Goal: Information Seeking & Learning: Learn about a topic

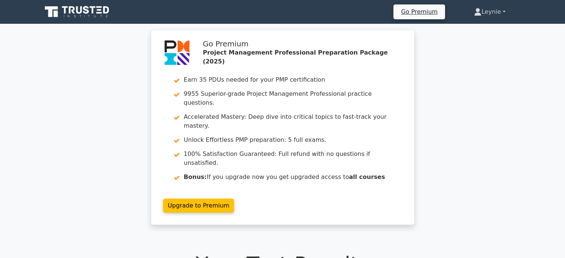
click at [487, 12] on link "Leynie" at bounding box center [489, 11] width 67 height 15
click at [472, 27] on link "Profile" at bounding box center [486, 29] width 59 height 12
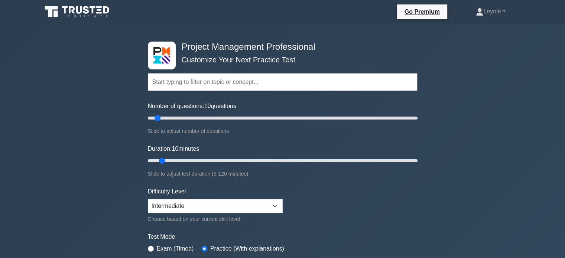
drag, startPoint x: 42, startPoint y: 71, endPoint x: 205, endPoint y: 74, distance: 163.1
click at [205, 74] on div "Project Management Professional Customize Your Next Practice Test Topics Scope …" at bounding box center [282, 250] width 565 height 453
click at [205, 74] on input "text" at bounding box center [283, 82] width 270 height 18
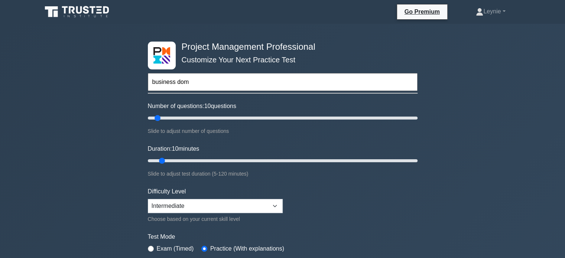
type input "business dom"
click at [94, 13] on icon at bounding box center [77, 12] width 71 height 14
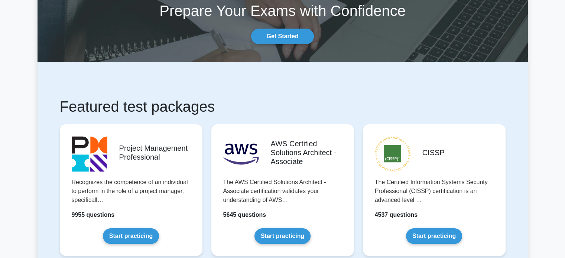
scroll to position [134, 0]
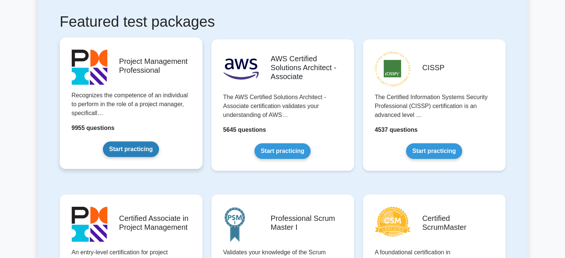
click at [143, 147] on link "Start practicing" at bounding box center [131, 150] width 56 height 16
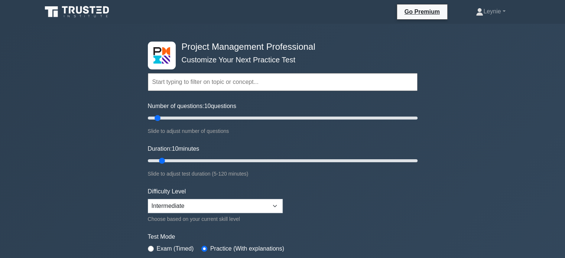
click at [216, 136] on form "Topics Scope Management Time Management Cost Management Quality Management Risk…" at bounding box center [283, 166] width 270 height 230
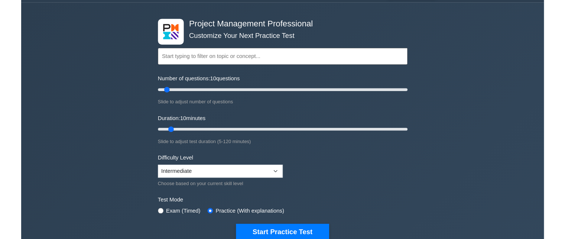
scroll to position [15, 0]
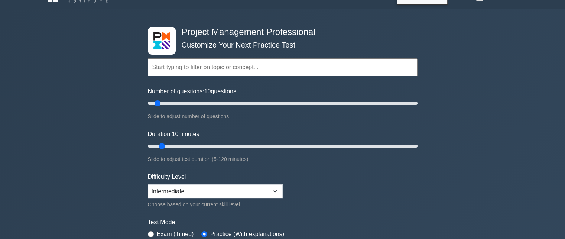
click at [281, 70] on input "text" at bounding box center [283, 67] width 270 height 18
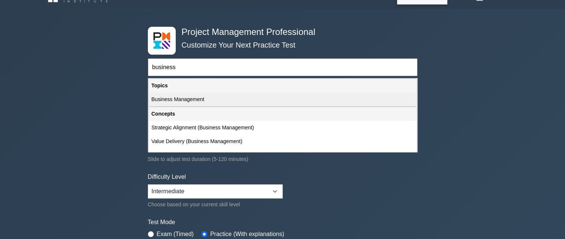
click at [187, 95] on div "Business Management" at bounding box center [283, 99] width 268 height 14
type input "Business Management"
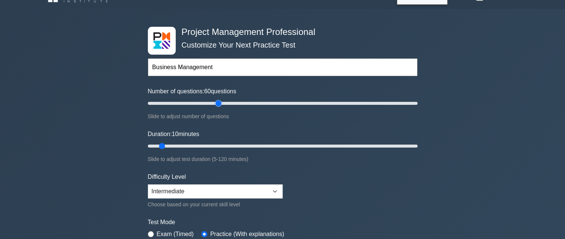
drag, startPoint x: 229, startPoint y: 101, endPoint x: 219, endPoint y: 101, distance: 9.7
type input "55"
click at [219, 101] on input "Number of questions: 60 questions" at bounding box center [283, 103] width 270 height 9
click at [219, 101] on input "Number of questions: 55 questions" at bounding box center [283, 103] width 270 height 9
type input "55"
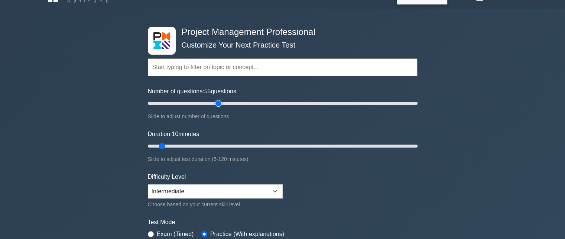
drag, startPoint x: 208, startPoint y: 100, endPoint x: 220, endPoint y: 60, distance: 42.2
click at [220, 99] on input "Number of questions: 55 questions" at bounding box center [283, 103] width 270 height 9
click at [220, 60] on input "text" at bounding box center [283, 67] width 270 height 18
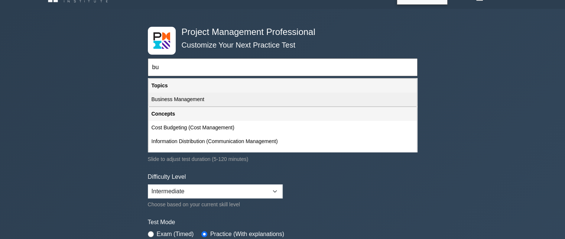
click at [191, 98] on div "Business Management" at bounding box center [283, 99] width 268 height 14
type input "Business Management"
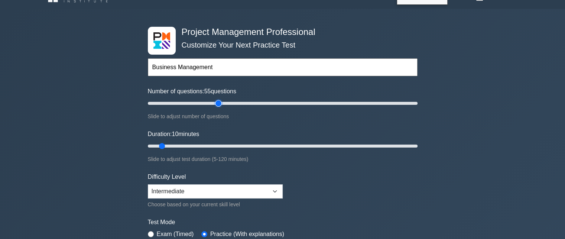
click at [215, 102] on input "Number of questions: 55 questions" at bounding box center [283, 103] width 270 height 9
type input "50"
click at [212, 103] on input "Number of questions: 50 questions" at bounding box center [283, 103] width 270 height 9
click at [249, 144] on input "Duration: 50 minutes" at bounding box center [283, 146] width 270 height 9
type input "55"
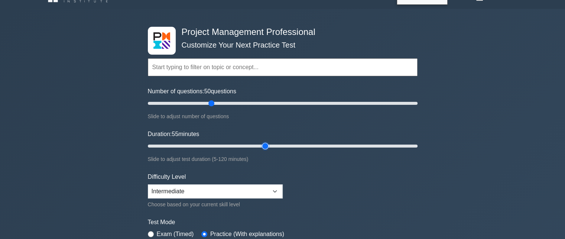
click at [260, 145] on input "Duration: 55 minutes" at bounding box center [283, 146] width 270 height 9
click at [205, 58] on input "text" at bounding box center [283, 67] width 270 height 18
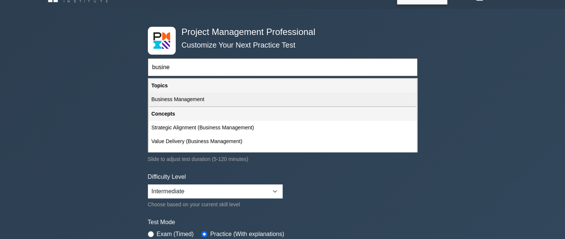
click at [200, 100] on div "Business Management" at bounding box center [283, 99] width 268 height 14
type input "Business Management"
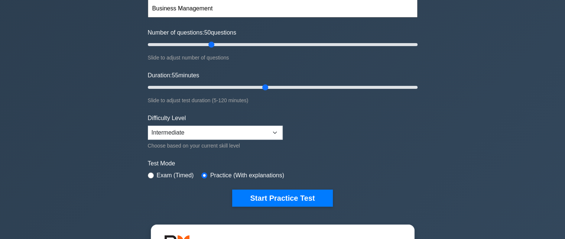
scroll to position [74, 0]
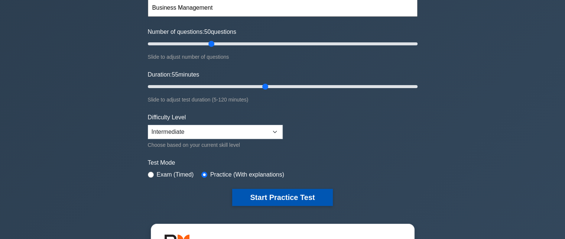
click at [308, 199] on button "Start Practice Test" at bounding box center [282, 197] width 100 height 17
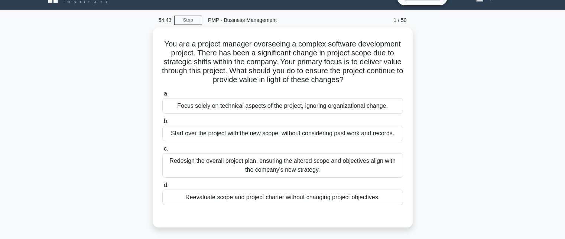
scroll to position [15, 0]
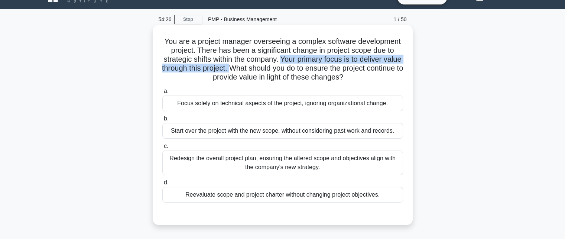
drag, startPoint x: 290, startPoint y: 61, endPoint x: 259, endPoint y: 71, distance: 33.1
click at [259, 71] on h5 "You are a project manager overseeing a complex software development project. Th…" at bounding box center [283, 59] width 242 height 45
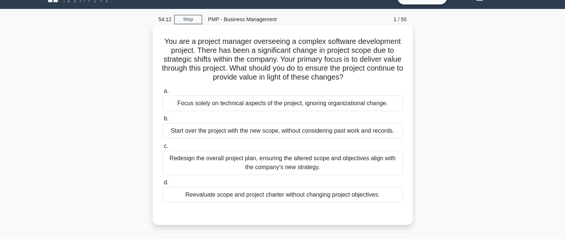
click at [366, 193] on div "Reevaluate scope and project charter without changing project objectives." at bounding box center [282, 195] width 241 height 16
click at [162, 185] on input "d. Reevaluate scope and project charter without changing project objectives." at bounding box center [162, 182] width 0 height 5
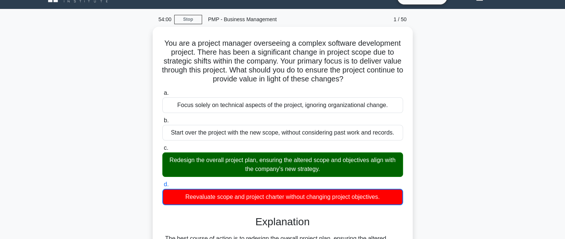
click at [435, 159] on div "You are a project manager overseeing a complex software development project. Th…" at bounding box center [283, 242] width 490 height 430
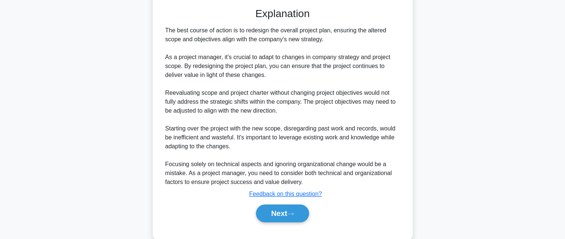
scroll to position [235, 0]
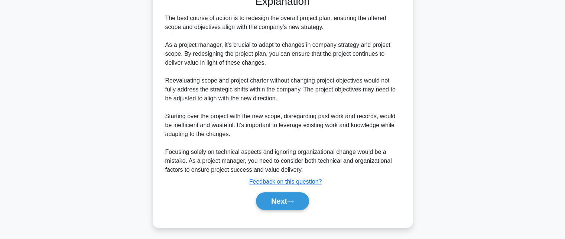
click at [61, 87] on div "You are a project manager overseeing a complex software development project. Th…" at bounding box center [283, 21] width 490 height 430
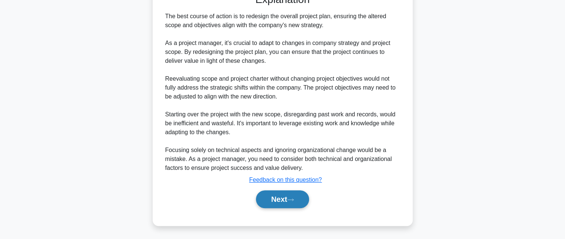
click at [294, 198] on icon at bounding box center [290, 200] width 7 height 4
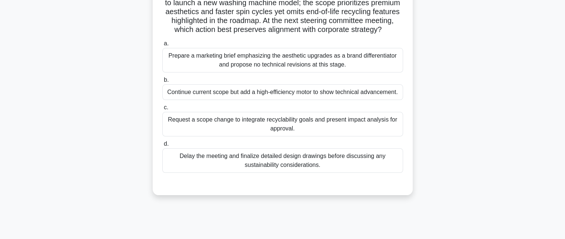
scroll to position [0, 0]
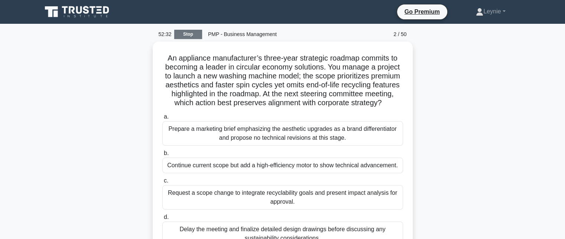
click at [184, 34] on link "Stop" at bounding box center [188, 34] width 28 height 9
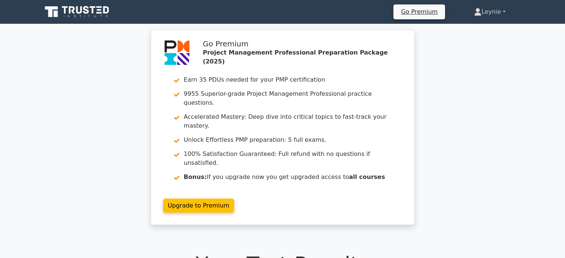
click at [474, 12] on icon at bounding box center [477, 11] width 7 height 7
click at [467, 29] on link "Profile" at bounding box center [486, 29] width 59 height 12
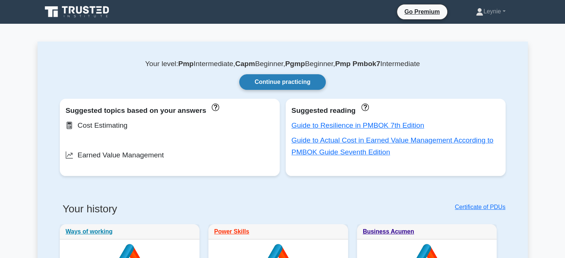
click at [293, 74] on link "Continue practicing" at bounding box center [282, 82] width 86 height 16
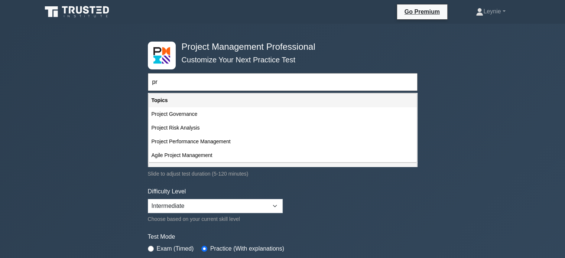
type input "p"
type input "c"
type input "r"
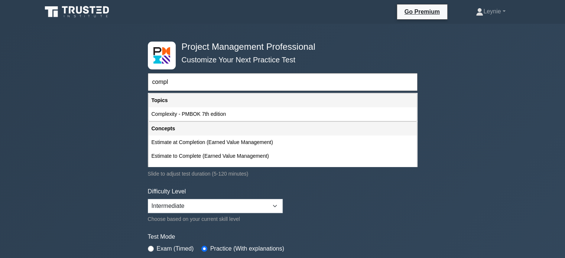
click at [232, 84] on input "compl" at bounding box center [283, 82] width 270 height 18
click at [213, 89] on input "compl" at bounding box center [283, 82] width 270 height 18
click at [189, 85] on input "compl" at bounding box center [283, 82] width 270 height 18
click at [174, 84] on input "compl" at bounding box center [283, 82] width 270 height 18
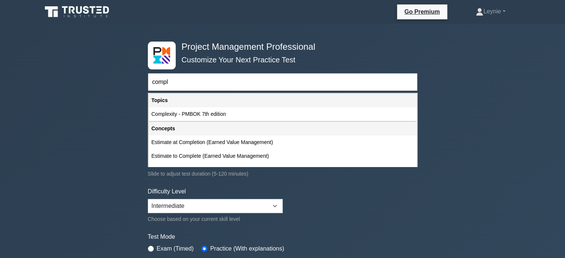
click at [174, 84] on input "compl" at bounding box center [283, 82] width 270 height 18
click at [190, 81] on input "compl" at bounding box center [283, 82] width 270 height 18
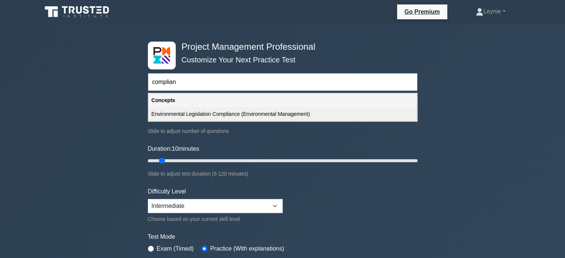
click at [236, 118] on div "Environmental Legislation Compliance (Environmental Management)" at bounding box center [283, 114] width 268 height 14
type input "Environmental Legislation Compliance (Environmental Management)"
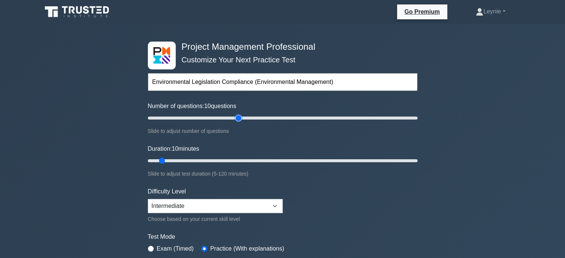
type input "70"
click at [236, 118] on input "Number of questions: 10 questions" at bounding box center [283, 118] width 270 height 9
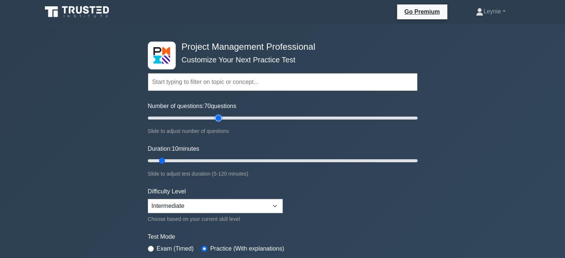
click at [215, 118] on input "Number of questions: 70 questions" at bounding box center [283, 118] width 270 height 9
click at [204, 117] on input "Number of questions: 55 questions" at bounding box center [283, 118] width 270 height 9
click at [191, 117] on input "Number of questions: 35 questions" at bounding box center [283, 118] width 270 height 9
drag, startPoint x: 189, startPoint y: 117, endPoint x: 181, endPoint y: 116, distance: 8.2
click at [181, 116] on input "Number of questions: 30 questions" at bounding box center [283, 118] width 270 height 9
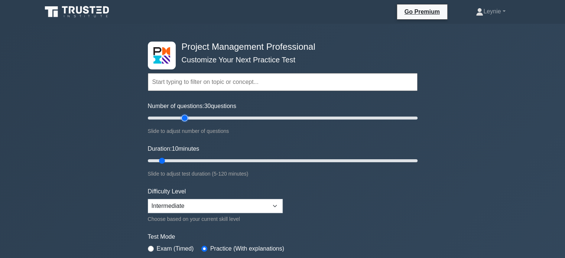
click at [181, 116] on input "Number of questions: 30 questions" at bounding box center [283, 118] width 270 height 9
click at [180, 117] on input "Number of questions: 25 questions" at bounding box center [283, 118] width 270 height 9
type input "20"
click at [174, 119] on input "Number of questions: 20 questions" at bounding box center [283, 118] width 270 height 9
click at [192, 90] on input "text" at bounding box center [283, 82] width 270 height 18
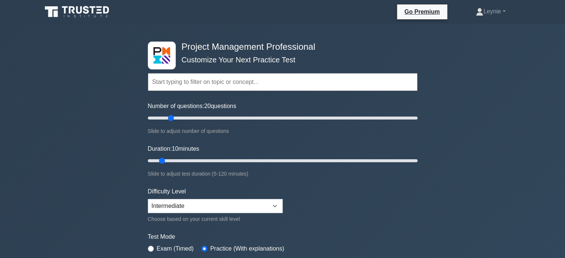
type input "t"
click at [169, 117] on input "Number of questions: 20 questions" at bounding box center [283, 118] width 270 height 9
click at [166, 118] on input "Number of questions: 15 questions" at bounding box center [283, 118] width 270 height 9
drag, startPoint x: 166, startPoint y: 118, endPoint x: 159, endPoint y: 119, distance: 7.1
type input "10"
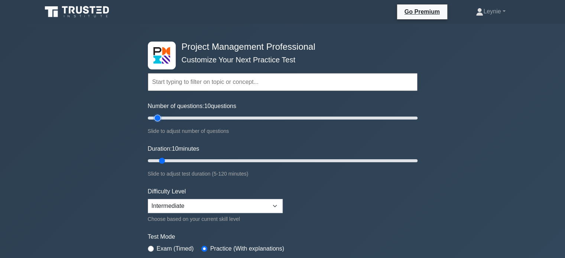
click at [159, 119] on input "Number of questions: 10 questions" at bounding box center [283, 118] width 270 height 9
type input "25"
click at [197, 157] on input "Duration: 25 minutes" at bounding box center [283, 160] width 270 height 9
click at [189, 76] on input "text" at bounding box center [283, 82] width 270 height 18
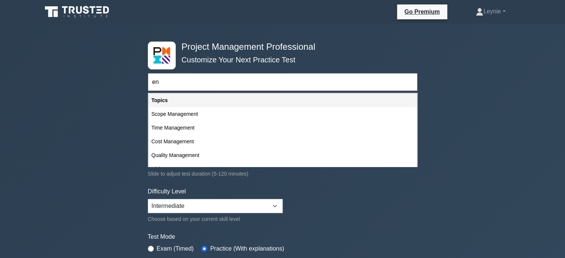
type input "e"
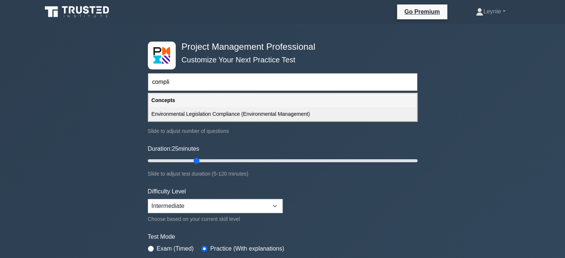
click at [202, 113] on div "Environmental Legislation Compliance (Environmental Management)" at bounding box center [283, 114] width 268 height 14
type input "Environmental Legislation Compliance (Environmental Management)"
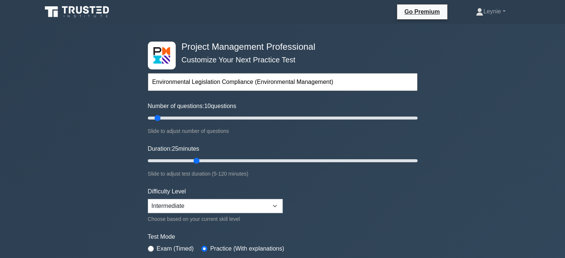
click at [354, 244] on div "Test Mode Exam (Timed) Practice (With explanations)" at bounding box center [283, 244] width 270 height 22
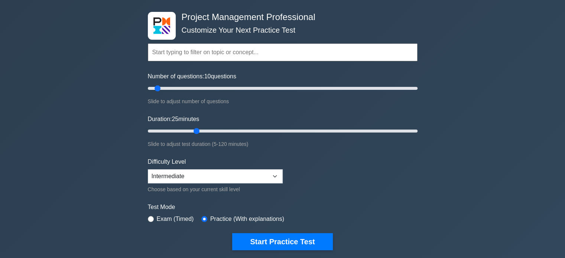
scroll to position [30, 0]
click at [236, 43] on input "text" at bounding box center [283, 52] width 270 height 18
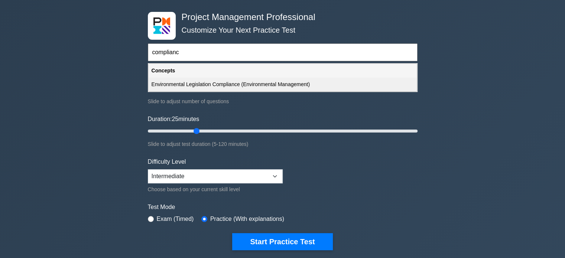
click at [211, 85] on div "Environmental Legislation Compliance (Environmental Management)" at bounding box center [283, 85] width 268 height 14
type input "Environmental Legislation Compliance (Environmental Management)"
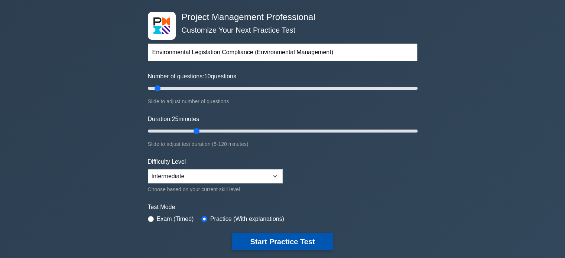
click at [282, 236] on button "Start Practice Test" at bounding box center [282, 241] width 100 height 17
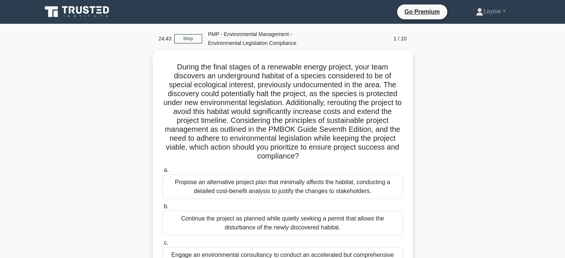
click at [416, 150] on div "During the final stages of a renewable energy project, your team discovers an u…" at bounding box center [283, 195] width 490 height 289
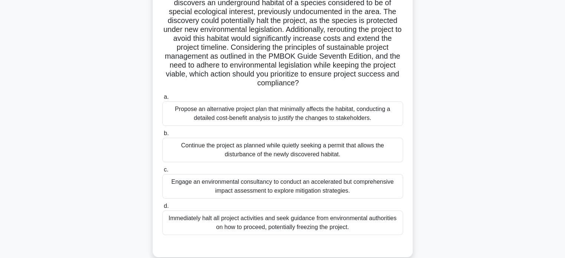
scroll to position [74, 0]
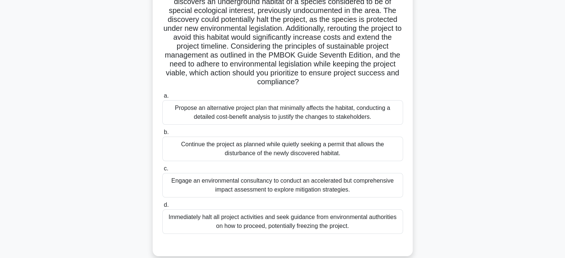
click at [431, 102] on div "During the final stages of a renewable energy project, your team discovers an u…" at bounding box center [283, 120] width 490 height 289
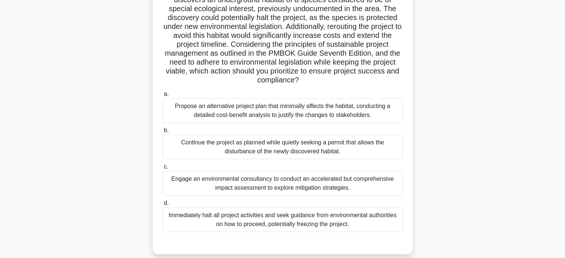
click at [292, 188] on div "Engage an environmental consultancy to conduct an accelerated but comprehensive…" at bounding box center [282, 183] width 241 height 25
click at [162, 169] on input "c. Engage an environmental consultancy to conduct an accelerated but comprehens…" at bounding box center [162, 167] width 0 height 5
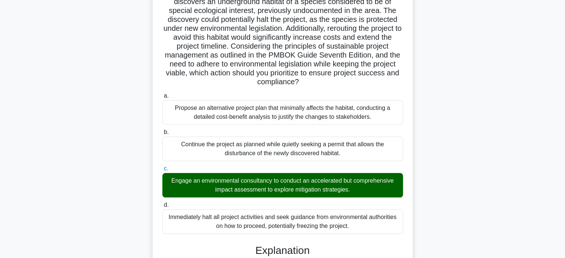
click at [437, 202] on div "During the final stages of a renewable energy project, your team discovers an u…" at bounding box center [283, 226] width 490 height 500
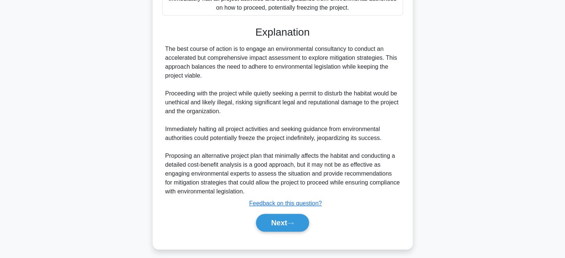
scroll to position [296, 0]
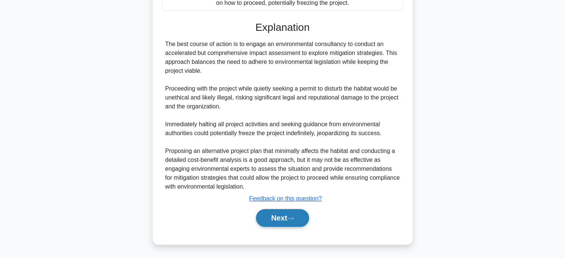
click at [287, 221] on button "Next" at bounding box center [282, 218] width 53 height 18
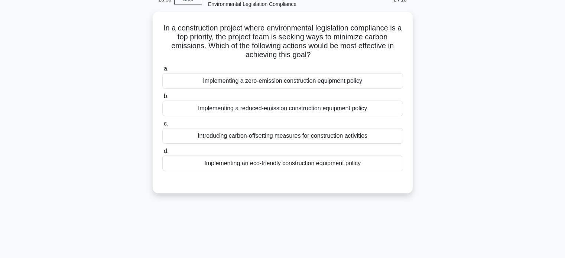
scroll to position [24, 0]
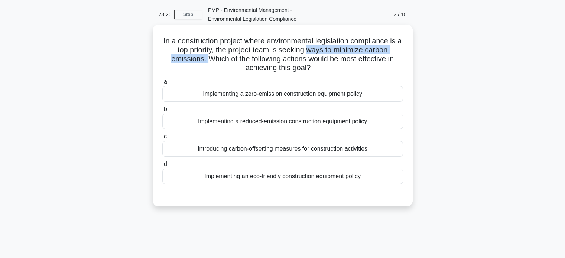
drag, startPoint x: 310, startPoint y: 53, endPoint x: 205, endPoint y: 59, distance: 105.3
click at [205, 59] on h5 "In a construction project where environmental legislation compliance is a top p…" at bounding box center [283, 54] width 242 height 36
click at [383, 151] on div "Introducing carbon-offsetting measures for construction activities" at bounding box center [282, 149] width 241 height 16
click at [162, 139] on input "c. Introducing carbon-offsetting measures for construction activities" at bounding box center [162, 136] width 0 height 5
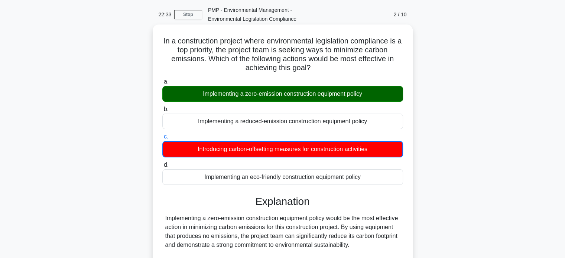
click at [162, 163] on input "d. Implementing an eco-friendly construction equipment policy" at bounding box center [162, 165] width 0 height 5
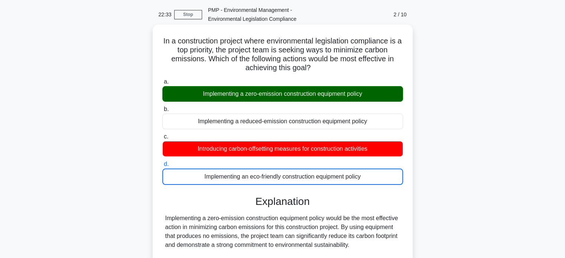
click at [162, 79] on input "a. Implementing a zero-emission construction equipment policy" at bounding box center [162, 81] width 0 height 5
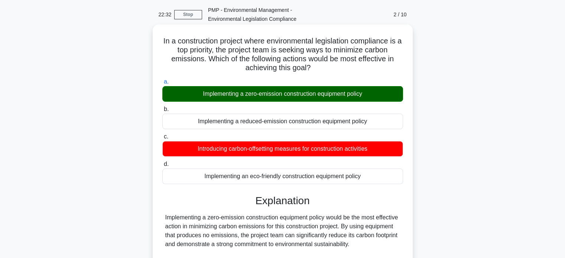
click at [162, 107] on input "b. Implementing a reduced-emission construction equipment policy" at bounding box center [162, 109] width 0 height 5
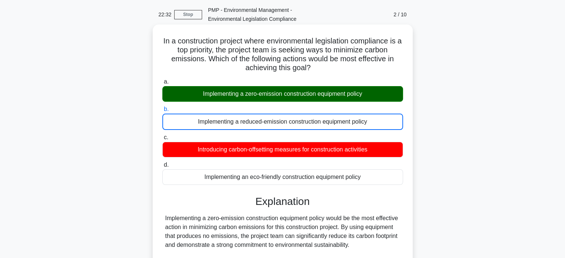
click at [371, 188] on div "a. Implementing a zero-emission construction equipment policy b. Implementing a…" at bounding box center [283, 230] width 242 height 308
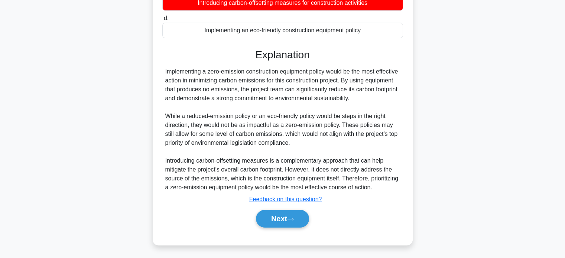
scroll to position [171, 0]
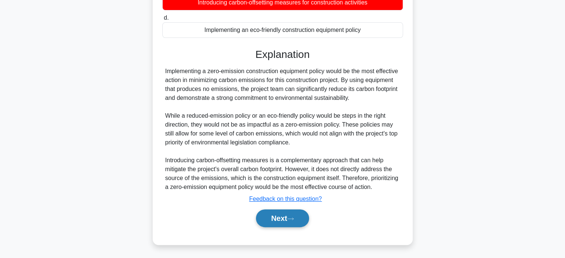
click at [268, 218] on button "Next" at bounding box center [282, 219] width 53 height 18
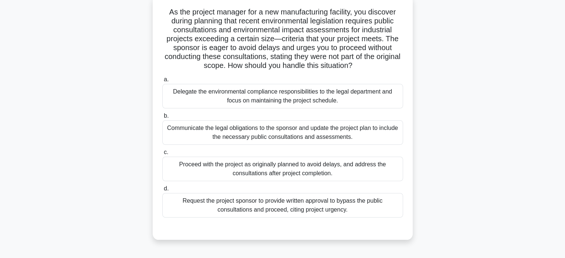
scroll to position [54, 0]
click at [269, 136] on div "Communicate the legal obligations to the sponsor and update the project plan to…" at bounding box center [282, 132] width 241 height 25
click at [162, 118] on input "b. Communicate the legal obligations to the sponsor and update the project plan…" at bounding box center [162, 115] width 0 height 5
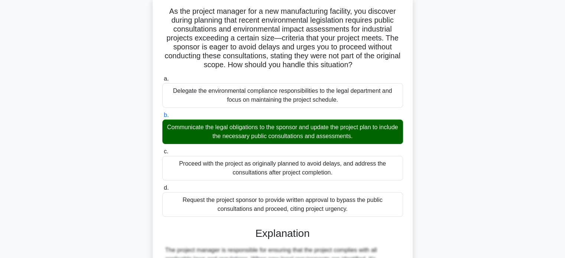
click at [162, 149] on input "c. Proceed with the project as originally planned to avoid delays, and address …" at bounding box center [162, 151] width 0 height 5
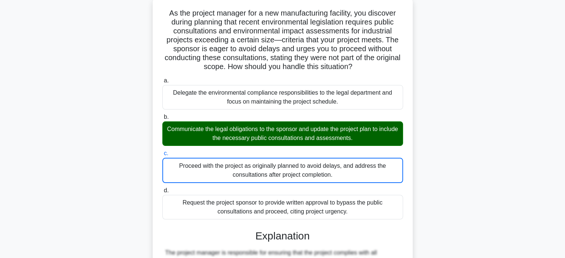
click at [431, 163] on div "As the project manager for a new manufacturing facility, you discover during pl…" at bounding box center [283, 198] width 490 height 403
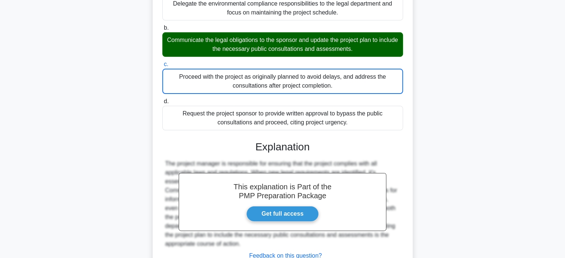
scroll to position [198, 0]
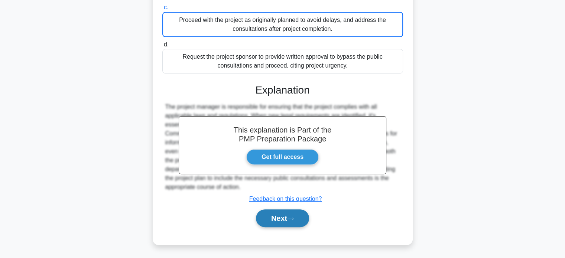
click at [273, 215] on button "Next" at bounding box center [282, 219] width 53 height 18
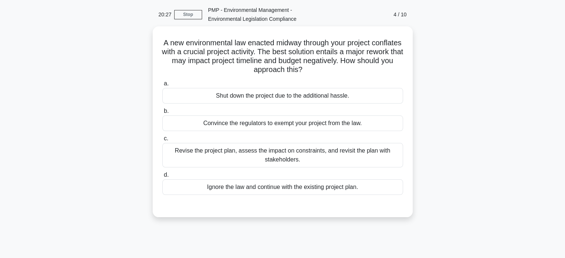
scroll to position [9, 0]
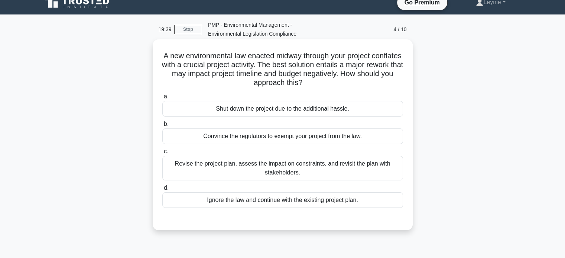
click at [289, 172] on div "Revise the project plan, assess the impact on constraints, and revisit the plan…" at bounding box center [282, 168] width 241 height 25
click at [162, 154] on input "c. Revise the project plan, assess the impact on constraints, and revisit the p…" at bounding box center [162, 151] width 0 height 5
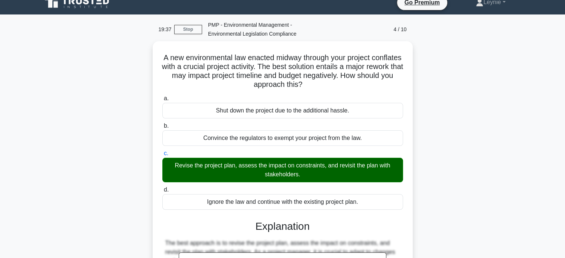
click at [421, 182] on div "A new environmental law enacted midway through your project conflates with a cr…" at bounding box center [283, 237] width 490 height 393
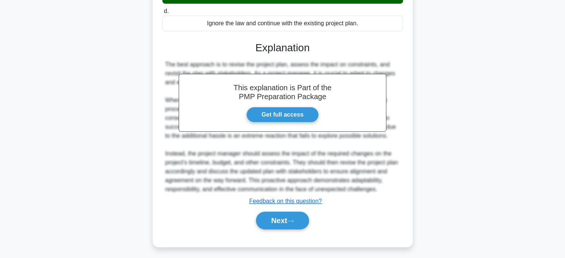
scroll to position [189, 0]
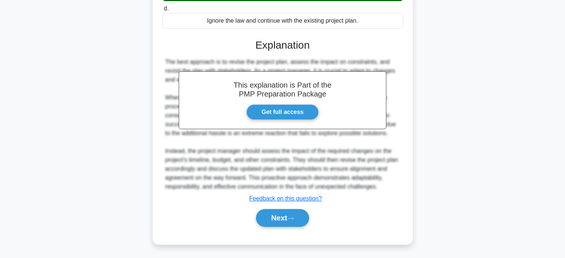
click at [297, 206] on div "Next" at bounding box center [282, 218] width 241 height 24
click at [297, 219] on button "Next" at bounding box center [282, 218] width 53 height 18
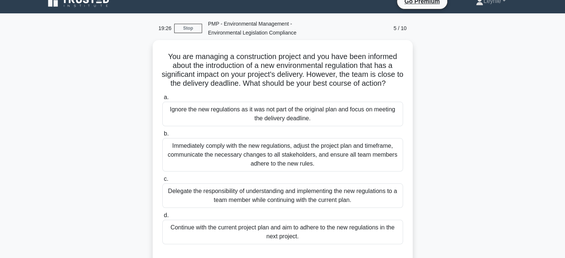
scroll to position [9, 0]
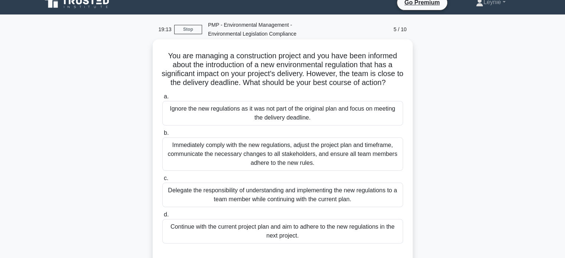
click at [371, 155] on div "Immediately comply with the new regulations, adjust the project plan and timefr…" at bounding box center [282, 153] width 241 height 33
click at [162, 136] on input "b. Immediately comply with the new regulations, adjust the project plan and tim…" at bounding box center [162, 133] width 0 height 5
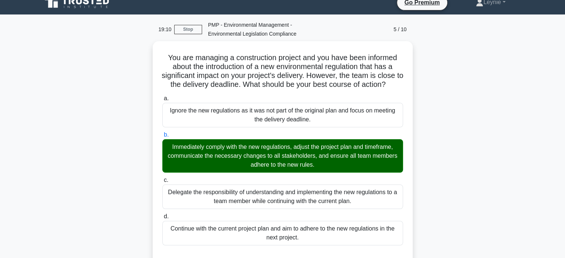
click at [428, 172] on div "You are managing a construction project and you have been informed about the in…" at bounding box center [283, 251] width 490 height 420
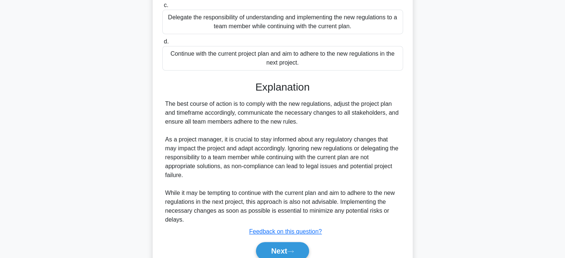
scroll to position [215, 0]
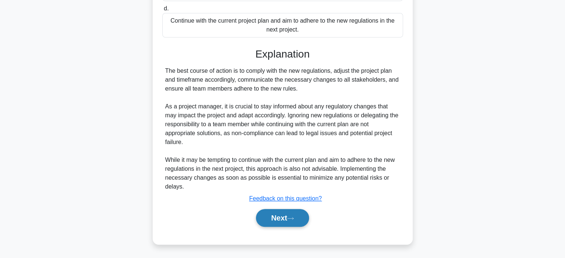
click at [280, 219] on button "Next" at bounding box center [282, 218] width 53 height 18
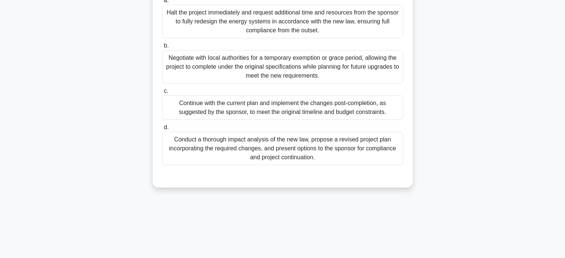
scroll to position [143, 0]
click at [373, 211] on div "18:52 Stop PMP - Environmental Management - Environmental Legislation Complianc…" at bounding box center [283, 69] width 490 height 371
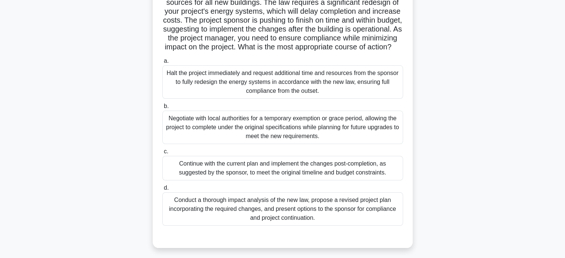
scroll to position [84, 0]
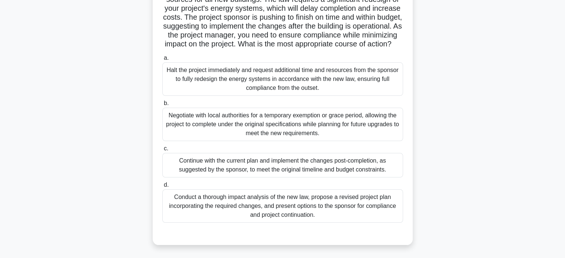
click at [377, 221] on div "Conduct a thorough impact analysis of the new law, propose a revised project pl…" at bounding box center [282, 205] width 241 height 33
click at [162, 188] on input "d. Conduct a thorough impact analysis of the new law, propose a revised project…" at bounding box center [162, 185] width 0 height 5
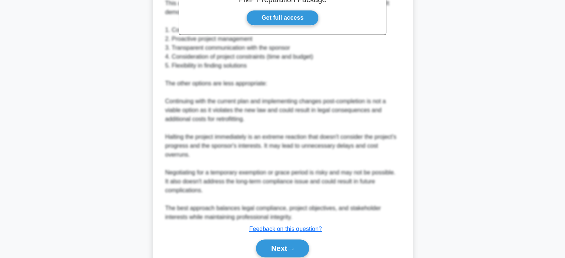
scroll to position [396, 0]
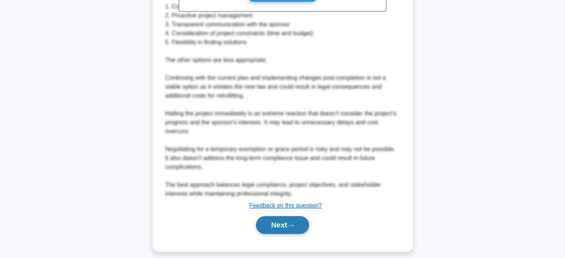
click at [282, 234] on button "Next" at bounding box center [282, 225] width 53 height 18
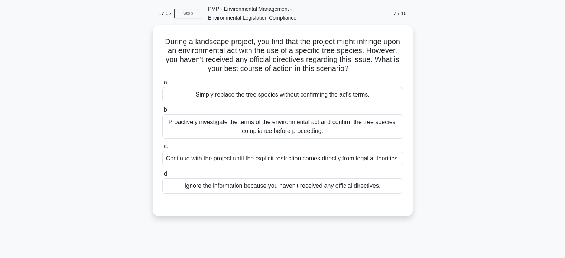
scroll to position [24, 0]
click at [363, 124] on div "Proactively investigate the terms of the environmental act and confirm the tree…" at bounding box center [282, 126] width 241 height 25
click at [162, 112] on input "b. Proactively investigate the terms of the environmental act and confirm the t…" at bounding box center [162, 109] width 0 height 5
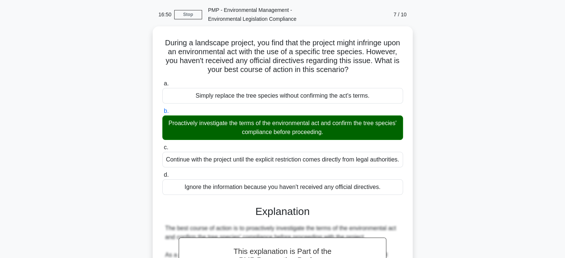
click at [424, 150] on div "During a landscape project, you find that the project might infringe upon an en…" at bounding box center [283, 218] width 490 height 384
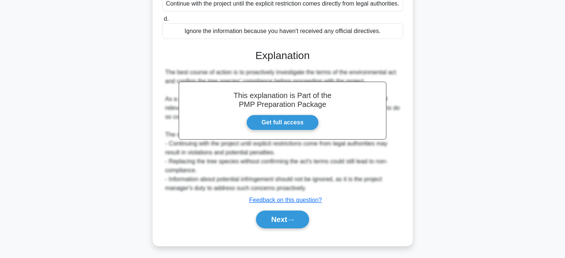
scroll to position [189, 0]
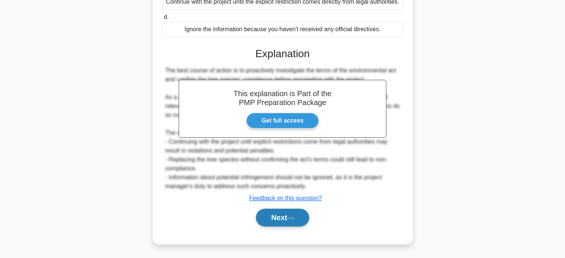
click at [279, 220] on button "Next" at bounding box center [282, 218] width 53 height 18
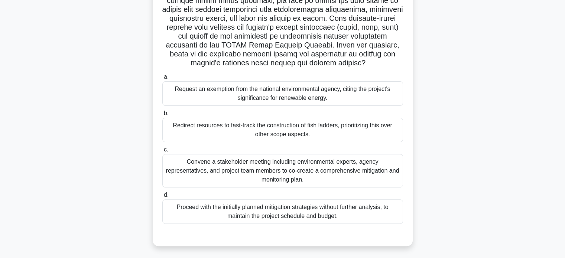
scroll to position [182, 0]
click at [414, 137] on div ".spinner_0XTQ{transform-origin:center;animation:spinner_y6GP .75s linear infini…" at bounding box center [283, 62] width 490 height 387
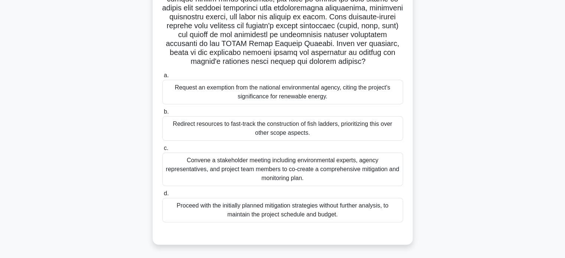
click at [363, 173] on div "Convene a stakeholder meeting including environmental experts, agency represent…" at bounding box center [282, 169] width 241 height 33
click at [162, 151] on input "c. Convene a stakeholder meeting including environmental experts, agency repres…" at bounding box center [162, 148] width 0 height 5
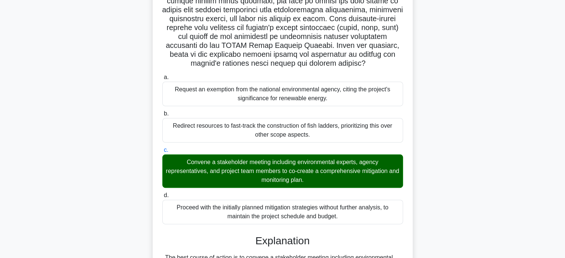
click at [162, 193] on input "d. Proceed with the initially planned mitigation strategies without further ana…" at bounding box center [162, 195] width 0 height 5
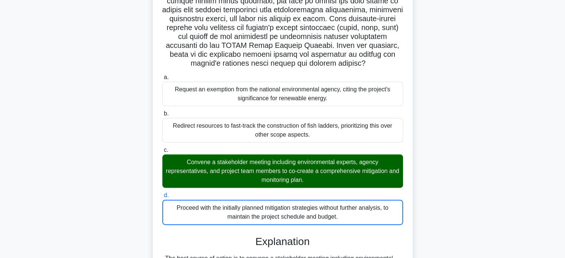
click at [416, 165] on div ".spinner_0XTQ{transform-origin:center;animation:spinner_y6GP .75s linear infini…" at bounding box center [283, 204] width 490 height 670
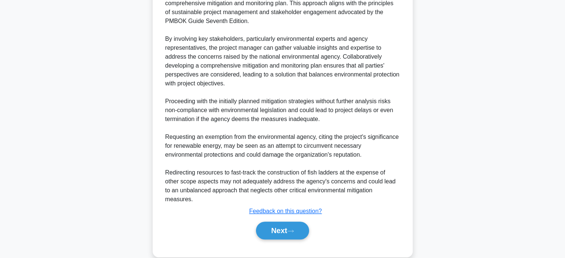
scroll to position [457, 0]
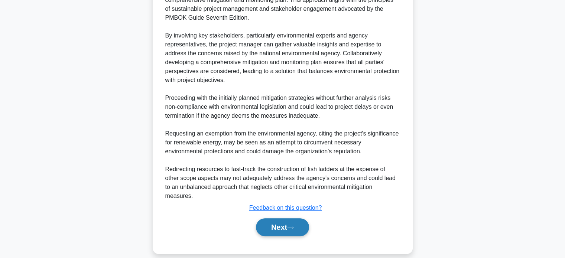
click at [291, 223] on button "Next" at bounding box center [282, 227] width 53 height 18
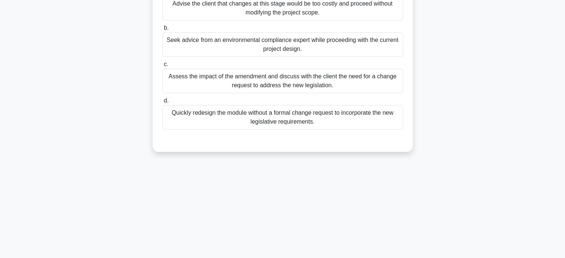
scroll to position [143, 0]
click at [418, 168] on div "15:36 Stop PMP - Environmental Management - Environmental Legislation Complianc…" at bounding box center [283, 69] width 490 height 371
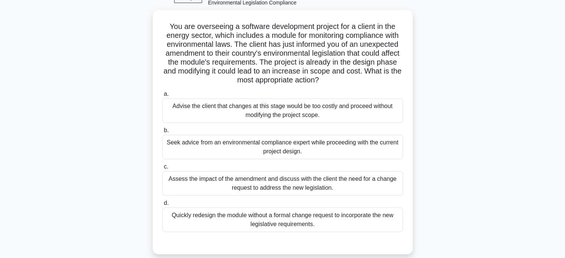
scroll to position [39, 0]
click at [350, 185] on div "Assess the impact of the amendment and discuss with the client the need for a c…" at bounding box center [282, 183] width 241 height 25
click at [162, 169] on input "c. Assess the impact of the amendment and discuss with the client the need for …" at bounding box center [162, 166] width 0 height 5
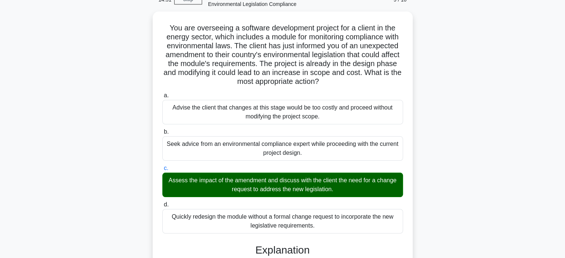
click at [415, 192] on div "You are overseeing a software development project for a client in the energy se…" at bounding box center [283, 231] width 490 height 438
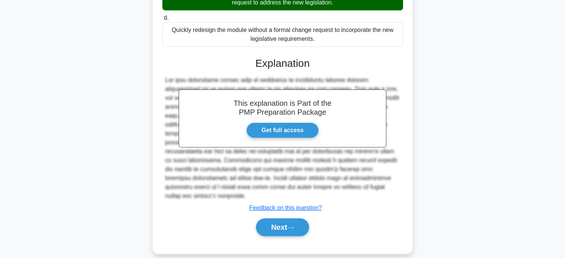
scroll to position [232, 0]
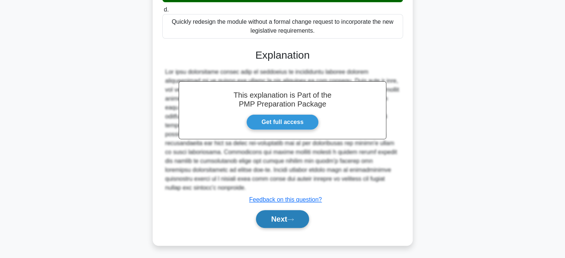
click at [274, 220] on button "Next" at bounding box center [282, 219] width 53 height 18
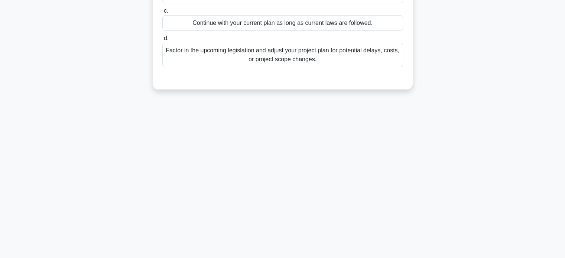
scroll to position [143, 0]
click at [308, 202] on div "14:40 Stop PMP - Environmental Management - Environmental Legislation Complianc…" at bounding box center [283, 69] width 490 height 371
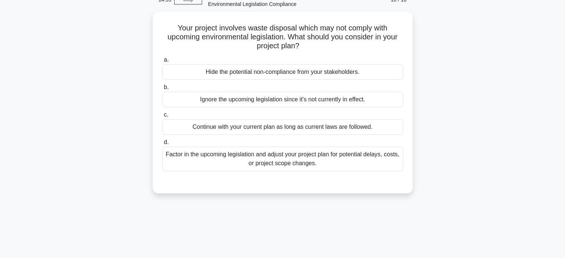
scroll to position [24, 0]
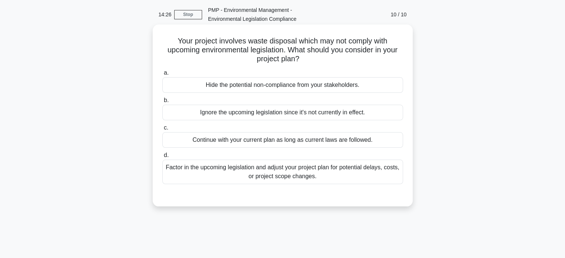
click at [344, 173] on div "Factor in the upcoming legislation and adjust your project plan for potential d…" at bounding box center [282, 172] width 241 height 25
click at [162, 158] on input "d. Factor in the upcoming legislation and adjust your project plan for potentia…" at bounding box center [162, 155] width 0 height 5
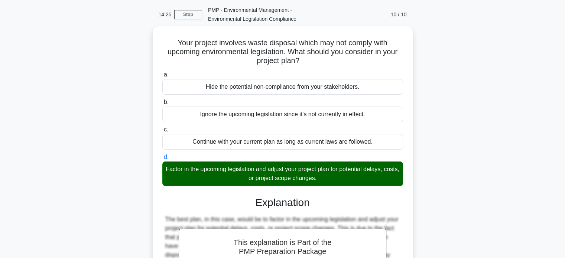
click at [413, 223] on div "Your project involves waste disposal which may not comply with upcoming environ…" at bounding box center [283, 200] width 490 height 349
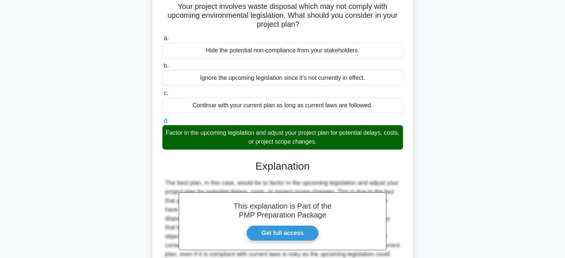
scroll to position [144, 0]
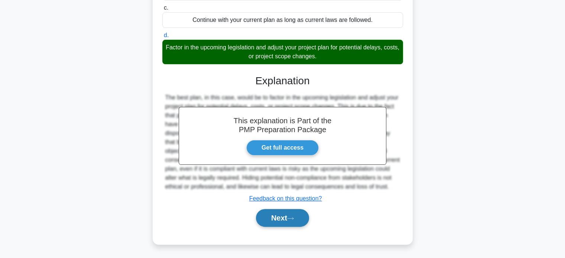
click at [267, 221] on button "Next" at bounding box center [282, 218] width 53 height 18
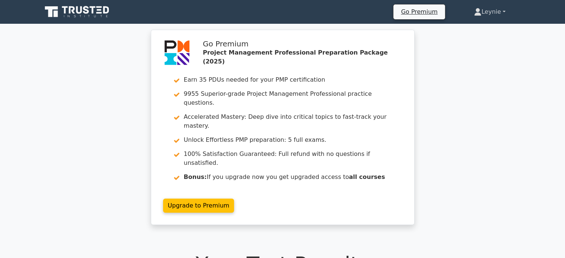
click at [482, 12] on link "Leynie" at bounding box center [489, 11] width 67 height 15
click at [474, 25] on link "Profile" at bounding box center [486, 29] width 59 height 12
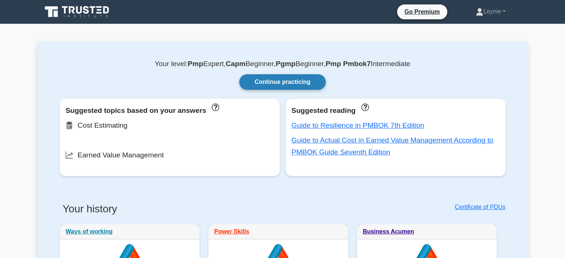
click at [296, 79] on link "Continue practicing" at bounding box center [282, 82] width 86 height 16
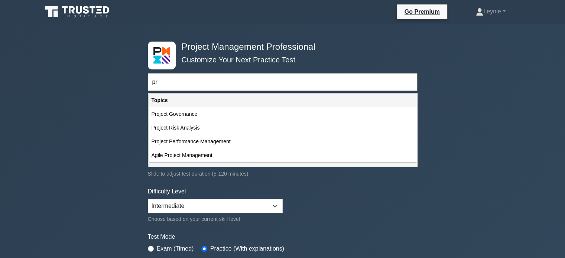
type input "p"
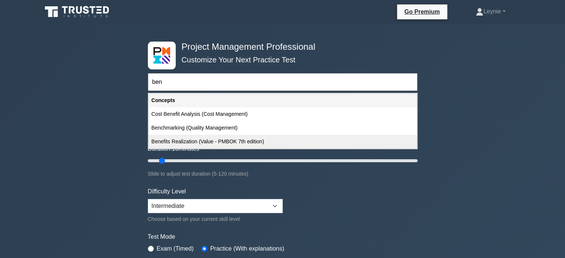
click at [212, 144] on div "Benefits Realization (Value - PMBOK 7th edition)" at bounding box center [283, 142] width 268 height 14
type input "Benefits Realization (Value - PMBOK 7th edition)"
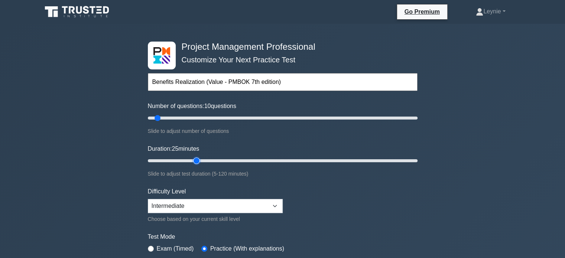
type input "25"
click at [202, 161] on input "Duration: 25 minutes" at bounding box center [283, 160] width 270 height 9
click at [203, 74] on input "text" at bounding box center [283, 82] width 270 height 18
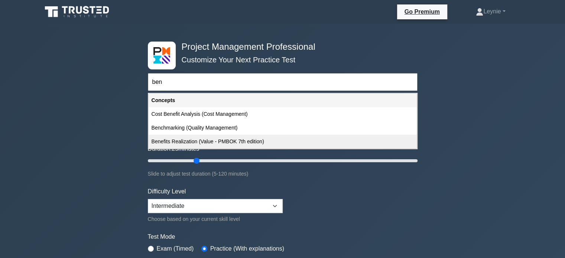
click at [194, 144] on div "Benefits Realization (Value - PMBOK 7th edition)" at bounding box center [283, 142] width 268 height 14
type input "Benefits Realization (Value - PMBOK 7th edition)"
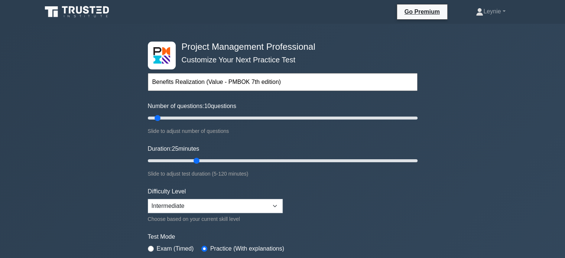
click at [321, 188] on form "Benefits Realization (Value - PMBOK 7th edition) Topics Scope Management Time M…" at bounding box center [283, 166] width 270 height 230
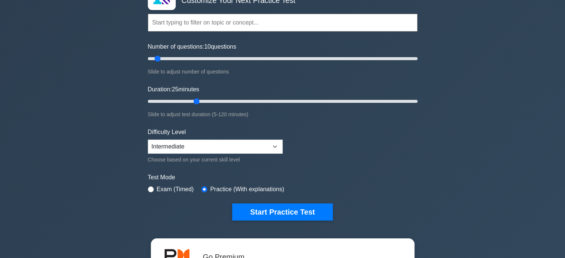
scroll to position [74, 0]
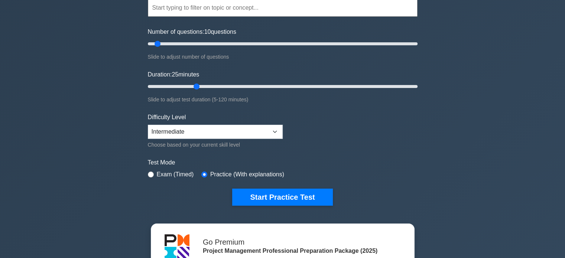
click at [238, 5] on input "text" at bounding box center [283, 8] width 270 height 18
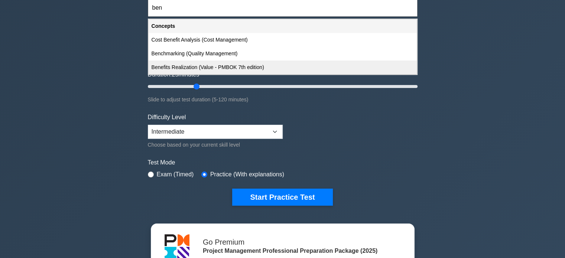
click at [199, 69] on div "Benefits Realization (Value - PMBOK 7th edition)" at bounding box center [283, 68] width 268 height 14
type input "Benefits Realization (Value - PMBOK 7th edition)"
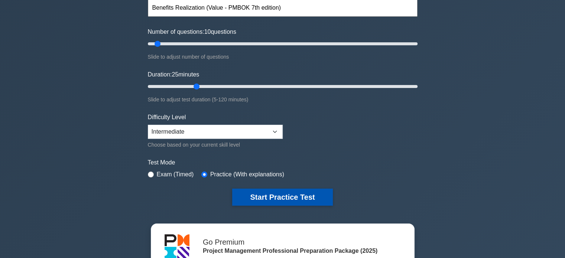
click at [272, 196] on button "Start Practice Test" at bounding box center [282, 197] width 100 height 17
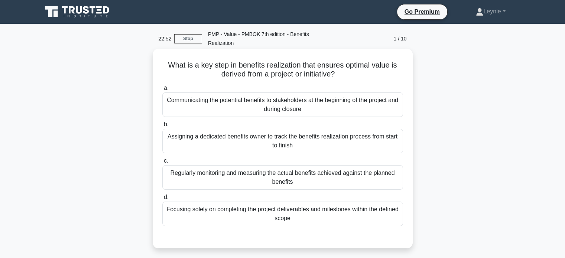
click at [373, 182] on div "Regularly monitoring and measuring the actual benefits achieved against the pla…" at bounding box center [282, 177] width 241 height 25
click at [162, 163] on input "c. Regularly monitoring and measuring the actual benefits achieved against the …" at bounding box center [162, 161] width 0 height 5
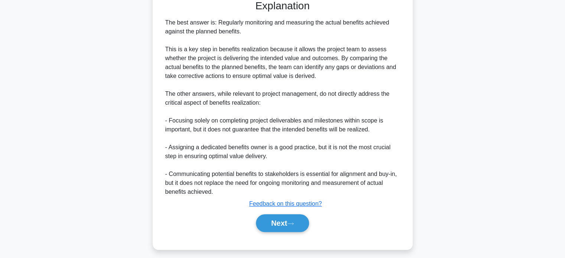
scroll to position [242, 0]
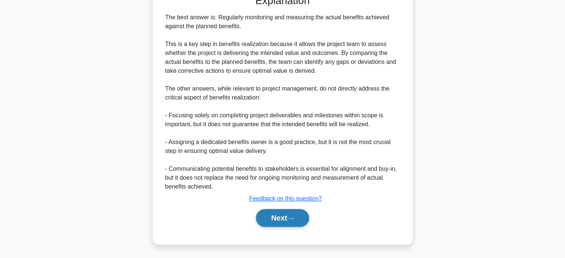
click at [286, 224] on button "Next" at bounding box center [282, 218] width 53 height 18
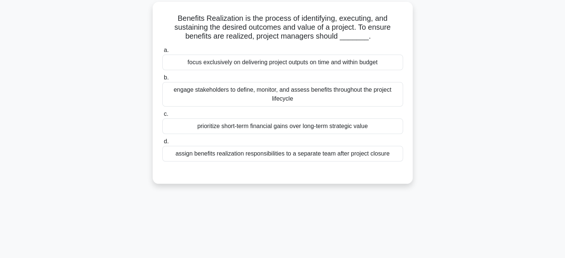
scroll to position [9, 0]
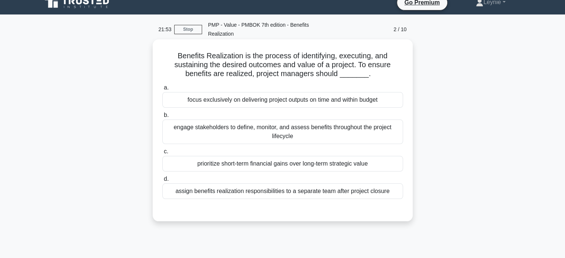
click at [388, 132] on div "engage stakeholders to define, monitor, and assess benefits throughout the proj…" at bounding box center [282, 132] width 241 height 25
click at [162, 118] on input "b. engage stakeholders to define, monitor, and assess benefits throughout the p…" at bounding box center [162, 115] width 0 height 5
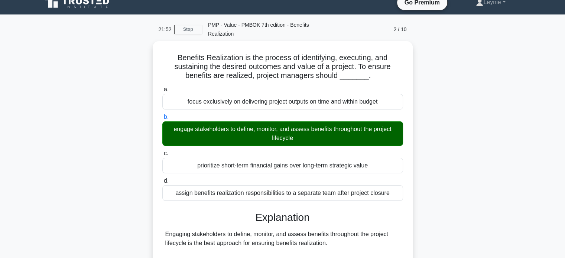
click at [433, 172] on div "Benefits Realization is the process of identifying, executing, and sustaining t…" at bounding box center [283, 229] width 490 height 376
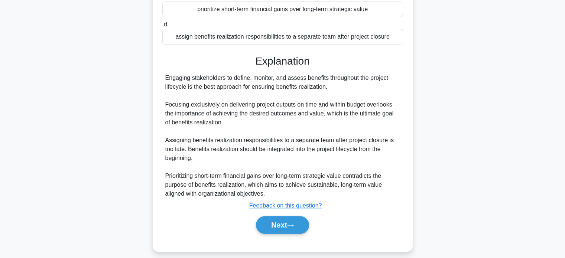
scroll to position [171, 0]
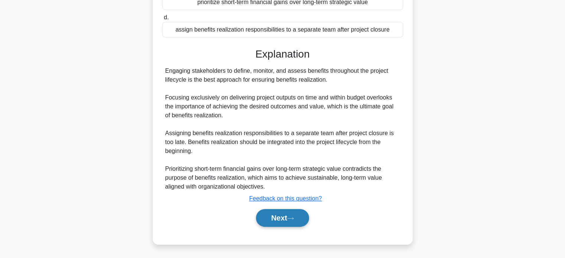
click at [288, 226] on button "Next" at bounding box center [282, 218] width 53 height 18
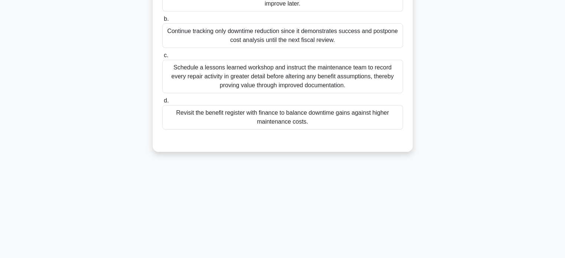
scroll to position [143, 0]
click at [318, 190] on div "21:48 Stop PMP - Value - PMBOK 7th edition - Benefits Realization 3 / 10 ACR Mo…" at bounding box center [283, 69] width 490 height 371
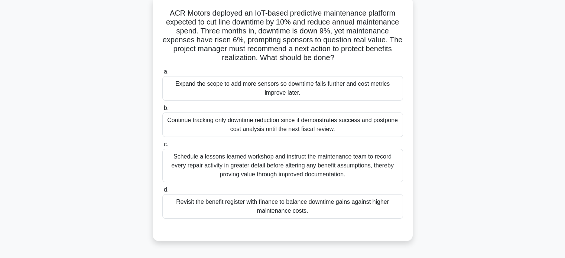
scroll to position [39, 0]
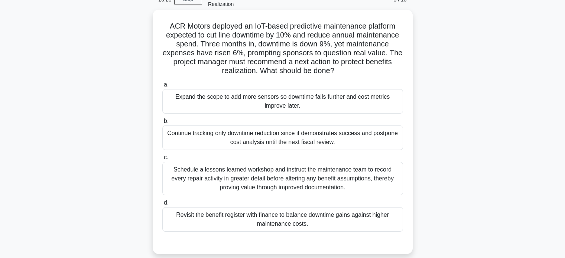
click at [377, 218] on div "Revisit the benefit register with finance to balance downtime gains against hig…" at bounding box center [282, 219] width 241 height 25
click at [162, 205] on input "d. Revisit the benefit register with finance to balance downtime gains against …" at bounding box center [162, 203] width 0 height 5
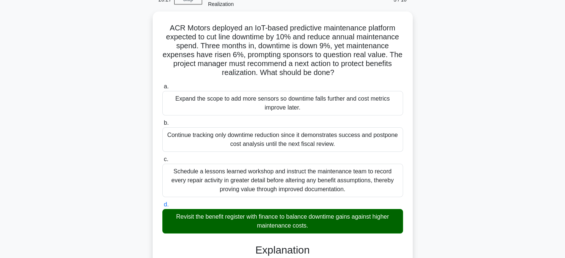
click at [440, 220] on div "ACR Motors deployed an IoT-based predictive maintenance platform expected to cu…" at bounding box center [283, 235] width 490 height 447
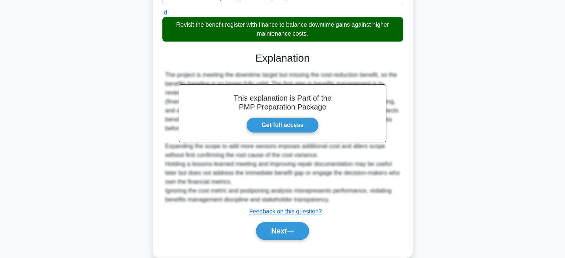
scroll to position [232, 0]
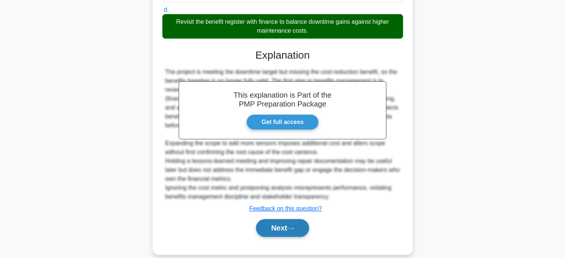
click at [273, 228] on button "Next" at bounding box center [282, 228] width 53 height 18
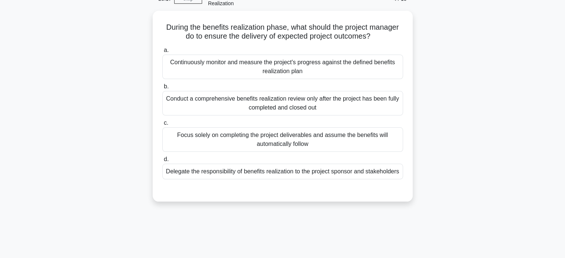
scroll to position [39, 0]
click at [338, 54] on div "Continuously monitor and measure the project's progress against the defined ben…" at bounding box center [282, 65] width 241 height 25
click at [162, 52] on input "a. Continuously monitor and measure the project's progress against the defined …" at bounding box center [162, 49] width 0 height 5
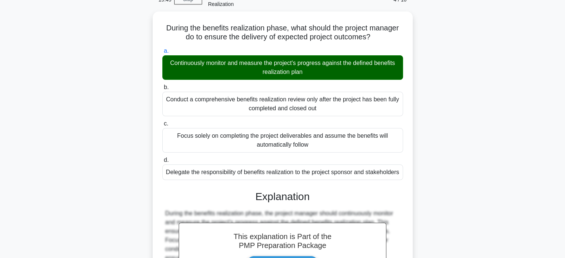
click at [426, 136] on div "During the benefits realization phase, what should the project manager do to en…" at bounding box center [283, 186] width 490 height 349
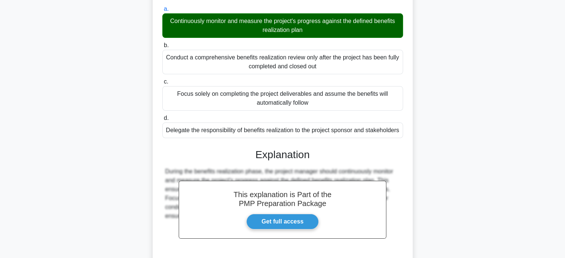
scroll to position [144, 0]
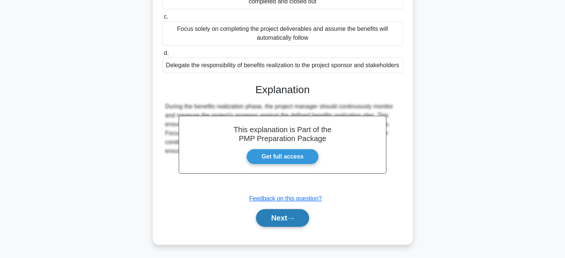
click at [276, 213] on button "Next" at bounding box center [282, 218] width 53 height 18
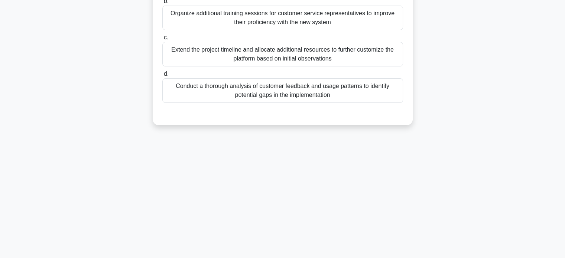
scroll to position [143, 0]
click at [321, 190] on div "19:45 Stop PMP - Value - PMBOK 7th edition - Benefits Realization 5 / 10 A proj…" at bounding box center [283, 69] width 490 height 371
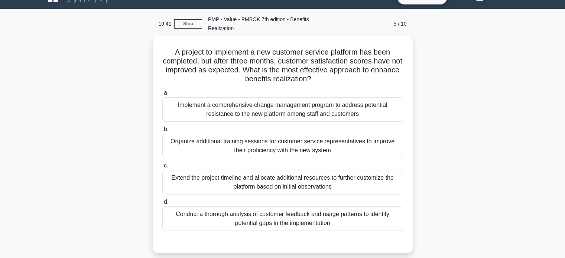
scroll to position [30, 0]
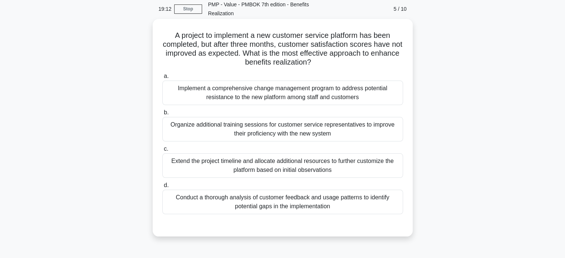
click at [364, 212] on div "Conduct a thorough analysis of customer feedback and usage patterns to identify…" at bounding box center [282, 202] width 241 height 25
click at [162, 188] on input "d. Conduct a thorough analysis of customer feedback and usage patterns to ident…" at bounding box center [162, 185] width 0 height 5
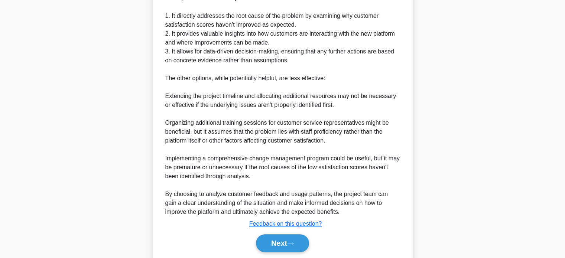
scroll to position [312, 0]
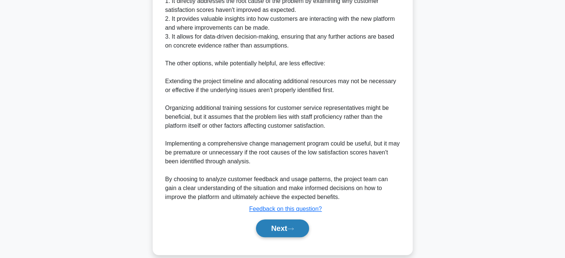
click at [267, 224] on button "Next" at bounding box center [282, 229] width 53 height 18
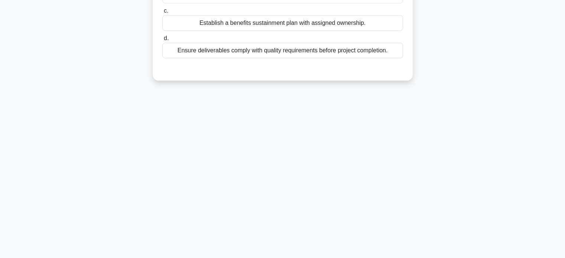
scroll to position [143, 0]
click at [296, 185] on div "19:06 Stop PMP - Value - PMBOK 7th edition - Benefits Realization 6 / 10 In the…" at bounding box center [283, 69] width 490 height 371
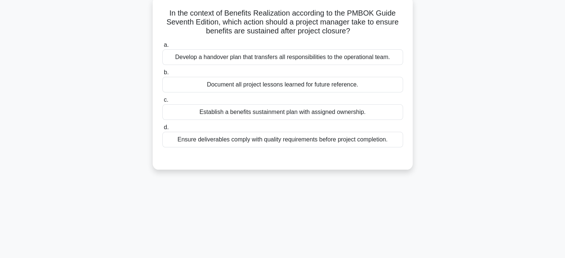
scroll to position [39, 0]
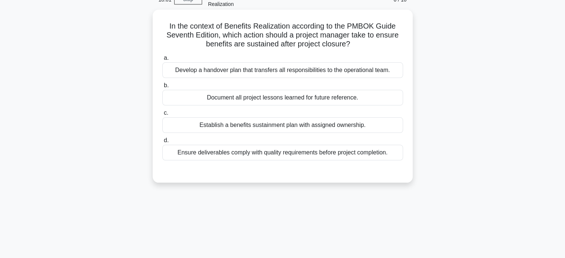
click at [331, 127] on div "Establish a benefits sustainment plan with assigned ownership." at bounding box center [282, 125] width 241 height 16
click at [162, 116] on input "c. Establish a benefits sustainment plan with assigned ownership." at bounding box center [162, 113] width 0 height 5
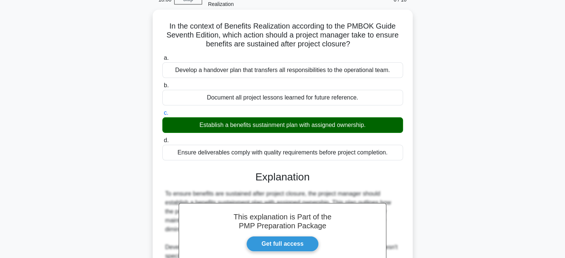
click at [361, 184] on div "This explanation is Part of the PMP Preparation Package Get full access Explana…" at bounding box center [282, 244] width 241 height 164
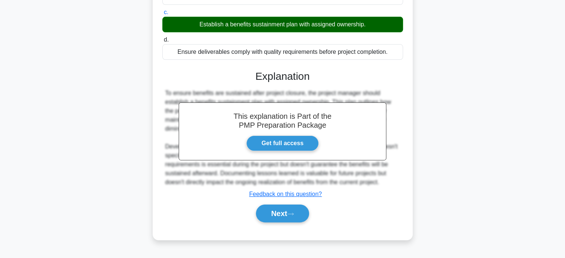
scroll to position [143, 0]
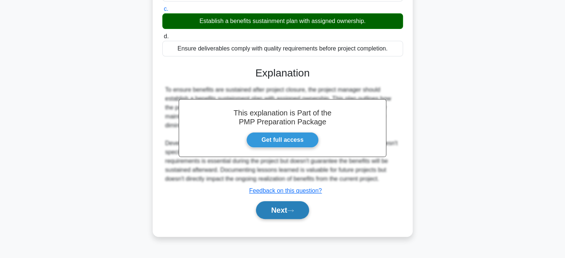
click at [294, 211] on icon at bounding box center [290, 211] width 7 height 4
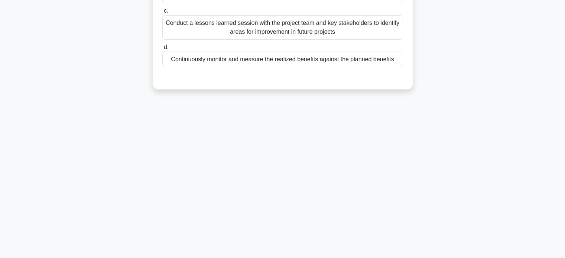
click at [310, 207] on div "17:53 Stop PMP - Value - PMBOK 7th edition - Benefits Realization 7 / 10 What s…" at bounding box center [283, 69] width 490 height 371
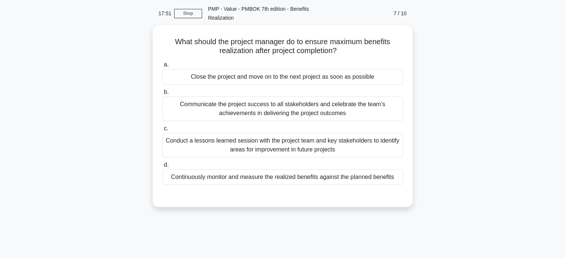
scroll to position [24, 0]
click at [298, 178] on div "Continuously monitor and measure the realized benefits against the planned bene…" at bounding box center [282, 177] width 241 height 16
click at [162, 167] on input "d. Continuously monitor and measure the realized benefits against the planned b…" at bounding box center [162, 164] width 0 height 5
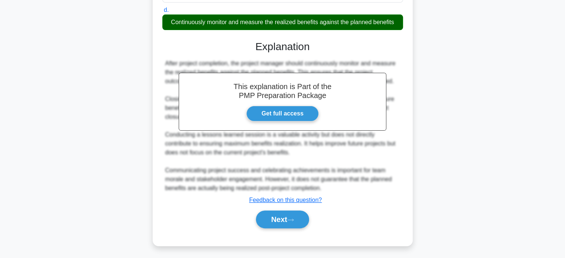
scroll to position [180, 0]
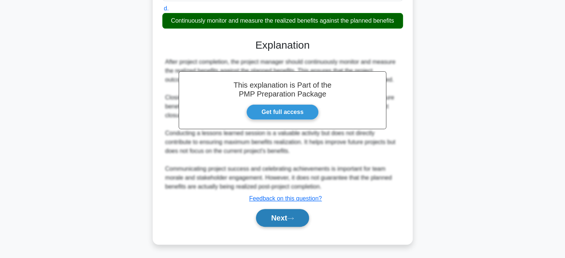
click at [302, 220] on button "Next" at bounding box center [282, 218] width 53 height 18
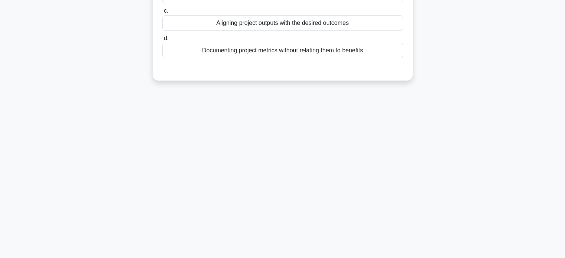
scroll to position [143, 0]
click at [330, 179] on div "16:41 Stop PMP - Value - PMBOK 7th edition - Benefits Realization 8 / 10 In the…" at bounding box center [283, 69] width 490 height 371
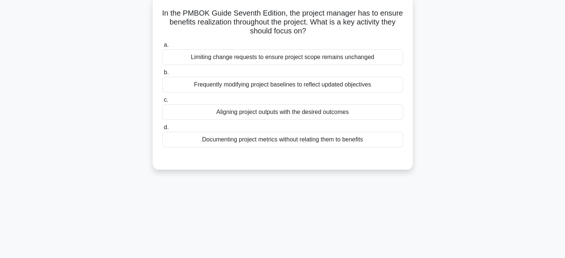
scroll to position [39, 0]
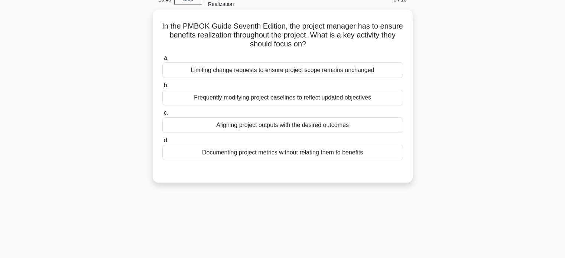
click at [303, 130] on div "Aligning project outputs with the desired outcomes" at bounding box center [282, 125] width 241 height 16
click at [162, 116] on input "c. Aligning project outputs with the desired outcomes" at bounding box center [162, 113] width 0 height 5
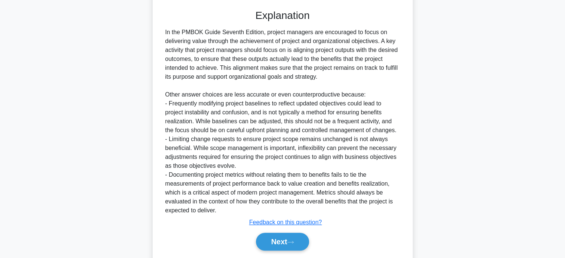
scroll to position [202, 0]
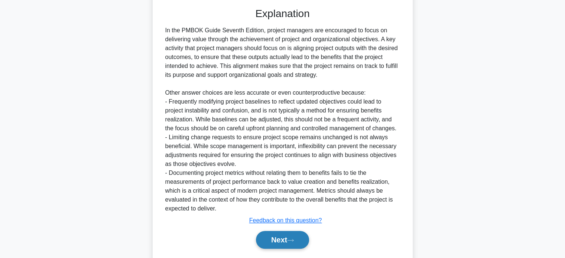
click at [288, 243] on button "Next" at bounding box center [282, 240] width 53 height 18
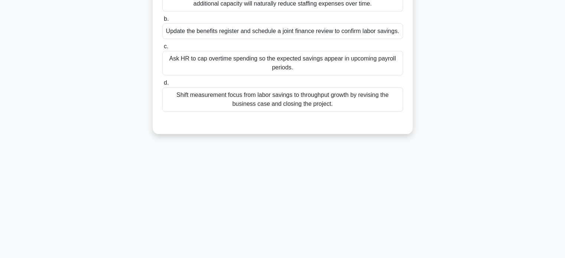
scroll to position [143, 0]
click at [313, 139] on div "The smart-warehouse project delivered autonomous picking robots on schedule. Th…" at bounding box center [283, 26] width 490 height 236
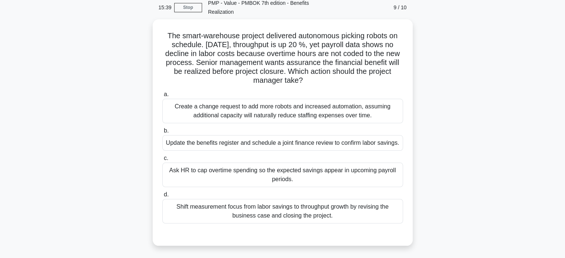
scroll to position [24, 0]
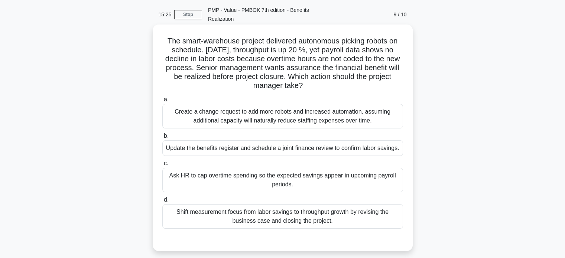
click at [359, 87] on h5 "The smart-warehouse project delivered autonomous picking robots on schedule. Th…" at bounding box center [283, 63] width 242 height 54
click at [361, 147] on div "Update the benefits register and schedule a joint finance review to confirm lab…" at bounding box center [282, 148] width 241 height 16
click at [162, 139] on input "b. Update the benefits register and schedule a joint finance review to confirm …" at bounding box center [162, 136] width 0 height 5
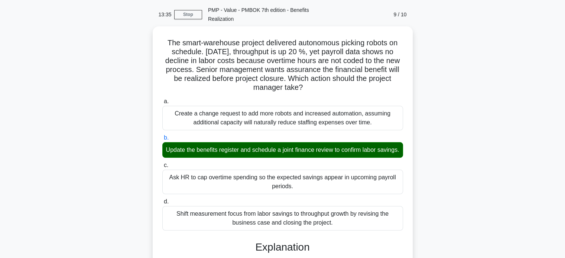
click at [415, 188] on div "The smart-warehouse project delivered autonomous picking robots on schedule. Th…" at bounding box center [283, 231] width 490 height 411
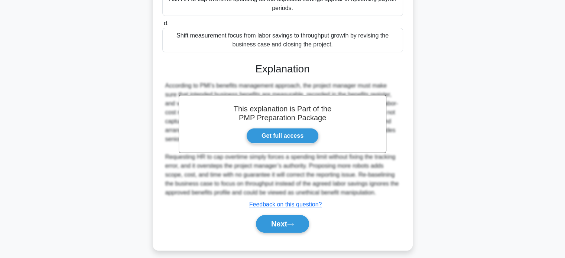
scroll to position [215, 0]
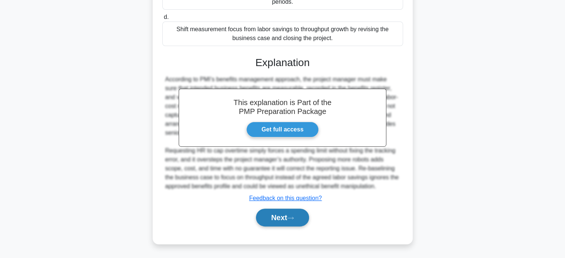
click at [293, 218] on icon at bounding box center [291, 218] width 6 height 2
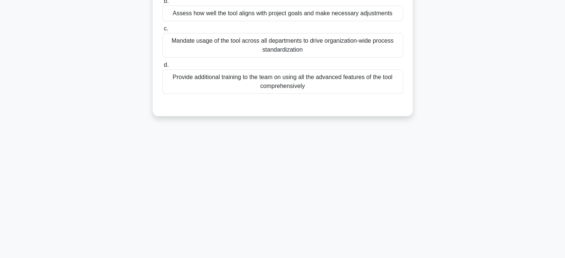
scroll to position [143, 0]
click at [384, 170] on div "13:28 Stop PMP - Value - PMBOK 7th edition - Benefits Realization 10 / 10 Your …" at bounding box center [283, 69] width 490 height 371
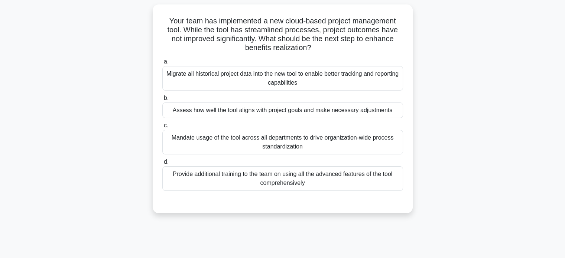
scroll to position [39, 0]
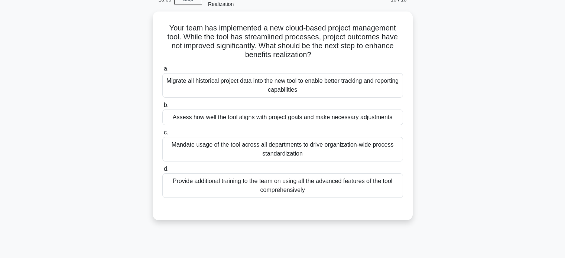
click at [428, 105] on div "Your team has implemented a new cloud-based project management tool. While the …" at bounding box center [283, 121] width 490 height 218
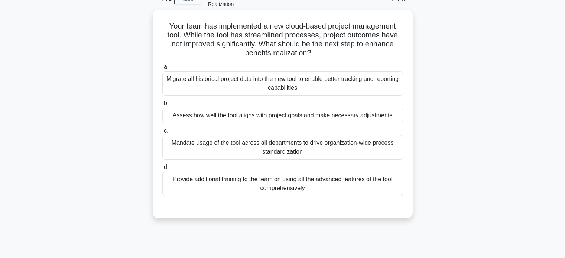
click at [385, 113] on div "Assess how well the tool aligns with project goals and make necessary adjustmen…" at bounding box center [282, 116] width 241 height 16
click at [162, 106] on input "b. Assess how well the tool aligns with project goals and make necessary adjust…" at bounding box center [162, 103] width 0 height 5
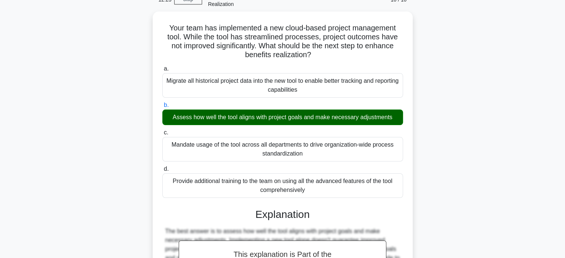
click at [424, 153] on div "Your team has implemented a new cloud-based project management tool. While the …" at bounding box center [283, 195] width 490 height 367
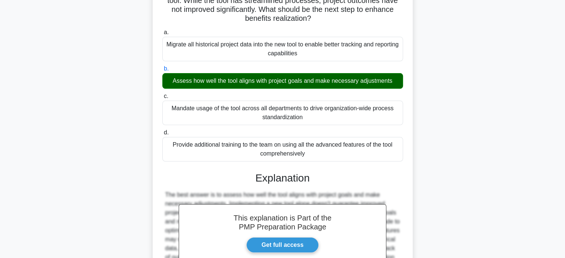
scroll to position [162, 0]
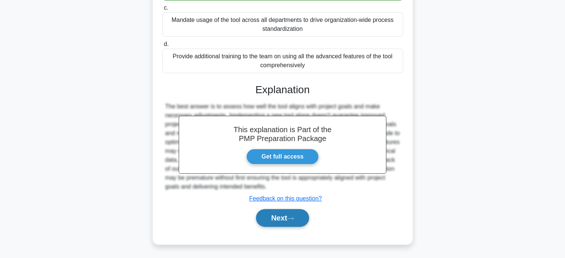
drag, startPoint x: 294, startPoint y: 220, endPoint x: 279, endPoint y: 218, distance: 14.9
click at [279, 218] on button "Next" at bounding box center [282, 218] width 53 height 18
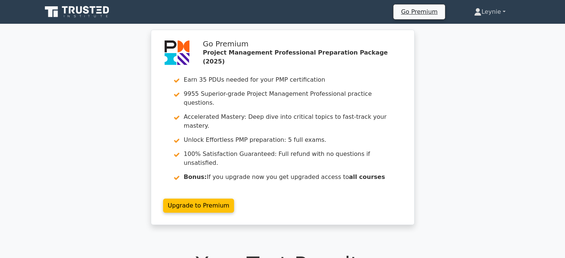
click at [482, 16] on link "Leynie" at bounding box center [489, 11] width 67 height 15
click at [462, 25] on link "Profile" at bounding box center [486, 29] width 59 height 12
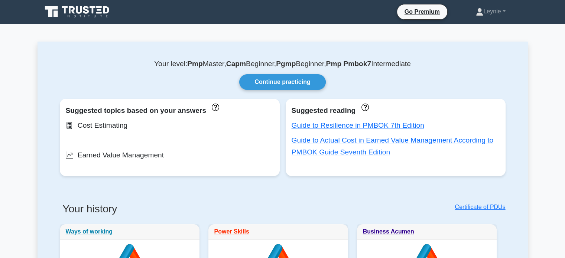
click at [289, 79] on link "Continue practicing" at bounding box center [282, 82] width 86 height 16
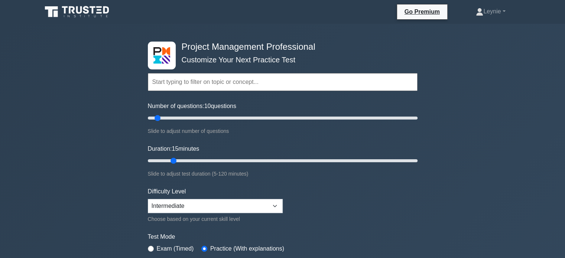
click at [175, 159] on input "Duration: 15 minutes" at bounding box center [283, 160] width 270 height 9
click at [190, 161] on input "Duration: 20 minutes" at bounding box center [283, 160] width 270 height 9
type input "25"
click at [194, 160] on input "Duration: 25 minutes" at bounding box center [283, 160] width 270 height 9
click at [220, 82] on input "text" at bounding box center [283, 82] width 270 height 18
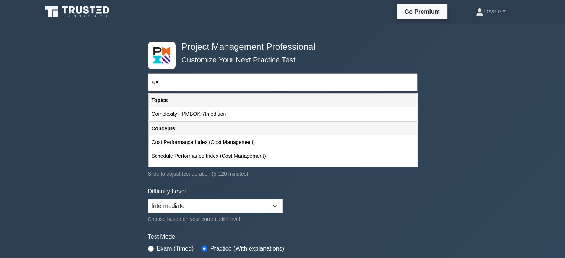
type input "e"
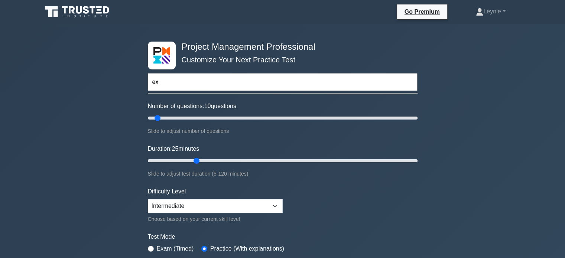
type input "e"
type input "i"
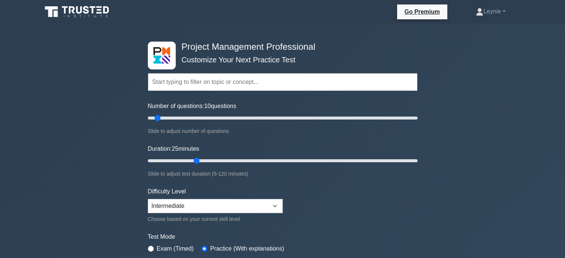
type input "e"
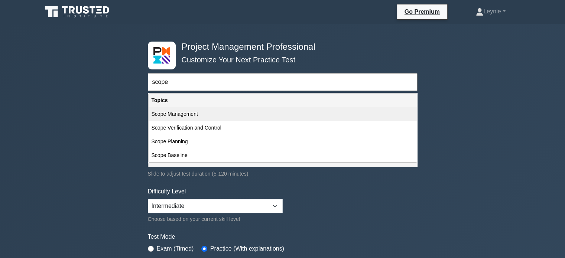
click at [262, 113] on div "Scope Management" at bounding box center [283, 114] width 268 height 14
type input "Scope Management"
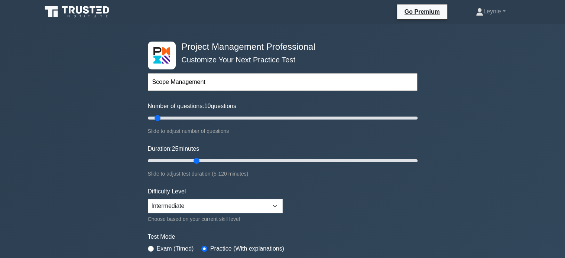
click at [332, 223] on form "Scope Management Topics Scope Management Time Management Cost Management Qualit…" at bounding box center [283, 166] width 270 height 230
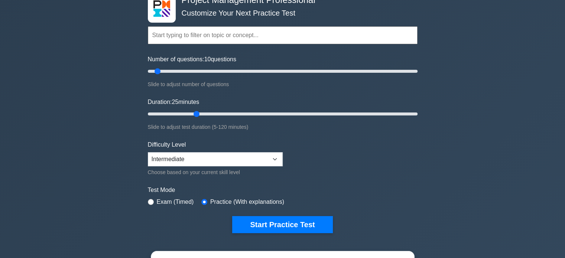
scroll to position [59, 0]
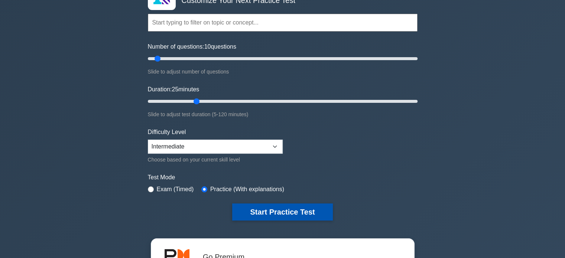
click at [290, 208] on button "Start Practice Test" at bounding box center [282, 212] width 100 height 17
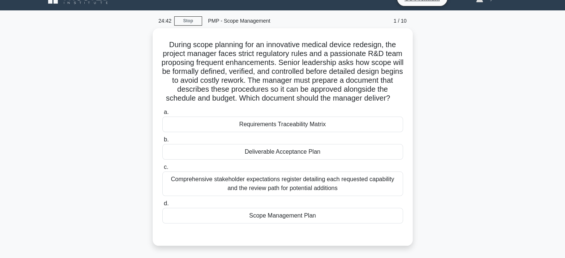
scroll to position [15, 0]
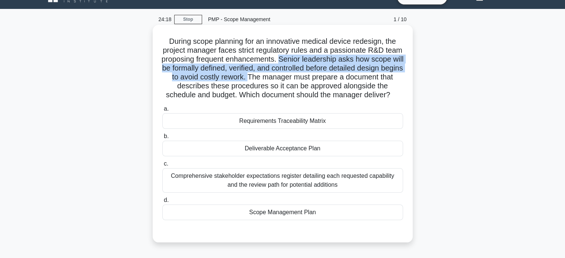
drag, startPoint x: 308, startPoint y: 61, endPoint x: 297, endPoint y: 81, distance: 23.1
click at [297, 81] on h5 "During scope planning for an innovative medical device redesign, the project ma…" at bounding box center [283, 68] width 242 height 63
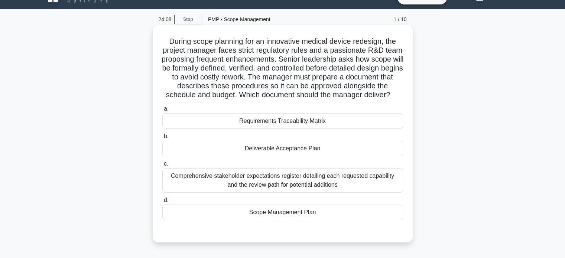
click at [330, 220] on div "Scope Management Plan" at bounding box center [282, 213] width 241 height 16
click at [162, 203] on input "d. Scope Management Plan" at bounding box center [162, 200] width 0 height 5
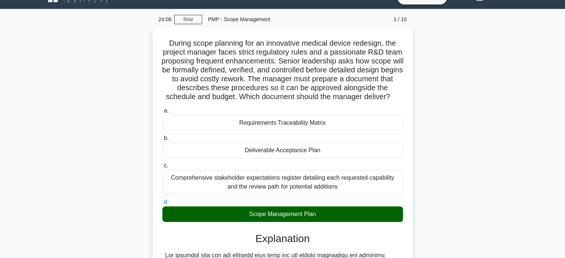
click at [413, 214] on div "During scope planning for an innovative medical device redesign, the project ma…" at bounding box center [283, 237] width 490 height 420
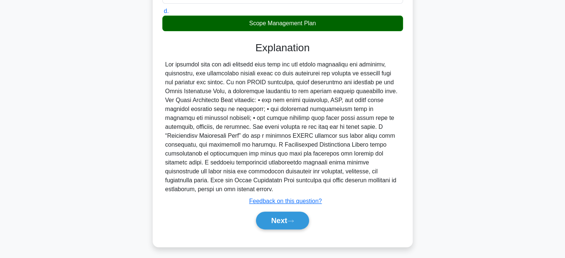
scroll to position [207, 0]
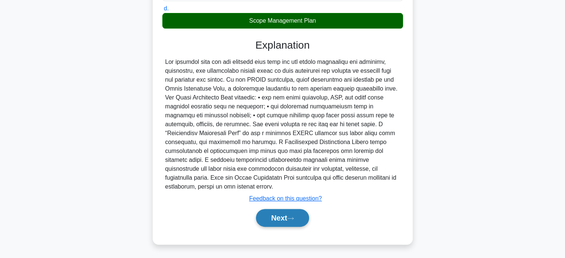
click at [294, 217] on icon at bounding box center [290, 219] width 7 height 4
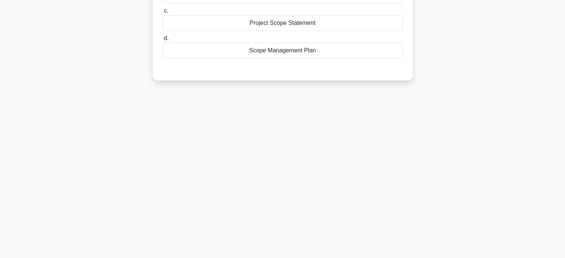
scroll to position [143, 0]
click at [308, 186] on div "24:00 Stop PMP - Scope Management 2 / 10 During the planning phase of a complex…" at bounding box center [283, 69] width 490 height 371
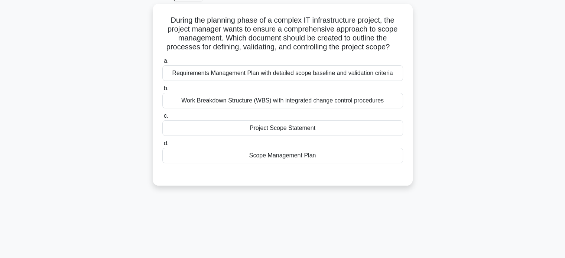
scroll to position [24, 0]
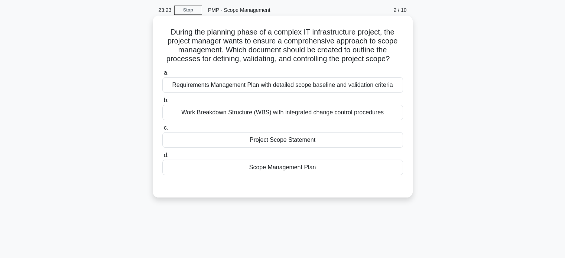
click at [306, 170] on div "Scope Management Plan" at bounding box center [282, 168] width 241 height 16
click at [162, 158] on input "d. Scope Management Plan" at bounding box center [162, 155] width 0 height 5
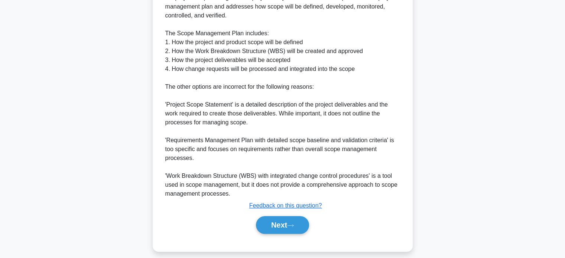
scroll to position [260, 0]
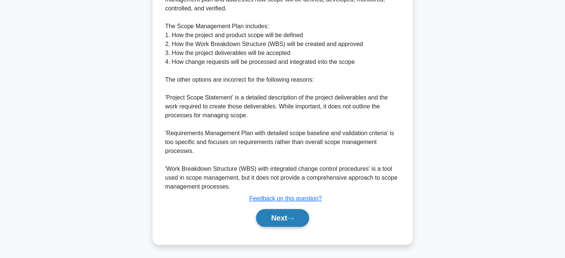
click at [296, 220] on button "Next" at bounding box center [282, 218] width 53 height 18
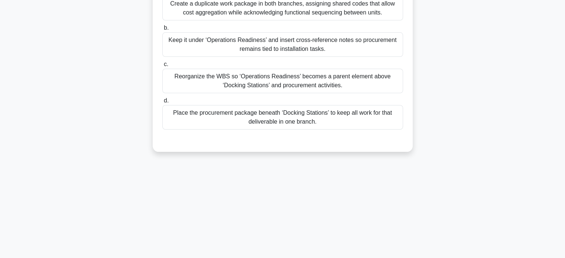
scroll to position [143, 0]
click at [290, 180] on div "23:16 Stop PMP - Scope Management 3 / 10 During creation of the WBS for a city-…" at bounding box center [283, 69] width 490 height 371
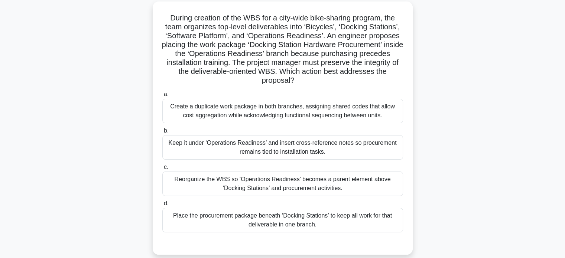
scroll to position [39, 0]
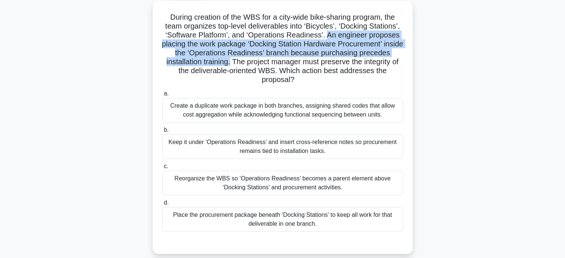
drag, startPoint x: 328, startPoint y: 37, endPoint x: 229, endPoint y: 61, distance: 101.7
click at [229, 61] on h5 "During creation of the WBS for a city-wide bike-sharing program, the team organ…" at bounding box center [283, 49] width 242 height 72
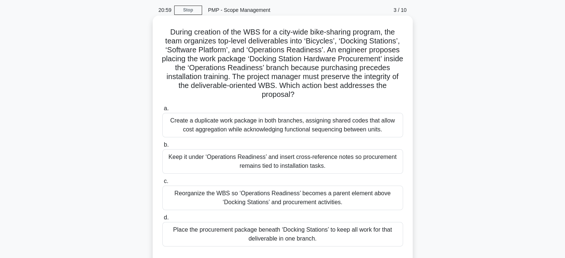
click at [340, 123] on div "Create a duplicate work package in both branches, assigning shared codes that a…" at bounding box center [282, 125] width 241 height 25
click at [162, 111] on input "a. Create a duplicate work package in both branches, assigning shared codes tha…" at bounding box center [162, 108] width 0 height 5
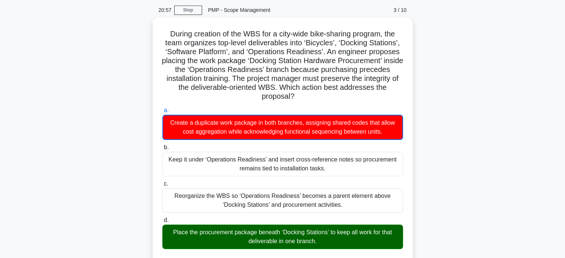
click at [423, 176] on div "During creation of the WBS for a city-wide bike-sharing program, the team organ…" at bounding box center [283, 232] width 490 height 430
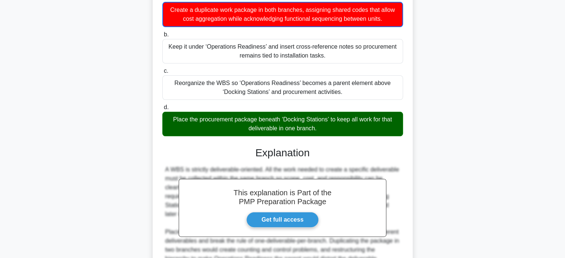
scroll to position [216, 0]
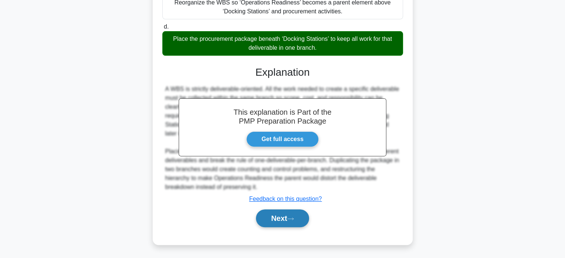
click at [278, 212] on button "Next" at bounding box center [282, 219] width 53 height 18
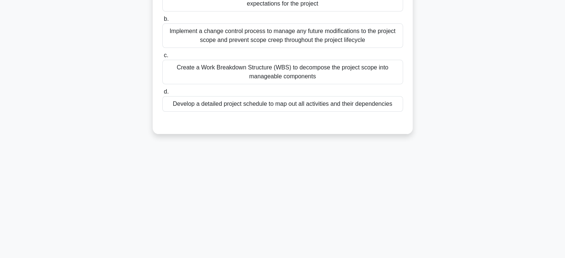
scroll to position [143, 0]
click at [302, 207] on div "20:10 Stop PMP - Scope Management 4 / 10 A multinational corporation's IT upgra…" at bounding box center [283, 69] width 490 height 371
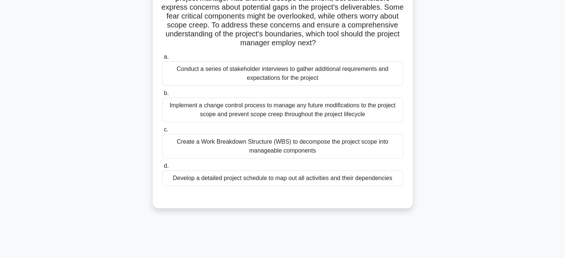
scroll to position [9, 0]
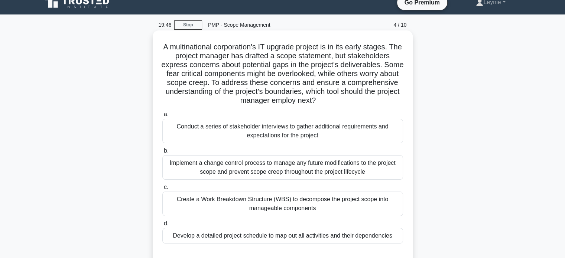
click at [407, 110] on div "A multinational corporation's IT upgrade project is in its early stages. The pr…" at bounding box center [283, 148] width 254 height 230
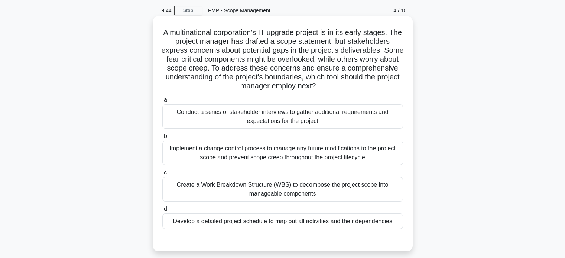
scroll to position [24, 0]
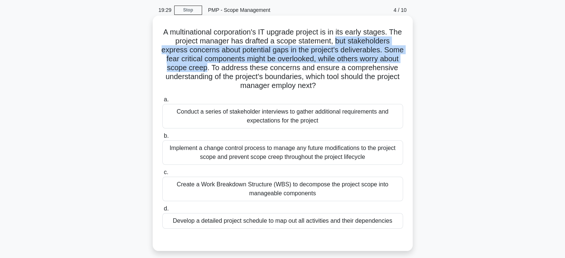
drag, startPoint x: 344, startPoint y: 41, endPoint x: 244, endPoint y: 71, distance: 103.5
click at [244, 71] on h5 "A multinational corporation's IT upgrade project is in its early stages. The pr…" at bounding box center [283, 58] width 242 height 63
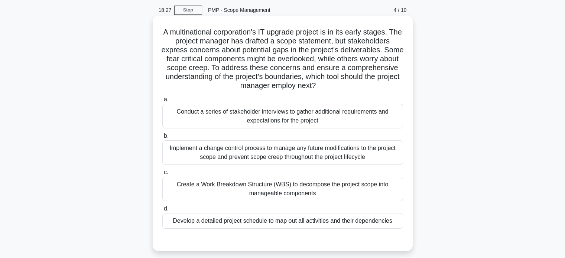
click at [321, 199] on div "Create a Work Breakdown Structure (WBS) to decompose the project scope into man…" at bounding box center [282, 189] width 241 height 25
click at [162, 175] on input "c. Create a Work Breakdown Structure (WBS) to decompose the project scope into …" at bounding box center [162, 172] width 0 height 5
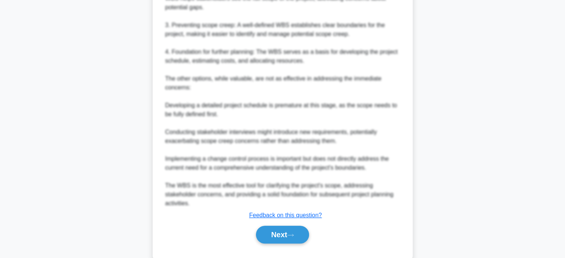
scroll to position [376, 0]
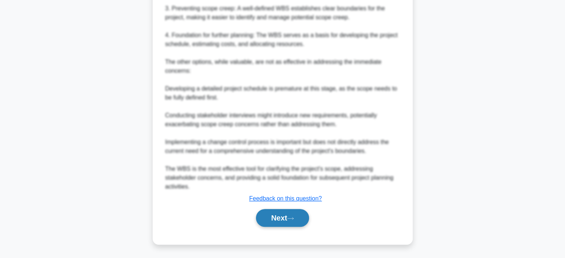
click at [290, 214] on button "Next" at bounding box center [282, 218] width 53 height 18
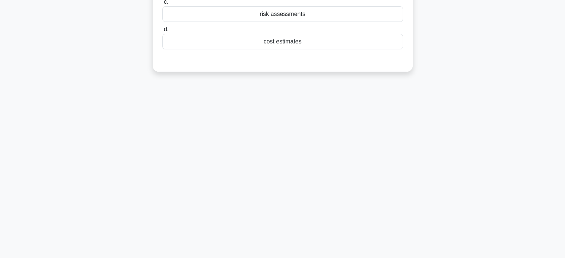
scroll to position [143, 0]
click at [316, 163] on div "18:07 Stop PMP - Scope Management 5 / 10 The WBS Dictionary provides detailed i…" at bounding box center [283, 69] width 490 height 371
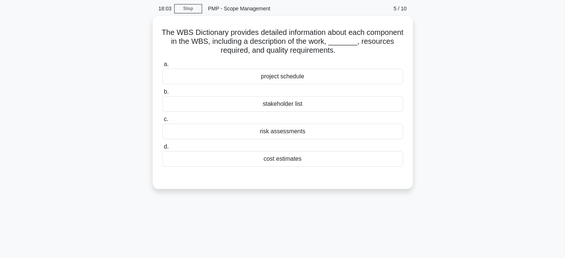
scroll to position [24, 0]
click at [315, 163] on div "cost estimates" at bounding box center [282, 159] width 241 height 16
click at [162, 149] on input "d. cost estimates" at bounding box center [162, 146] width 0 height 5
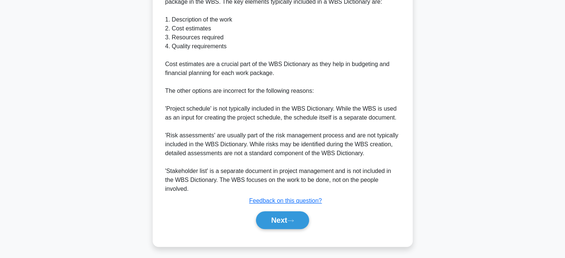
scroll to position [260, 0]
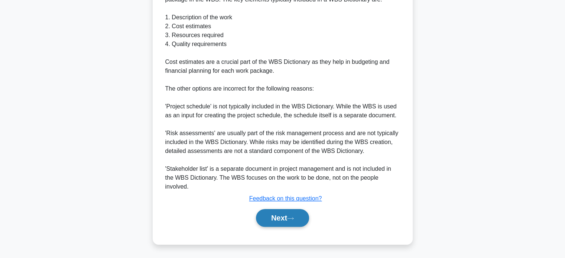
click at [286, 217] on button "Next" at bounding box center [282, 218] width 53 height 18
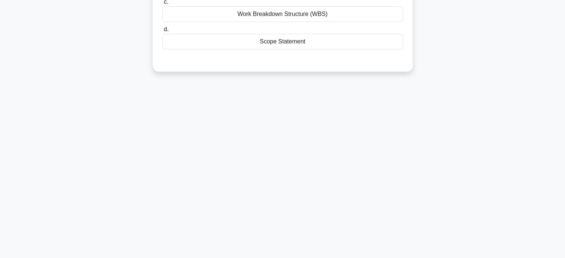
click at [284, 195] on div "16:52 Stop PMP - Scope Management 6 / 10 A _________ is a hierarchical decompos…" at bounding box center [283, 69] width 490 height 371
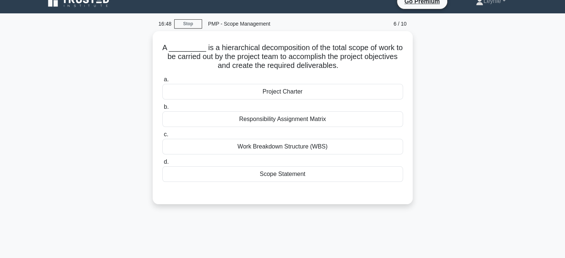
scroll to position [9, 0]
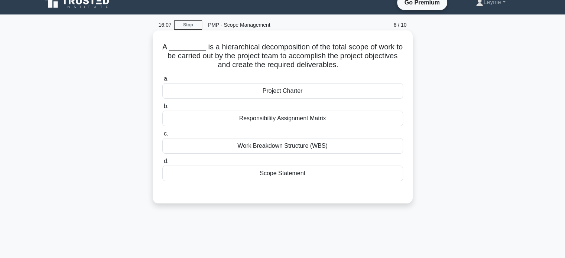
click at [315, 149] on div "Work Breakdown Structure (WBS)" at bounding box center [282, 146] width 241 height 16
click at [162, 136] on input "c. Work Breakdown Structure (WBS)" at bounding box center [162, 133] width 0 height 5
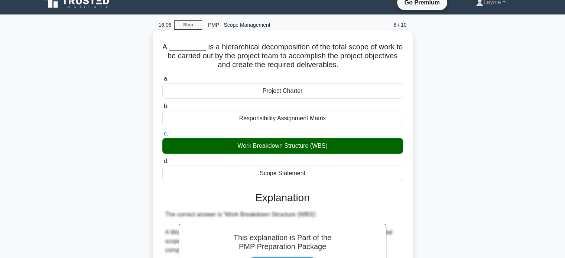
click at [325, 225] on div "This explanation is Part of the PMP Preparation Package Get full access" at bounding box center [283, 253] width 208 height 58
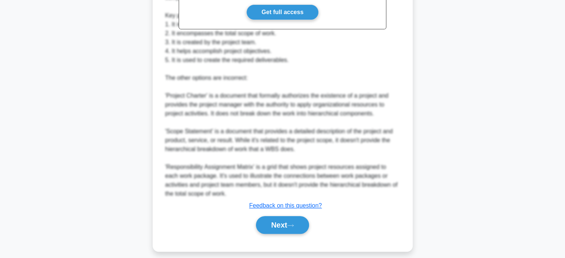
scroll to position [269, 0]
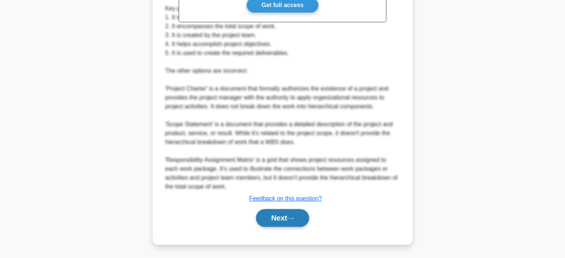
click at [307, 217] on button "Next" at bounding box center [282, 218] width 53 height 18
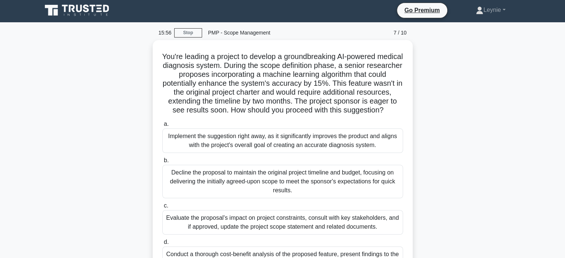
scroll to position [0, 0]
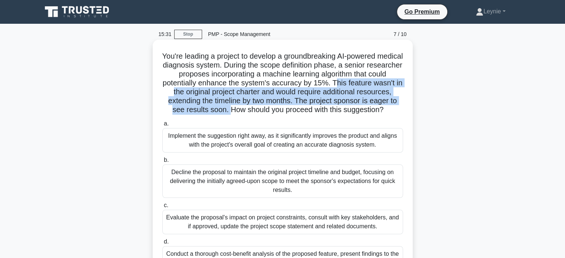
drag, startPoint x: 364, startPoint y: 85, endPoint x: 272, endPoint y: 112, distance: 95.6
click at [272, 112] on h5 "You're leading a project to develop a groundbreaking AI-powered medical diagnos…" at bounding box center [283, 83] width 242 height 63
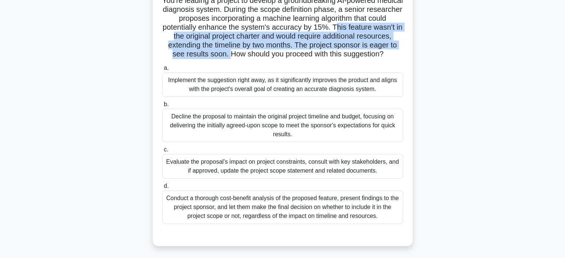
scroll to position [59, 0]
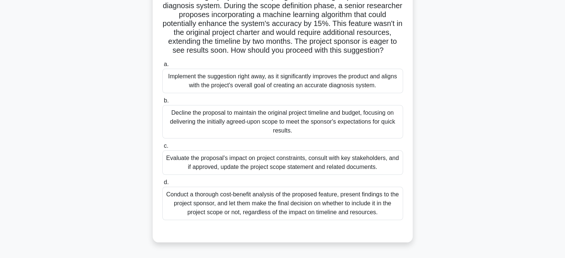
click at [381, 172] on div "Evaluate the proposal's impact on project constraints, consult with key stakeho…" at bounding box center [282, 162] width 241 height 25
click at [162, 149] on input "c. Evaluate the proposal's impact on project constraints, consult with key stak…" at bounding box center [162, 146] width 0 height 5
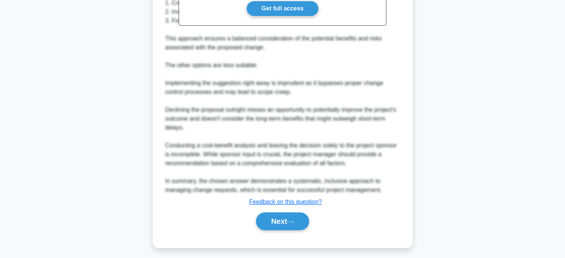
scroll to position [367, 0]
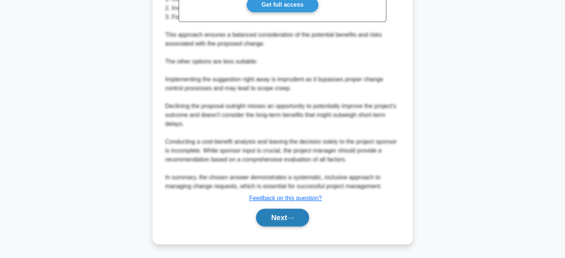
click at [289, 215] on button "Next" at bounding box center [282, 218] width 53 height 18
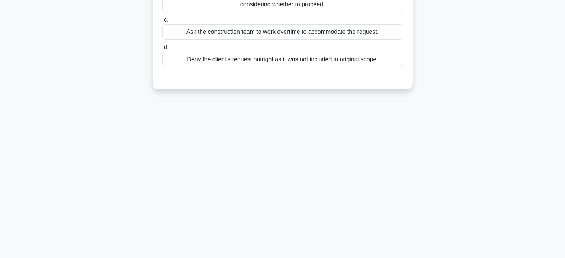
scroll to position [143, 0]
click at [289, 215] on div "14:47 Stop PMP - Scope Management 8 / 10 During a highway construction project,…" at bounding box center [283, 69] width 490 height 371
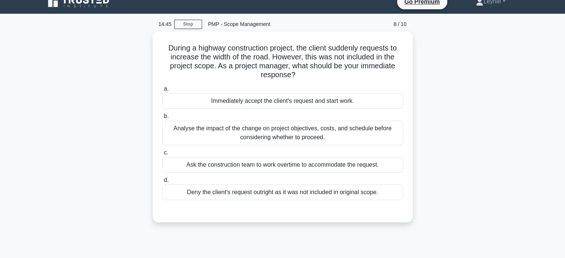
scroll to position [9, 0]
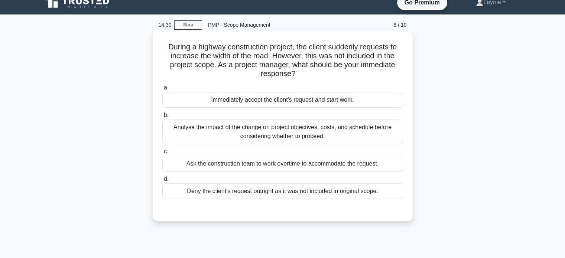
click at [357, 127] on div "Analyse the impact of the change on project objectives, costs, and schedule bef…" at bounding box center [282, 132] width 241 height 25
click at [162, 118] on input "b. Analyse the impact of the change on project objectives, costs, and schedule …" at bounding box center [162, 115] width 0 height 5
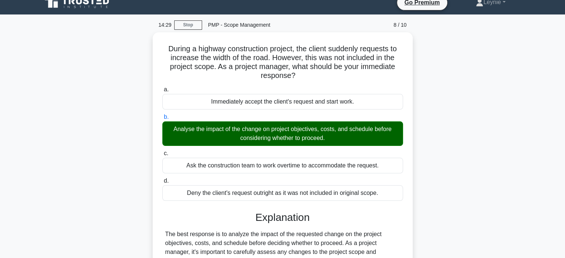
click at [427, 175] on div "During a highway construction project, the client suddenly requests to increase…" at bounding box center [283, 211] width 490 height 358
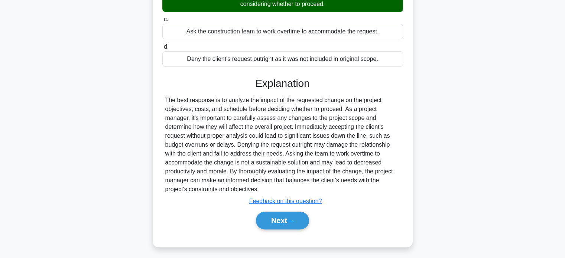
scroll to position [144, 0]
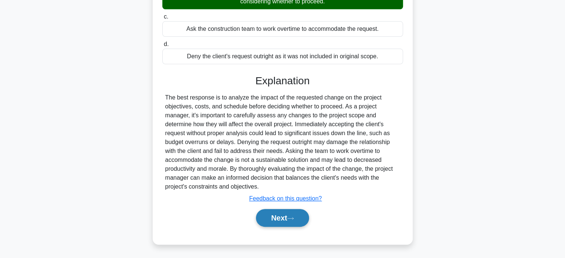
click at [306, 212] on button "Next" at bounding box center [282, 218] width 53 height 18
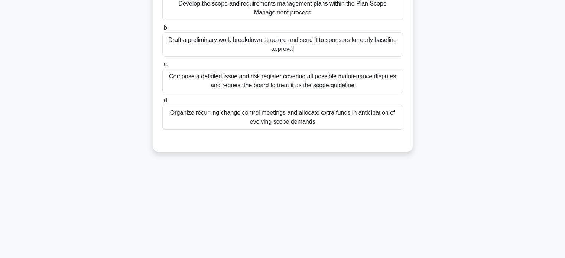
click at [363, 183] on div "14:25 Stop PMP - Scope Management 9 / 10 Elena has been assigned to manage a co…" at bounding box center [283, 69] width 490 height 371
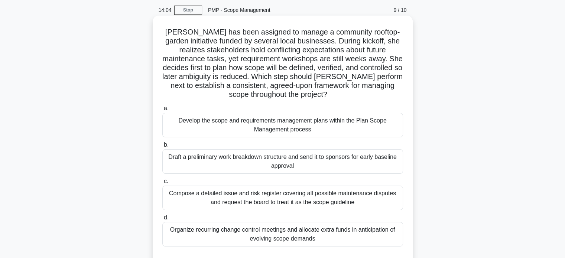
scroll to position [39, 0]
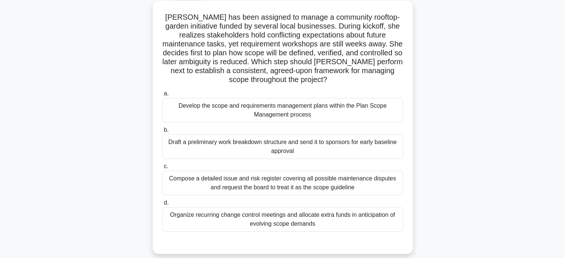
click at [386, 114] on div "Develop the scope and requirements management plans within the Plan Scope Manag…" at bounding box center [282, 110] width 241 height 25
click at [162, 96] on input "a. Develop the scope and requirements management plans within the Plan Scope Ma…" at bounding box center [162, 93] width 0 height 5
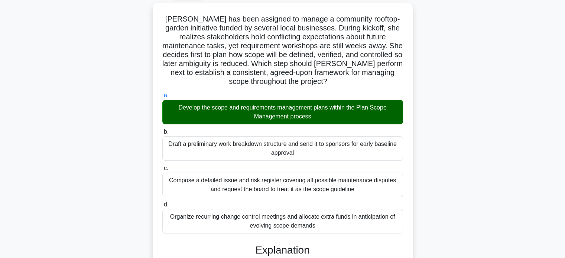
click at [426, 163] on div "Elena has been assigned to manage a community rooftop-garden initiative funded …" at bounding box center [283, 244] width 490 height 483
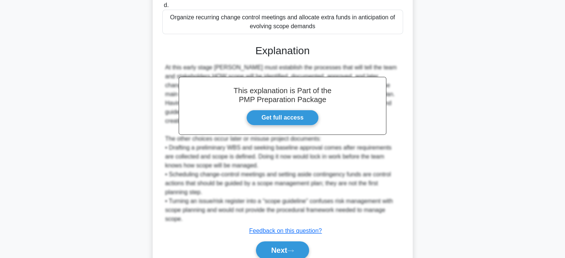
scroll to position [269, 0]
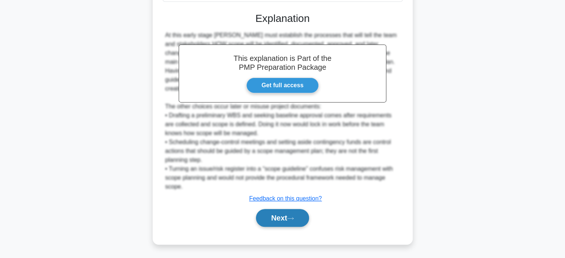
click at [307, 214] on button "Next" at bounding box center [282, 218] width 53 height 18
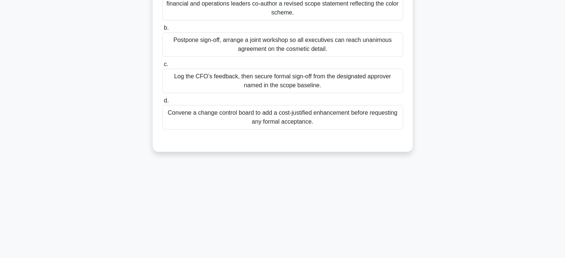
scroll to position [143, 0]
click at [368, 188] on div "13:48 Stop PMP - Scope Management 10 / 10 After eight months developing an onli…" at bounding box center [283, 69] width 490 height 371
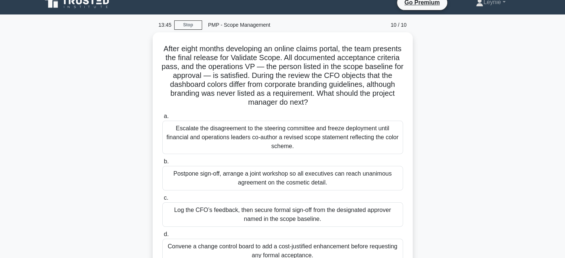
scroll to position [24, 0]
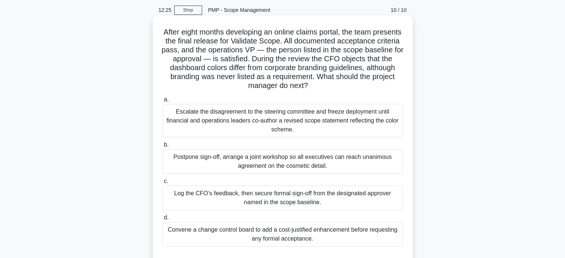
click at [371, 204] on div "Log the CFO’s feedback, then secure formal sign-off from the designated approve…" at bounding box center [282, 198] width 241 height 25
click at [162, 184] on input "c. Log the CFO’s feedback, then secure formal sign-off from the designated appr…" at bounding box center [162, 181] width 0 height 5
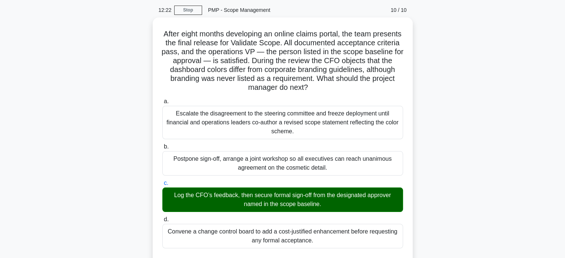
click at [423, 215] on div "After eight months developing an online claims portal, the team presents the fi…" at bounding box center [283, 262] width 490 height 491
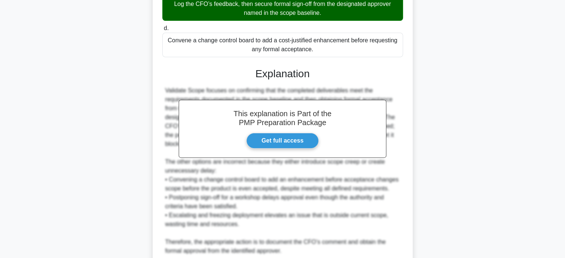
scroll to position [278, 0]
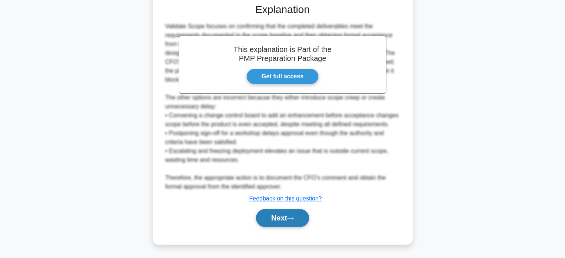
click at [294, 214] on button "Next" at bounding box center [282, 218] width 53 height 18
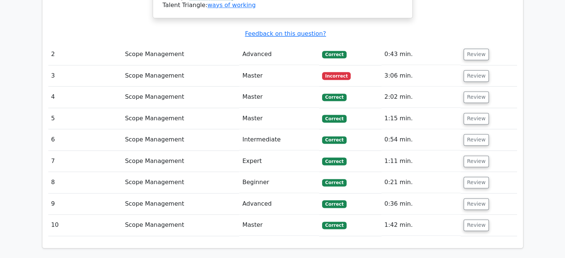
scroll to position [966, 0]
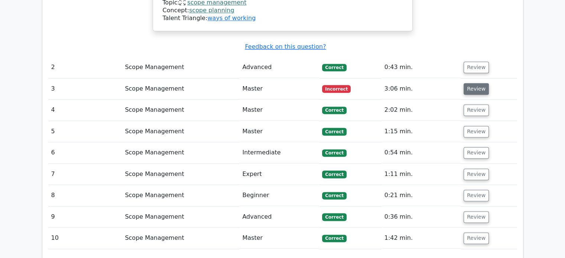
click at [476, 83] on button "Review" at bounding box center [476, 89] width 25 height 12
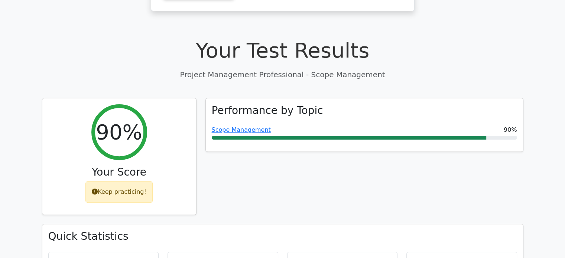
scroll to position [0, 0]
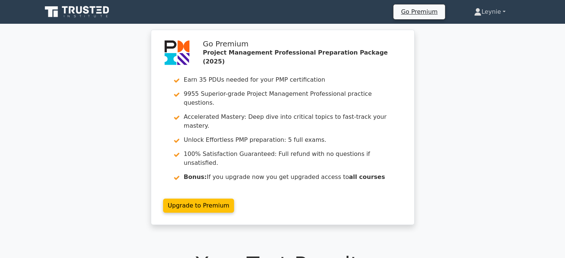
click at [477, 9] on icon at bounding box center [477, 11] width 7 height 7
click at [474, 33] on link "Profile" at bounding box center [486, 29] width 59 height 12
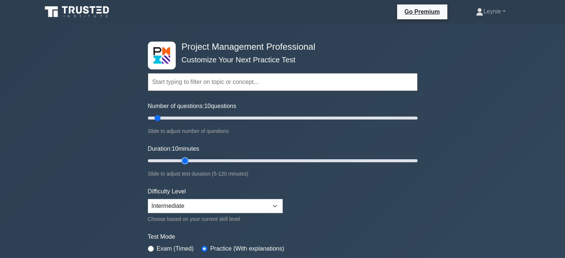
click at [188, 162] on input "Duration: 10 minutes" at bounding box center [283, 160] width 270 height 9
type input "25"
click at [191, 160] on input "Duration: 25 minutes" at bounding box center [283, 160] width 270 height 9
click at [269, 81] on input "text" at bounding box center [283, 82] width 270 height 18
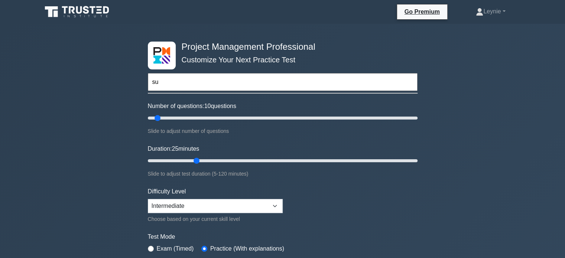
type input "s"
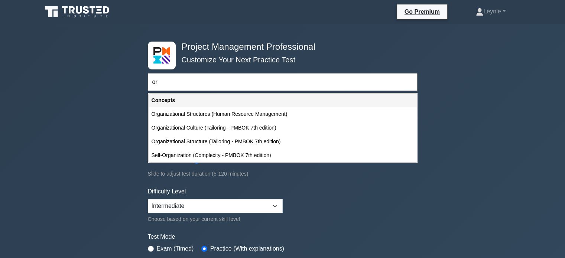
type input "o"
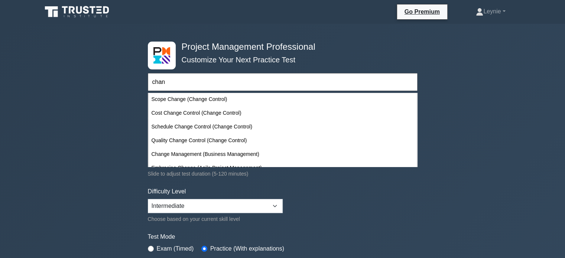
scroll to position [261, 0]
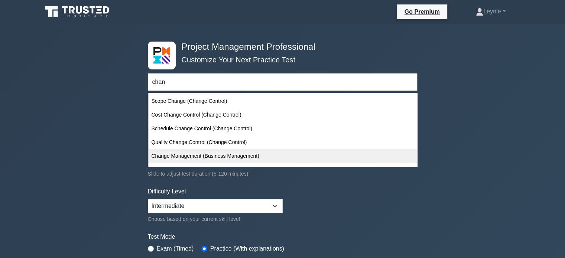
click at [248, 156] on div "Change Management (Business Management)" at bounding box center [283, 156] width 268 height 14
type input "Change Management (Business Management)"
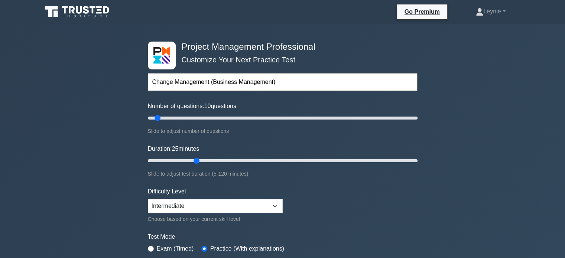
click at [378, 224] on form "Change Management (Business Management) Topics Scope Management Time Management…" at bounding box center [283, 166] width 270 height 230
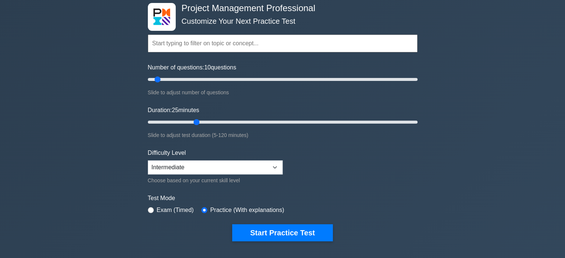
scroll to position [119, 0]
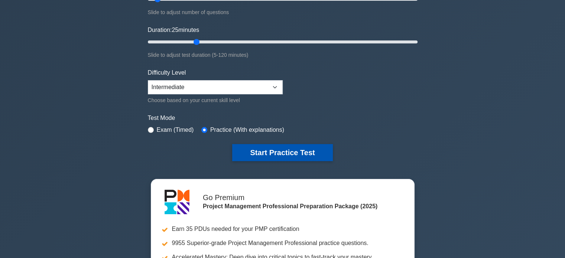
click at [284, 150] on button "Start Practice Test" at bounding box center [282, 152] width 100 height 17
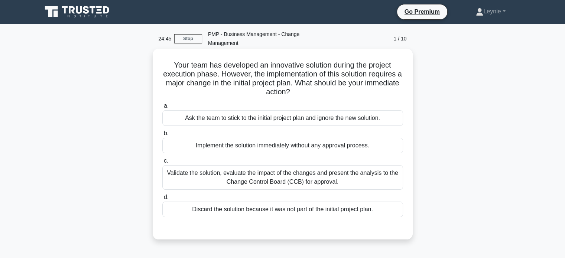
click at [333, 83] on h5 "Your team has developed an innovative solution during the project execution pha…" at bounding box center [283, 79] width 242 height 36
click at [323, 84] on h5 "Your team has developed an innovative solution during the project execution pha…" at bounding box center [283, 79] width 242 height 36
click at [303, 88] on h5 "Your team has developed an innovative solution during the project execution pha…" at bounding box center [283, 79] width 242 height 36
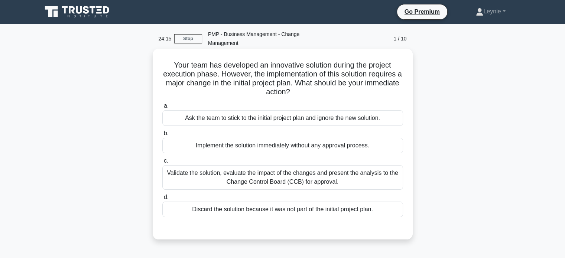
click at [316, 85] on h5 "Your team has developed an innovative solution during the project execution pha…" at bounding box center [283, 79] width 242 height 36
click at [379, 179] on div "Validate the solution, evaluate the impact of the changes and present the analy…" at bounding box center [282, 177] width 241 height 25
click at [162, 163] on input "c. Validate the solution, evaluate the impact of the changes and present the an…" at bounding box center [162, 161] width 0 height 5
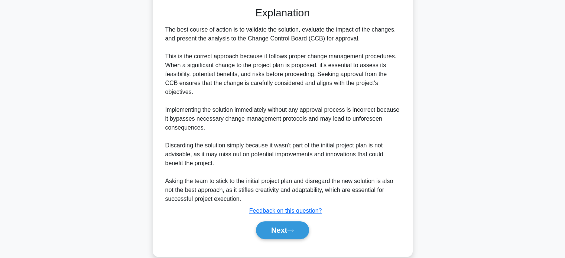
scroll to position [224, 0]
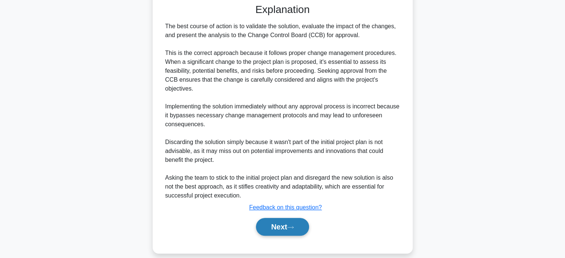
click at [277, 218] on button "Next" at bounding box center [282, 227] width 53 height 18
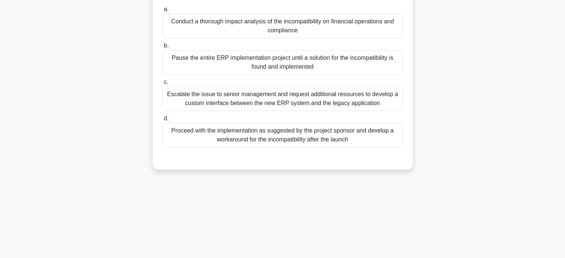
scroll to position [143, 0]
click at [312, 196] on div "23:51 Stop PMP - Business Management - Change Management 2 / 10 A multinational…" at bounding box center [283, 69] width 490 height 371
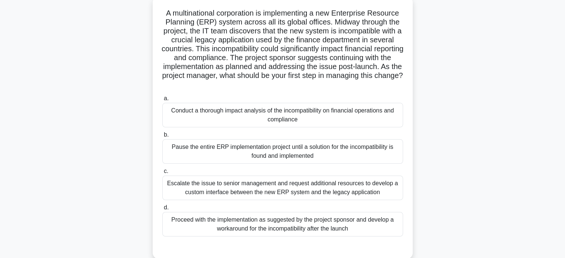
scroll to position [39, 0]
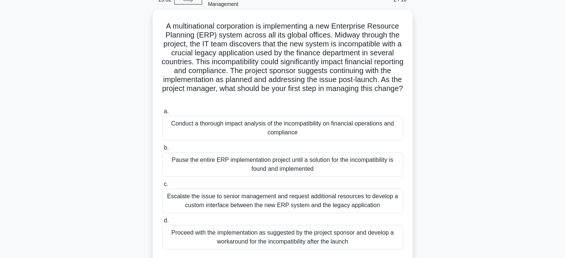
click at [341, 96] on h5 "A multinational corporation is implementing a new Enterprise Resource Planning …" at bounding box center [283, 62] width 242 height 81
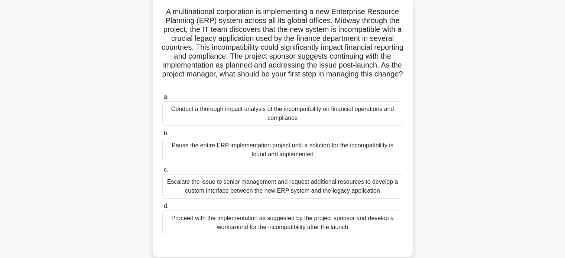
scroll to position [54, 0]
click at [302, 116] on div "Conduct a thorough impact analysis of the incompatibility on financial operatio…" at bounding box center [282, 113] width 241 height 25
click at [162, 99] on input "a. Conduct a thorough impact analysis of the incompatibility on financial opera…" at bounding box center [162, 96] width 0 height 5
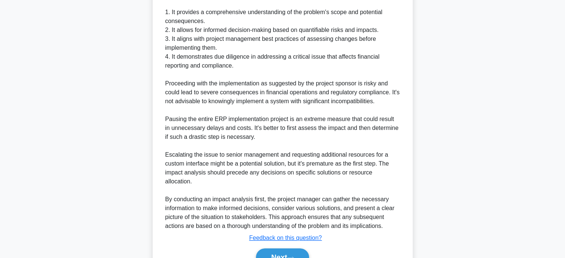
scroll to position [376, 0]
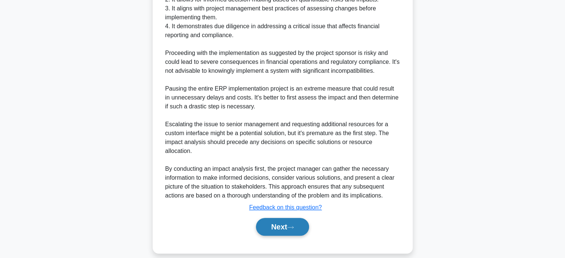
click at [279, 218] on button "Next" at bounding box center [282, 227] width 53 height 18
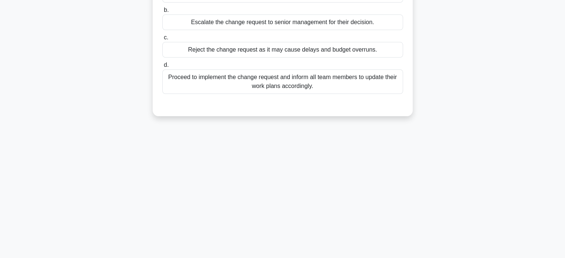
scroll to position [143, 0]
click at [397, 176] on div "23:09 Stop PMP - Business Management - Change Management 3 / 10 In the midst of…" at bounding box center [283, 69] width 490 height 371
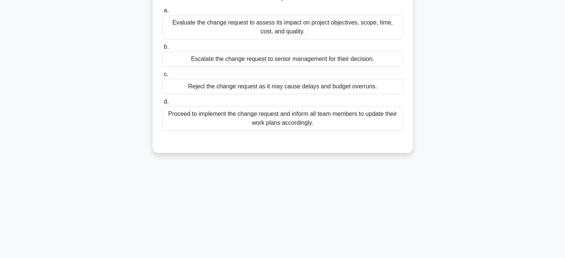
scroll to position [39, 0]
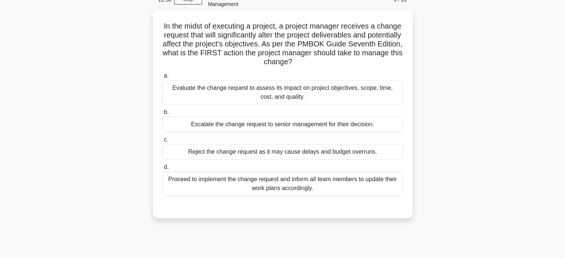
click at [306, 95] on div "Evaluate the change request to assess its impact on project objectives, scope, …" at bounding box center [282, 92] width 241 height 25
click at [162, 78] on input "a. Evaluate the change request to assess its impact on project objectives, scop…" at bounding box center [162, 76] width 0 height 5
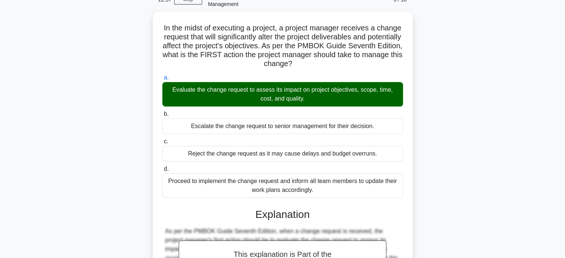
click at [437, 176] on div "In the midst of executing a project, a project manager receives a change reques…" at bounding box center [283, 195] width 490 height 367
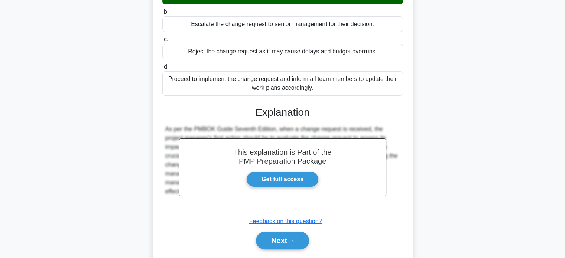
scroll to position [162, 0]
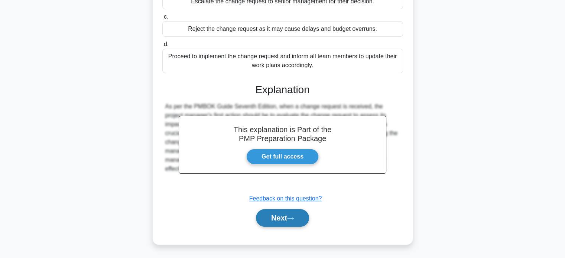
click at [308, 216] on button "Next" at bounding box center [282, 218] width 53 height 18
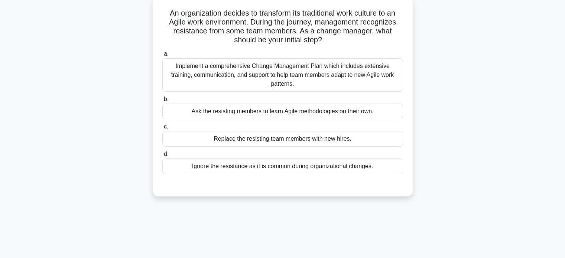
scroll to position [39, 0]
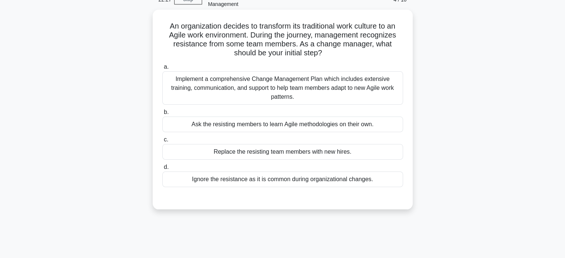
click at [362, 89] on div "Implement a comprehensive Change Management Plan which includes extensive train…" at bounding box center [282, 87] width 241 height 33
click at [162, 69] on input "a. Implement a comprehensive Change Management Plan which includes extensive tr…" at bounding box center [162, 67] width 0 height 5
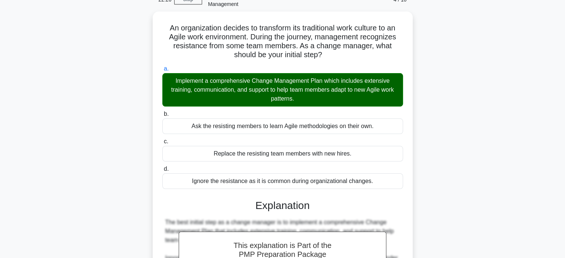
click at [419, 151] on div "An organization decides to transform its traditional work culture to an Agile w…" at bounding box center [283, 208] width 490 height 393
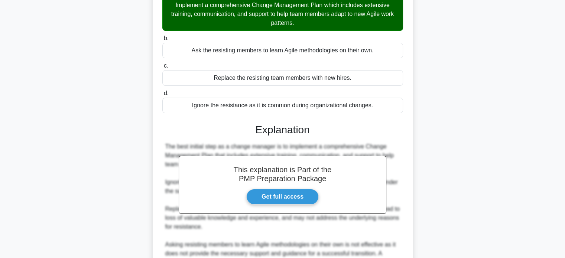
scroll to position [189, 0]
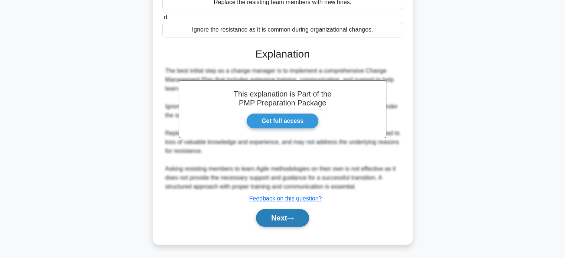
click at [298, 212] on button "Next" at bounding box center [282, 218] width 53 height 18
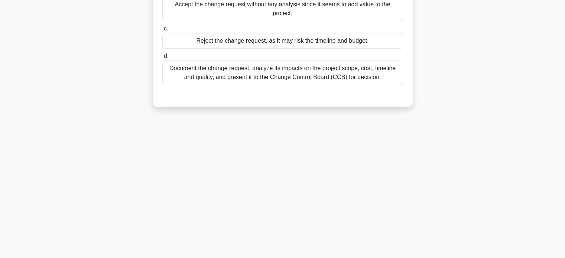
scroll to position [143, 0]
click at [354, 172] on div "22:22 Stop PMP - Business Management - Change Management 5 / 10 During your pro…" at bounding box center [283, 69] width 490 height 371
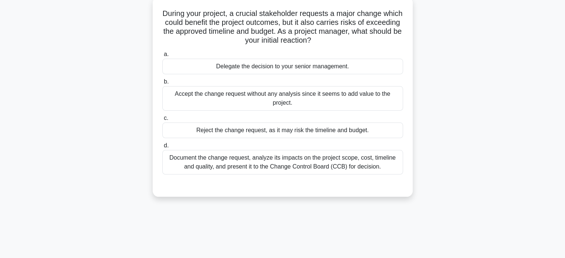
scroll to position [39, 0]
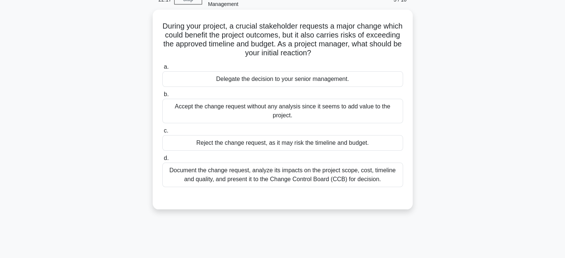
click at [353, 193] on div at bounding box center [282, 195] width 241 height 6
click at [368, 173] on div "Document the change request, analyze its impacts on the project scope, cost, ti…" at bounding box center [282, 175] width 241 height 25
click at [162, 161] on input "d. Document the change request, analyze its impacts on the project scope, cost,…" at bounding box center [162, 158] width 0 height 5
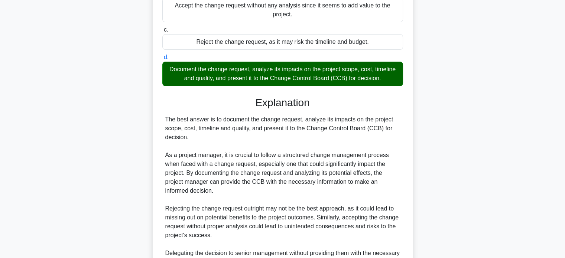
scroll to position [224, 0]
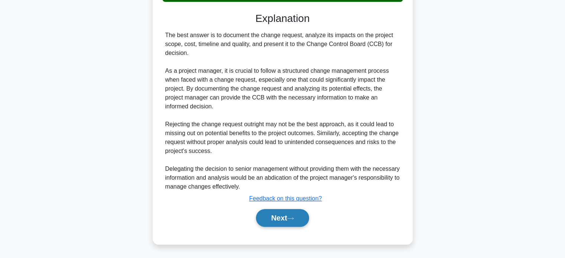
click at [289, 219] on button "Next" at bounding box center [282, 218] width 53 height 18
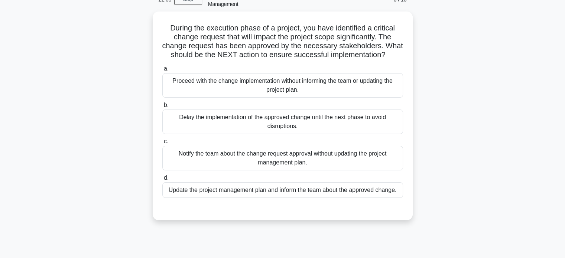
scroll to position [24, 0]
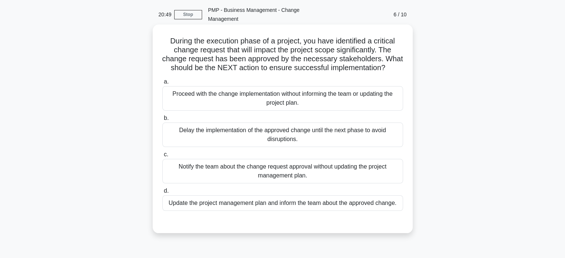
click at [360, 211] on div "Update the project management plan and inform the team about the approved chang…" at bounding box center [282, 203] width 241 height 16
click at [162, 194] on input "d. Update the project management plan and inform the team about the approved ch…" at bounding box center [162, 191] width 0 height 5
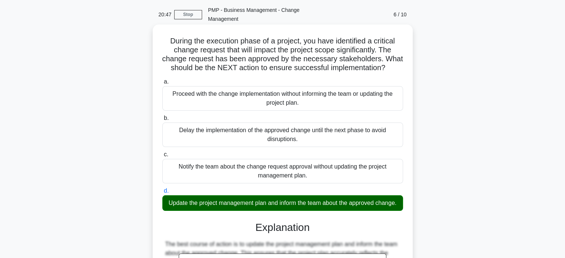
click at [412, 229] on div "During the execution phase of a project, you have identified a critical change …" at bounding box center [283, 204] width 260 height 358
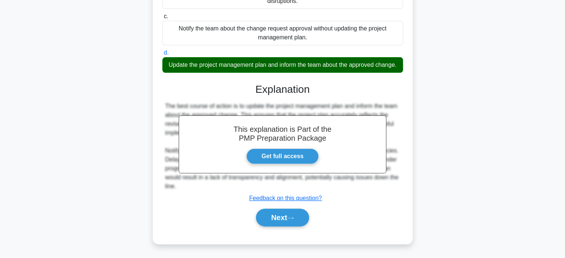
scroll to position [173, 0]
click at [294, 220] on icon at bounding box center [290, 218] width 7 height 4
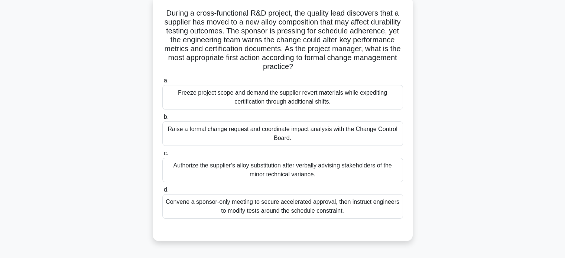
scroll to position [39, 0]
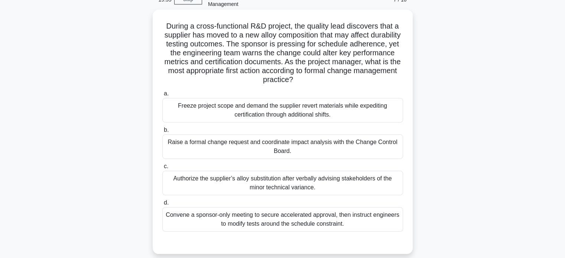
click at [368, 146] on div "Raise a formal change request and coordinate impact analysis with the Change Co…" at bounding box center [282, 146] width 241 height 25
click at [162, 133] on input "b. Raise a formal change request and coordinate impact analysis with the Change…" at bounding box center [162, 130] width 0 height 5
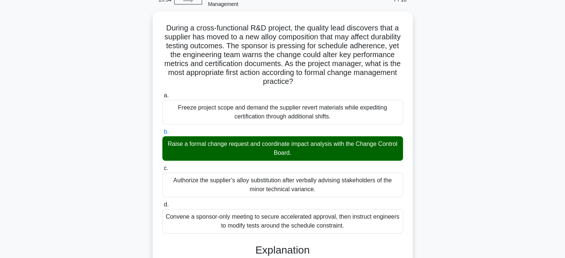
click at [426, 181] on div "During a cross-functional R&D project, the quality lead discovers that a suppli…" at bounding box center [283, 231] width 490 height 438
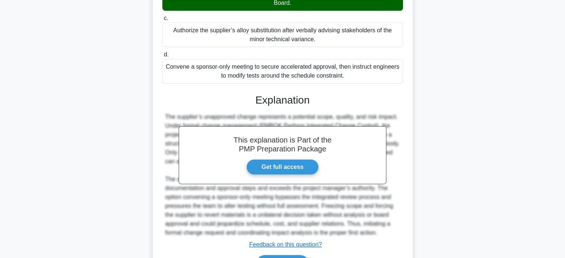
scroll to position [233, 0]
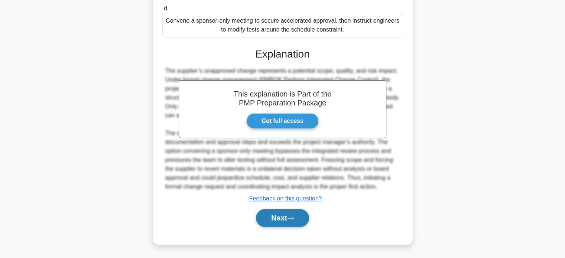
click at [296, 214] on button "Next" at bounding box center [282, 218] width 53 height 18
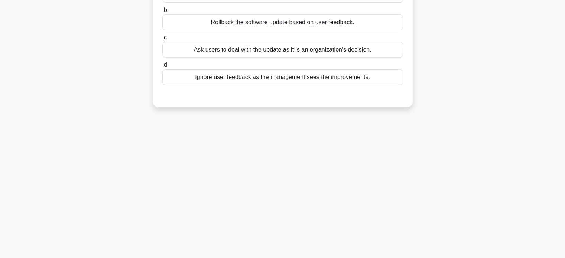
scroll to position [143, 0]
click at [352, 182] on div "19:50 Stop PMP - Business Management - Change Management 8 / 10 Your company is…" at bounding box center [283, 69] width 490 height 371
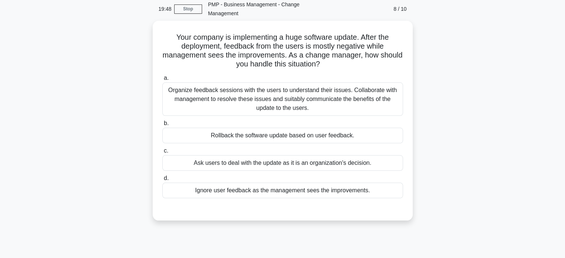
scroll to position [24, 0]
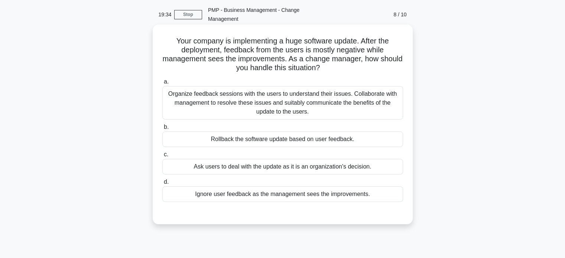
click at [359, 92] on div "Organize feedback sessions with the users to understand their issues. Collabora…" at bounding box center [282, 102] width 241 height 33
click at [162, 84] on input "a. Organize feedback sessions with the users to understand their issues. Collab…" at bounding box center [162, 81] width 0 height 5
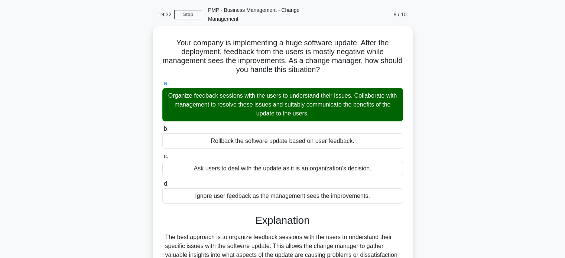
click at [416, 139] on div "Your company is implementing a huge software update. After the deployment, feed…" at bounding box center [283, 236] width 490 height 420
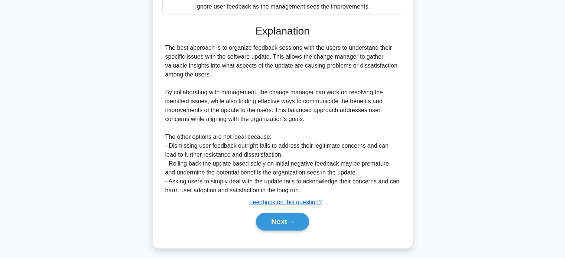
scroll to position [215, 0]
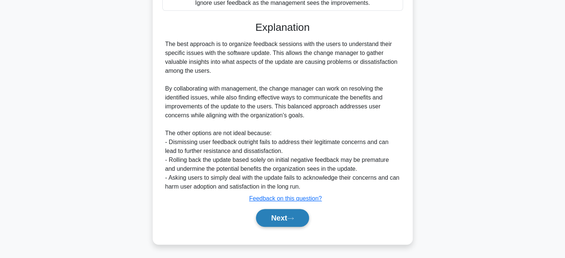
click at [285, 212] on button "Next" at bounding box center [282, 218] width 53 height 18
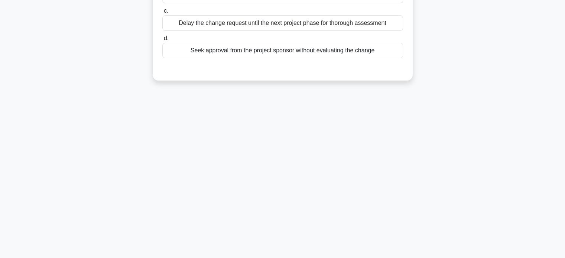
scroll to position [143, 0]
click at [354, 196] on div "19:28 Stop PMP - Business Management - Change Management 9 / 10 During the exec…" at bounding box center [283, 69] width 490 height 371
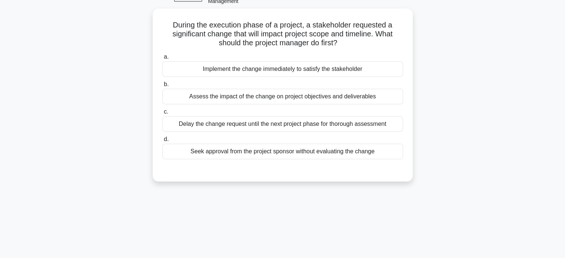
scroll to position [24, 0]
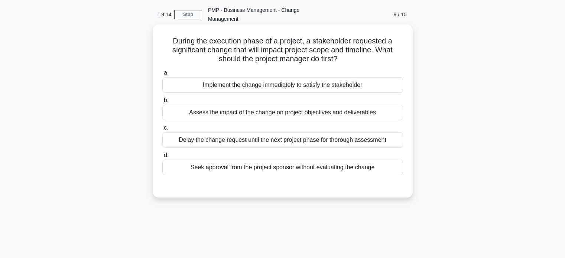
click at [358, 111] on div "Assess the impact of the change on project objectives and deliverables" at bounding box center [282, 113] width 241 height 16
click at [162, 103] on input "b. Assess the impact of the change on project objectives and deliverables" at bounding box center [162, 100] width 0 height 5
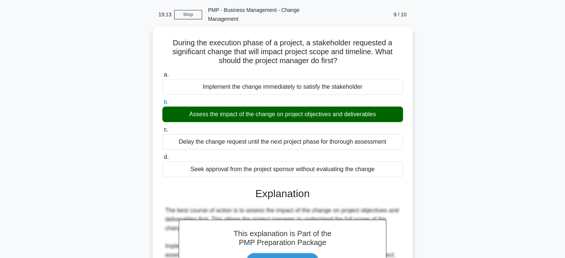
click at [418, 163] on div "During the execution phase of a project, a stakeholder requested a significant …" at bounding box center [283, 222] width 490 height 393
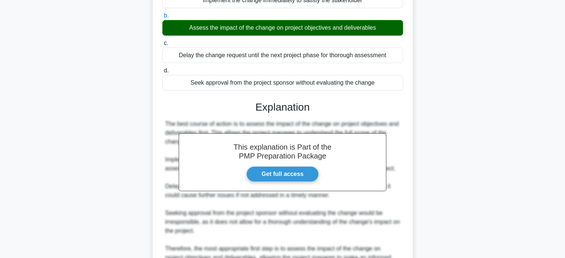
scroll to position [189, 0]
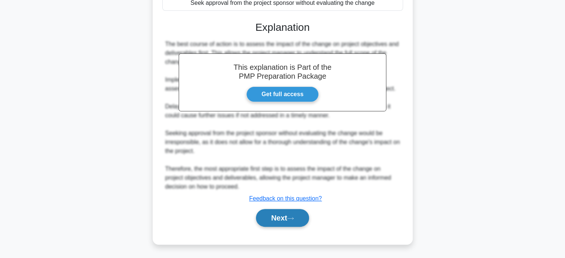
click at [279, 212] on button "Next" at bounding box center [282, 218] width 53 height 18
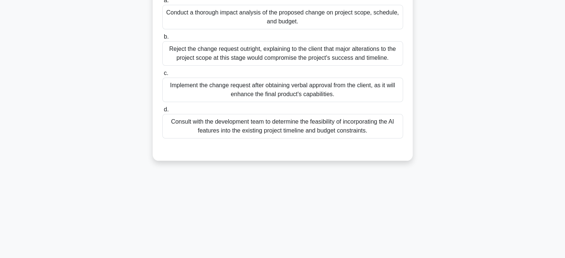
scroll to position [143, 0]
click at [325, 186] on div "19:09 Stop PMP - Business Management - Change Management 10 / 10 A software com…" at bounding box center [283, 69] width 490 height 371
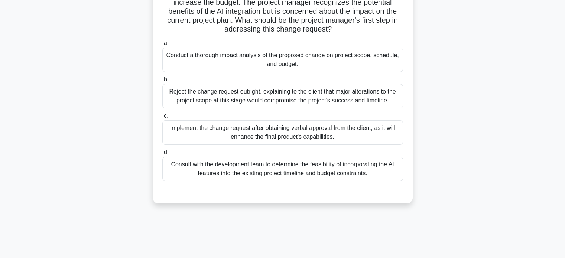
scroll to position [98, 0]
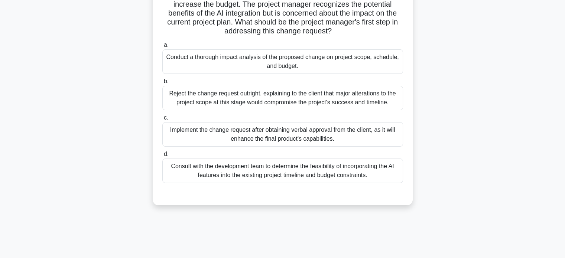
click at [426, 86] on div "A software company is developing a new application for a client. Midway through…" at bounding box center [283, 83] width 490 height 262
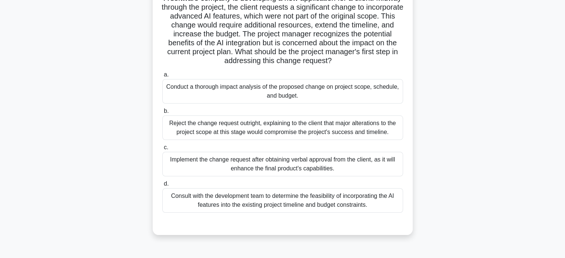
scroll to position [54, 0]
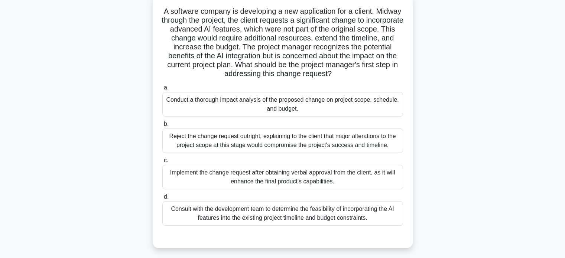
click at [305, 101] on div "Conduct a thorough impact analysis of the proposed change on project scope, sch…" at bounding box center [282, 104] width 241 height 25
click at [162, 90] on input "a. Conduct a thorough impact analysis of the proposed change on project scope, …" at bounding box center [162, 87] width 0 height 5
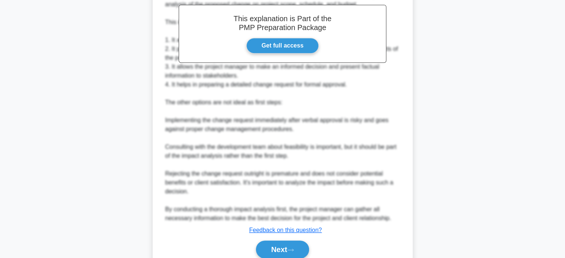
scroll to position [349, 0]
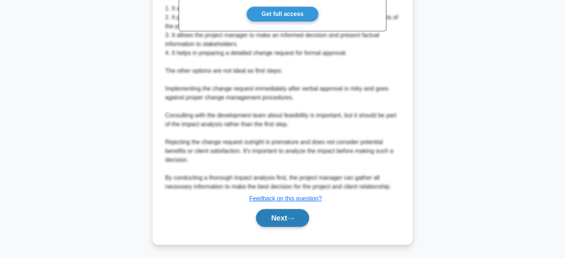
click at [284, 221] on button "Next" at bounding box center [282, 218] width 53 height 18
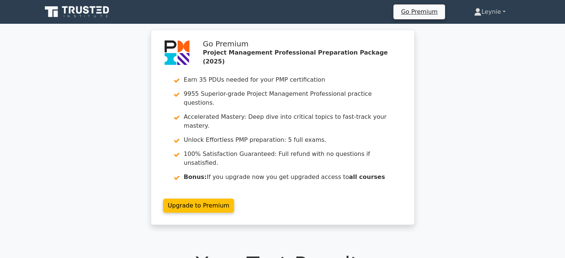
click at [485, 7] on link "Leynie" at bounding box center [489, 11] width 67 height 15
click at [466, 31] on link "Profile" at bounding box center [486, 29] width 59 height 12
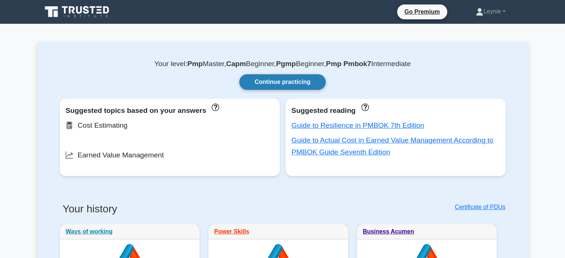
click at [246, 84] on link "Continue practicing" at bounding box center [282, 82] width 86 height 16
click at [135, 153] on div "Earned Value Management" at bounding box center [170, 155] width 208 height 12
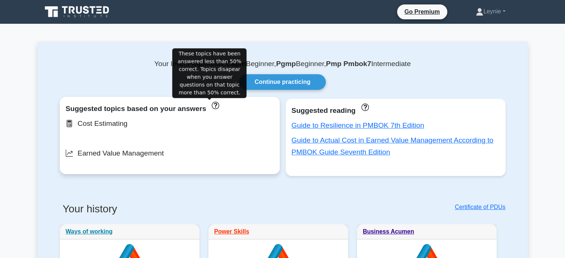
click at [212, 108] on icon "These topics have been answered less than 50% correct. Topics disapear when you…" at bounding box center [215, 105] width 7 height 7
click at [212, 105] on icon "These topics have been answered less than 50% correct. Topics disapear when you…" at bounding box center [215, 105] width 7 height 7
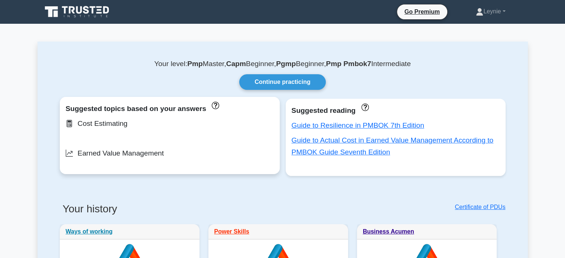
click at [94, 123] on div "Cost Estimating" at bounding box center [170, 124] width 208 height 12
click at [131, 163] on div "Suggested topics based on your answers Cost Estimating Earned Value Management" at bounding box center [170, 135] width 220 height 77
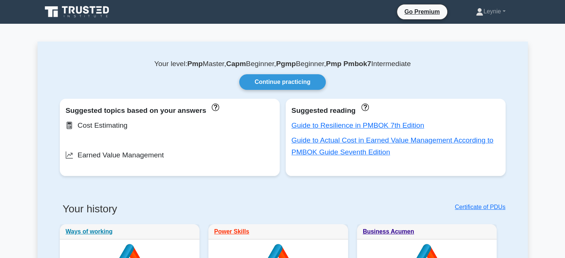
click at [486, 19] on ul "Go Premium Leynie Profile Settings" at bounding box center [460, 12] width 127 height 16
click at [486, 13] on link "Leynie" at bounding box center [490, 11] width 65 height 15
click at [475, 26] on link "Profile" at bounding box center [487, 29] width 59 height 12
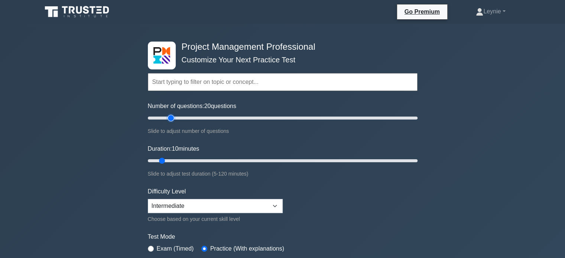
type input "20"
click at [170, 117] on input "Number of questions: 20 questions" at bounding box center [283, 118] width 270 height 9
click at [214, 159] on input "Duration: 35 minutes" at bounding box center [283, 160] width 270 height 9
type input "40"
click at [228, 159] on input "Duration: 35 minutes" at bounding box center [283, 160] width 270 height 9
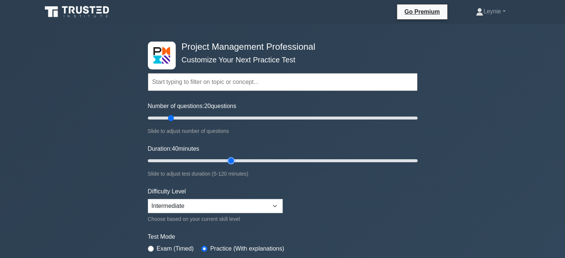
click at [226, 159] on input "Duration: 40 minutes" at bounding box center [283, 160] width 270 height 9
click at [218, 80] on input "text" at bounding box center [283, 82] width 270 height 18
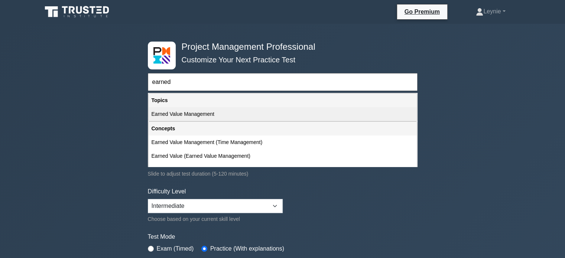
click at [301, 117] on div "Earned Value Management" at bounding box center [283, 114] width 268 height 14
type input "Earned Value Management"
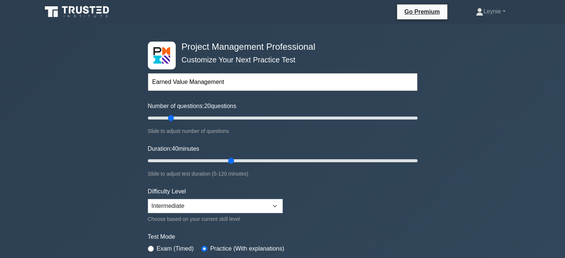
click at [385, 182] on form "Earned Value Management Topics Scope Management Time Management Cost Management…" at bounding box center [283, 166] width 270 height 230
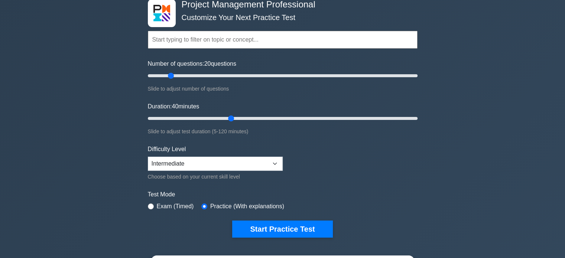
scroll to position [104, 0]
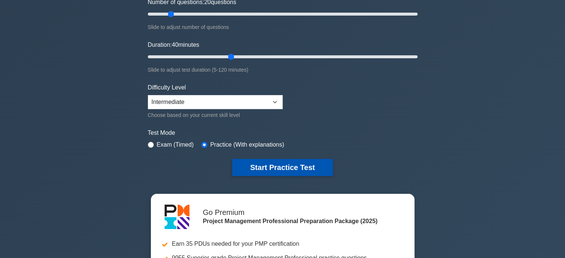
click at [296, 166] on button "Start Practice Test" at bounding box center [282, 167] width 100 height 17
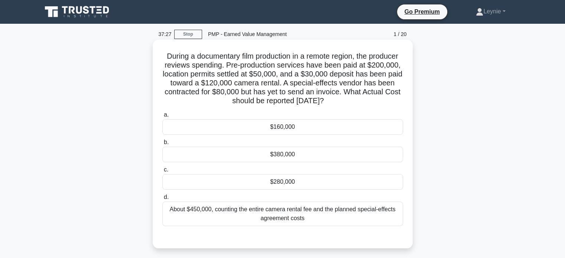
click at [233, 179] on div "$280,000" at bounding box center [282, 182] width 241 height 16
click at [162, 172] on input "c. $280,000" at bounding box center [162, 170] width 0 height 5
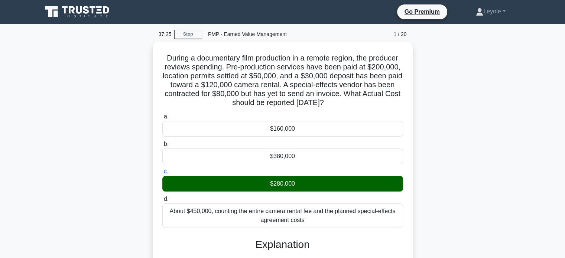
click at [420, 226] on div "During a documentary film production in a remote region, the producer reviews s…" at bounding box center [283, 230] width 490 height 376
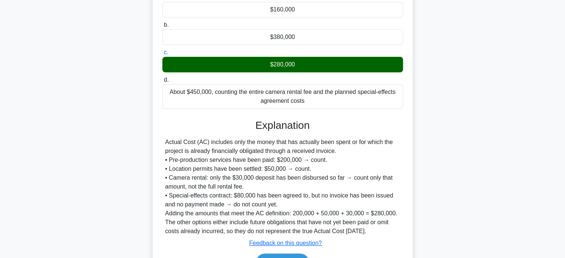
scroll to position [119, 0]
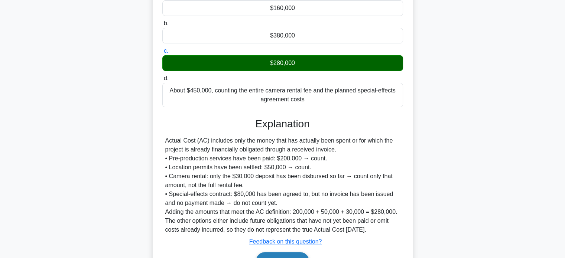
click at [288, 253] on button "Next" at bounding box center [282, 261] width 53 height 18
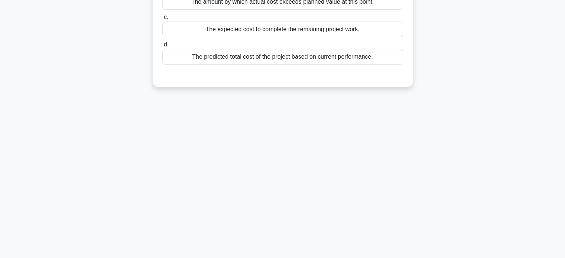
click at [335, 173] on div "36:58 Stop PMP - Earned Value Management 2 / 20 In Earned Value Management, wha…" at bounding box center [283, 93] width 490 height 371
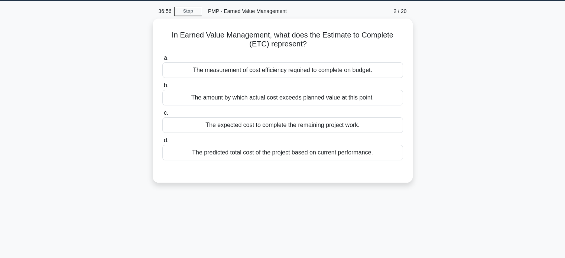
scroll to position [15, 0]
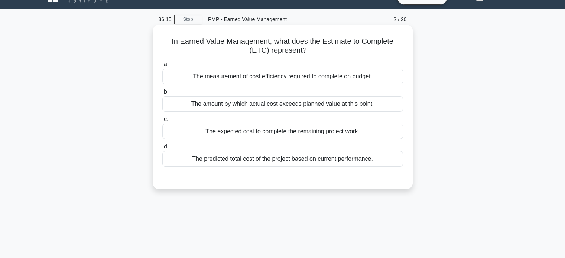
click at [303, 133] on div "The expected cost to complete the remaining project work." at bounding box center [282, 132] width 241 height 16
click at [162, 122] on input "c. The expected cost to complete the remaining project work." at bounding box center [162, 119] width 0 height 5
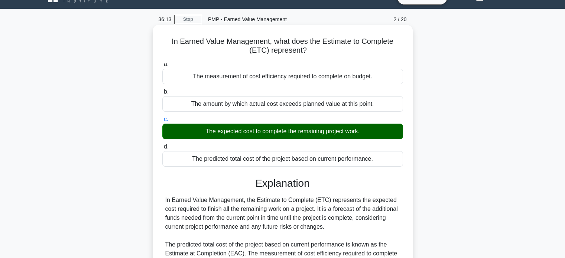
click at [379, 215] on div "In Earned Value Management, the Estimate to Complete (ETC) represents the expec…" at bounding box center [282, 236] width 235 height 80
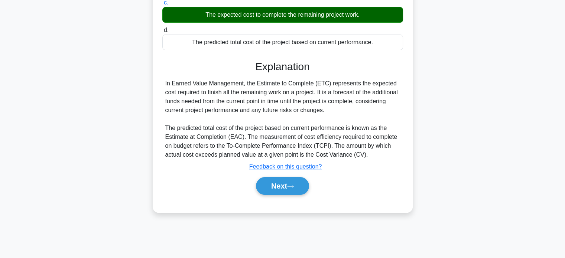
scroll to position [134, 0]
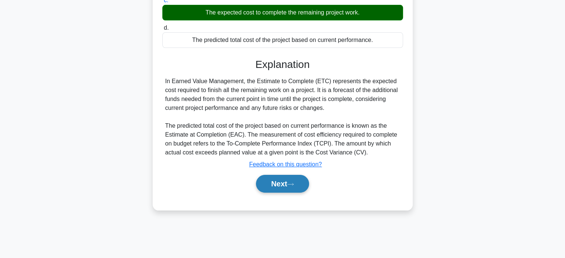
click at [285, 188] on button "Next" at bounding box center [282, 184] width 53 height 18
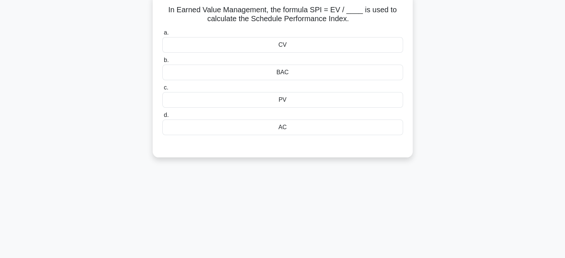
scroll to position [30, 0]
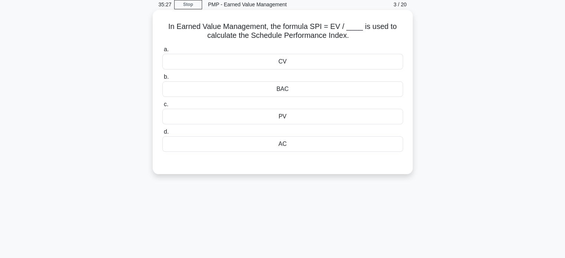
click at [296, 120] on div "PV" at bounding box center [282, 117] width 241 height 16
click at [162, 107] on input "c. PV" at bounding box center [162, 104] width 0 height 5
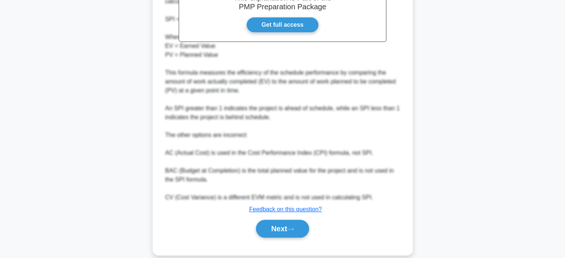
scroll to position [251, 0]
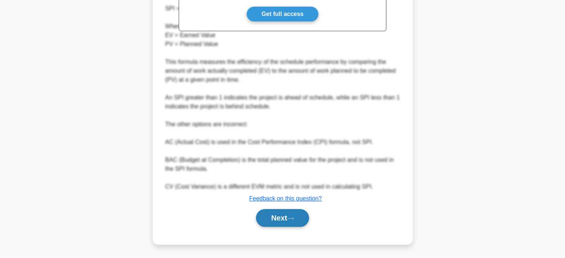
click at [271, 223] on button "Next" at bounding box center [282, 218] width 53 height 18
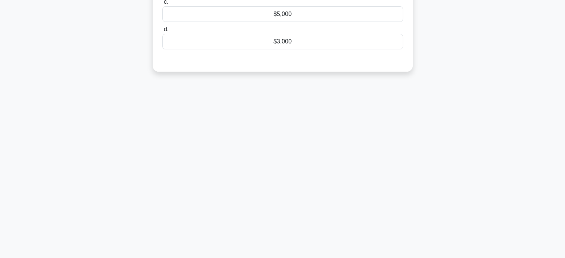
scroll to position [143, 0]
click at [301, 200] on div "34:55 Stop PMP - Earned Value Management 4 / 20 In a project, you realize that …" at bounding box center [283, 69] width 490 height 371
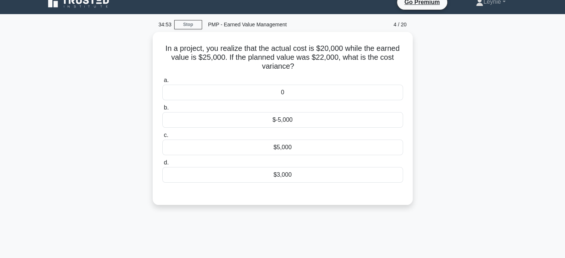
scroll to position [9, 0]
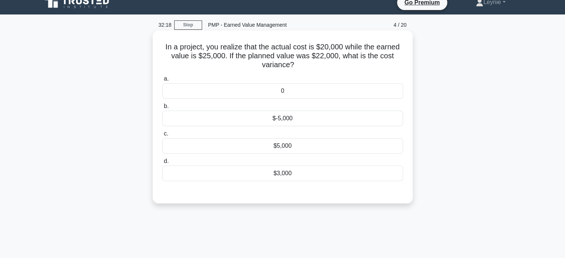
click at [286, 149] on div "$5,000" at bounding box center [282, 146] width 241 height 16
click at [162, 136] on input "c. $5,000" at bounding box center [162, 133] width 0 height 5
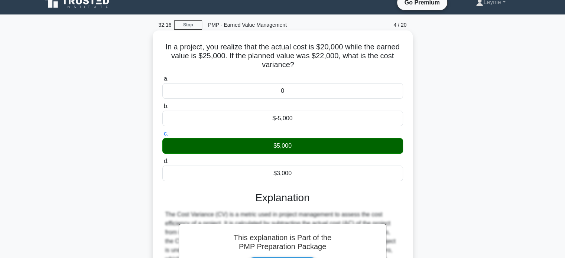
click at [404, 211] on div "In a project, you realize that the actual cost is $20,000 while the earned valu…" at bounding box center [283, 191] width 254 height 316
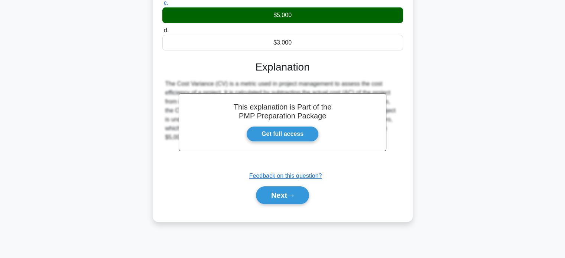
scroll to position [143, 0]
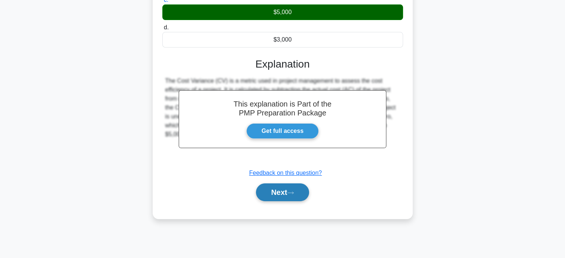
click at [264, 194] on button "Next" at bounding box center [282, 193] width 53 height 18
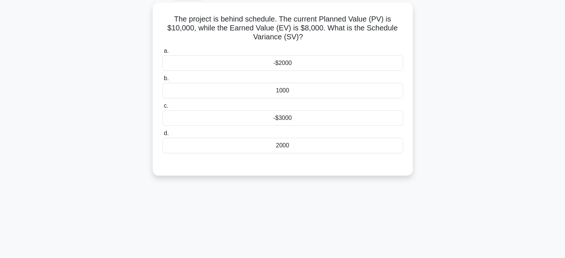
scroll to position [24, 0]
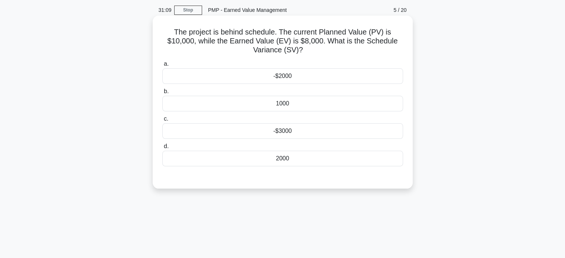
click at [371, 74] on div "-$2000" at bounding box center [282, 76] width 241 height 16
click at [162, 66] on input "a. -$2000" at bounding box center [162, 64] width 0 height 5
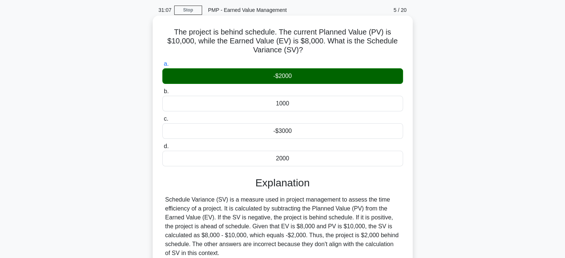
click at [397, 211] on div "Schedule Variance (SV) is a measure used in project management to assess the ti…" at bounding box center [282, 226] width 235 height 62
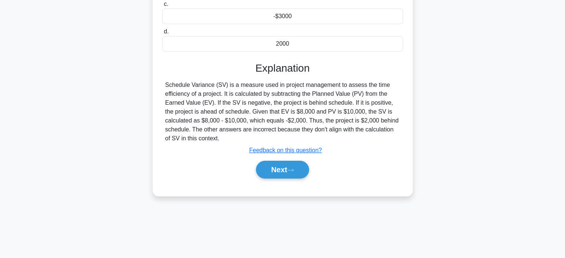
scroll to position [143, 0]
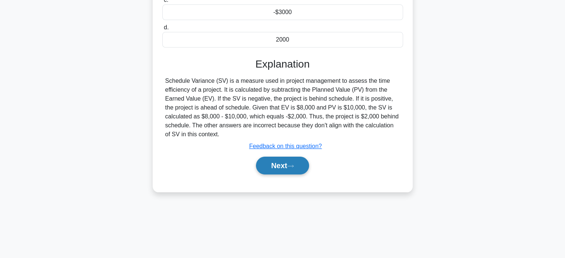
click at [286, 168] on button "Next" at bounding box center [282, 166] width 53 height 18
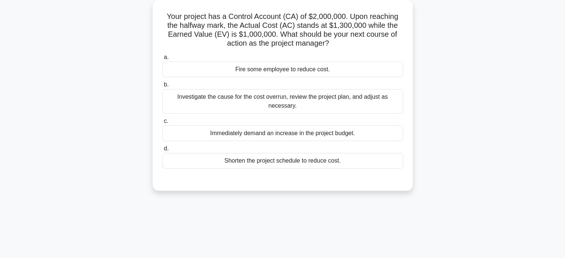
scroll to position [0, 0]
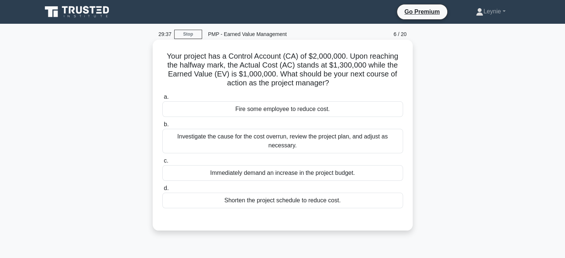
click at [321, 56] on h5 "Your project has a Control Account (CA) of $2,000,000. Upon reaching the halfwa…" at bounding box center [283, 70] width 242 height 36
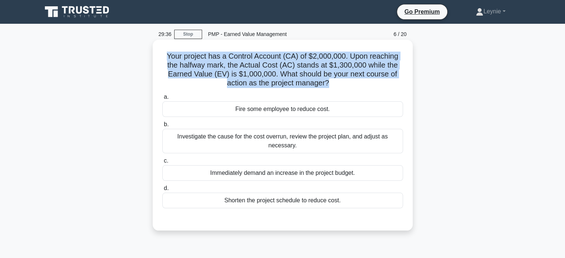
click at [321, 56] on h5 "Your project has a Control Account (CA) of $2,000,000. Upon reaching the halfwa…" at bounding box center [283, 70] width 242 height 36
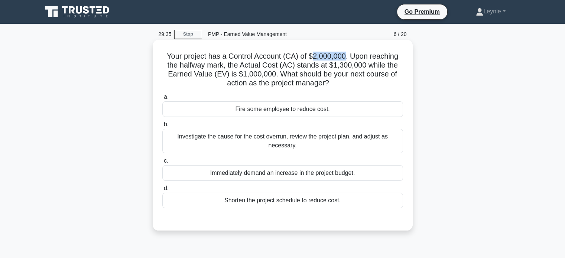
click at [321, 56] on h5 "Your project has a Control Account (CA) of $2,000,000. Upon reaching the halfwa…" at bounding box center [283, 70] width 242 height 36
click at [340, 65] on h5 "Your project has a Control Account (CA) of $2,000,000. Upon reaching the halfwa…" at bounding box center [283, 70] width 242 height 36
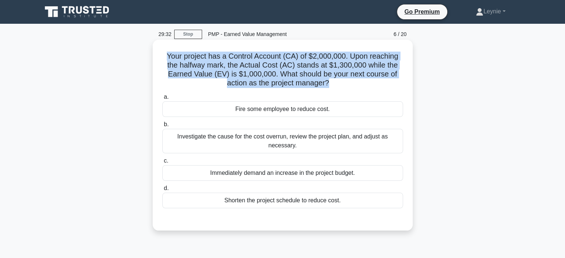
click at [340, 65] on h5 "Your project has a Control Account (CA) of $2,000,000. Upon reaching the halfwa…" at bounding box center [283, 70] width 242 height 36
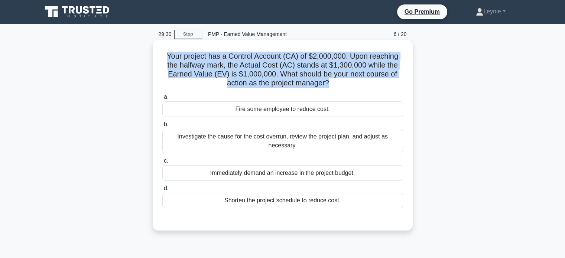
click at [340, 65] on h5 "Your project has a Control Account (CA) of $2,000,000. Upon reaching the halfwa…" at bounding box center [283, 70] width 242 height 36
drag, startPoint x: 340, startPoint y: 65, endPoint x: 331, endPoint y: 60, distance: 10.1
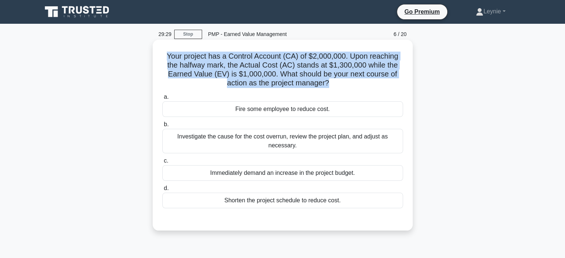
click at [331, 60] on h5 "Your project has a Control Account (CA) of $2,000,000. Upon reaching the halfwa…" at bounding box center [283, 70] width 242 height 36
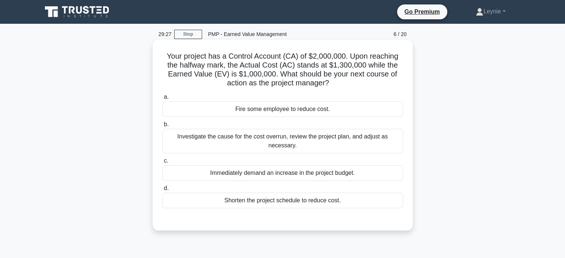
click at [347, 65] on h5 "Your project has a Control Account (CA) of $2,000,000. Upon reaching the halfwa…" at bounding box center [283, 70] width 242 height 36
click at [251, 143] on div "Investigate the cause for the cost overrun, review the project plan, and adjust…" at bounding box center [282, 141] width 241 height 25
click at [162, 127] on input "b. Investigate the cause for the cost overrun, review the project plan, and adj…" at bounding box center [162, 124] width 0 height 5
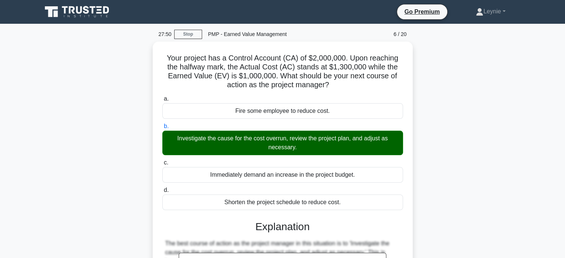
click at [438, 183] on div "Your project has a Control Account (CA) of $2,000,000. Upon reaching the halfwa…" at bounding box center [283, 216] width 490 height 349
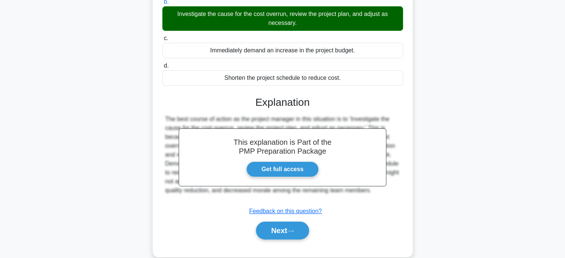
scroll to position [143, 0]
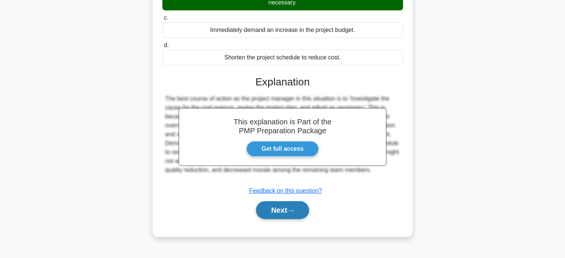
click at [279, 203] on button "Next" at bounding box center [282, 210] width 53 height 18
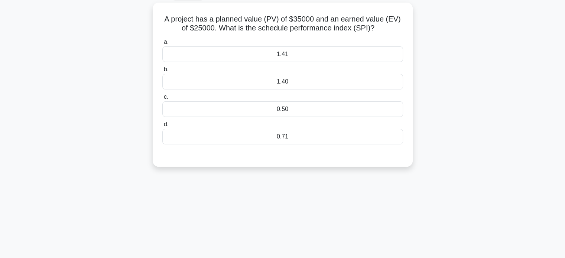
scroll to position [24, 0]
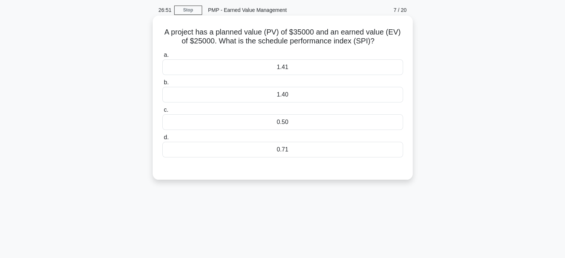
click at [338, 157] on div "a. 1.41 b. 1.40 c." at bounding box center [283, 104] width 250 height 110
click at [341, 147] on div "0.71" at bounding box center [282, 150] width 241 height 16
click at [162, 140] on input "d. 0.71" at bounding box center [162, 137] width 0 height 5
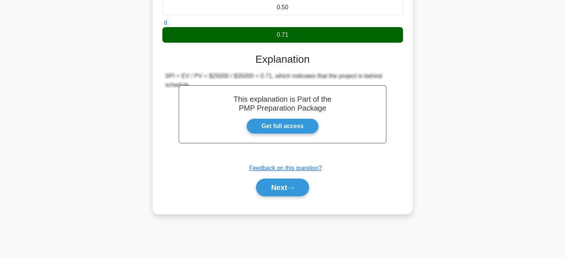
scroll to position [143, 0]
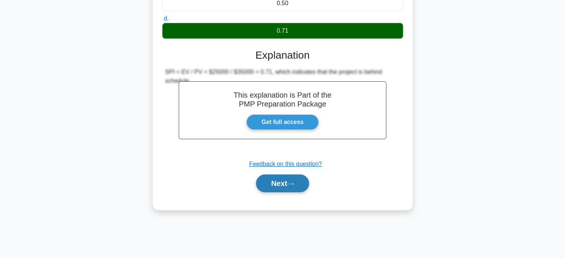
click at [285, 181] on button "Next" at bounding box center [282, 184] width 53 height 18
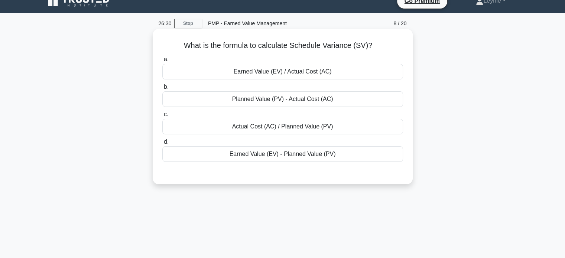
scroll to position [0, 0]
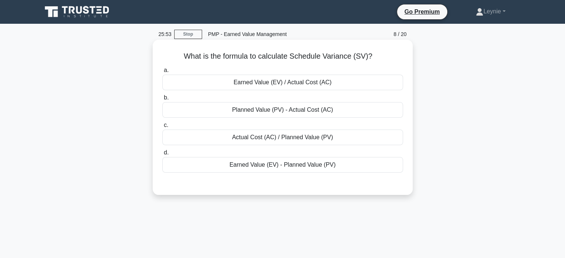
click at [282, 166] on div "Earned Value (EV) - Planned Value (PV)" at bounding box center [282, 165] width 241 height 16
click at [162, 155] on input "d. Earned Value (EV) - Planned Value (PV)" at bounding box center [162, 152] width 0 height 5
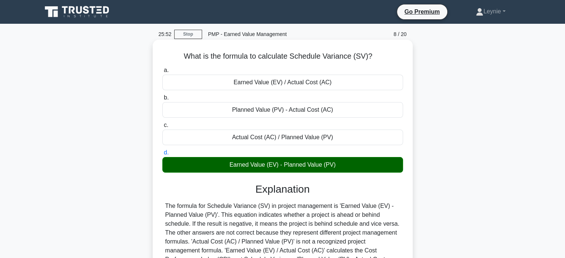
click at [323, 208] on div "The formula for Schedule Variance (SV) in project management is 'Earned Value (…" at bounding box center [282, 242] width 235 height 80
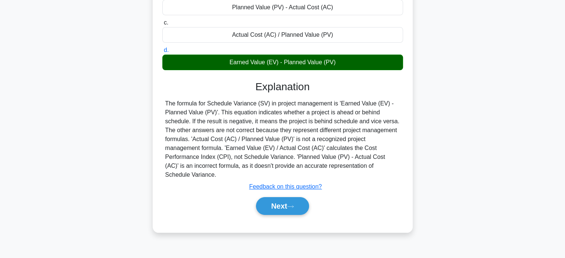
scroll to position [143, 0]
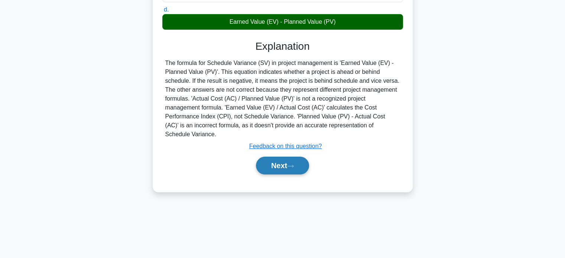
click at [287, 158] on button "Next" at bounding box center [282, 166] width 53 height 18
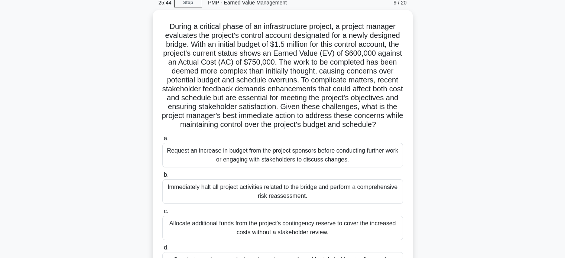
scroll to position [24, 0]
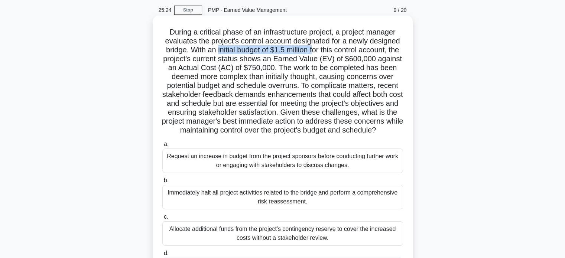
drag, startPoint x: 221, startPoint y: 48, endPoint x: 319, endPoint y: 50, distance: 97.7
click at [319, 50] on h5 "During a critical phase of an infrastructure project, a project manager evaluat…" at bounding box center [283, 81] width 242 height 108
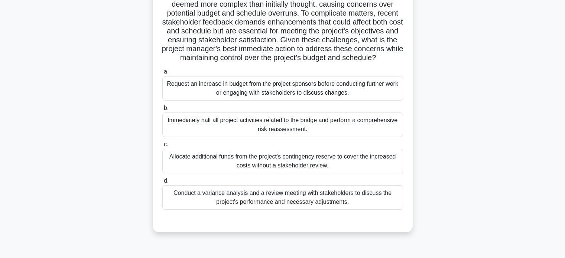
scroll to position [110, 0]
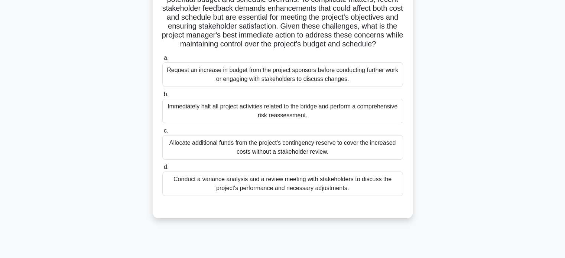
click at [383, 193] on div "Conduct a variance analysis and a review meeting with stakeholders to discuss t…" at bounding box center [282, 184] width 241 height 25
click at [162, 170] on input "d. Conduct a variance analysis and a review meeting with stakeholders to discus…" at bounding box center [162, 167] width 0 height 5
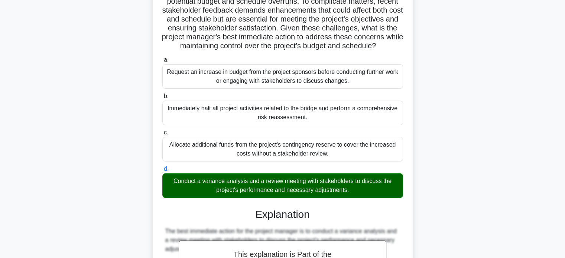
click at [422, 211] on div "During a critical phase of an infrastructure project, a project manager evaluat…" at bounding box center [283, 203] width 490 height 545
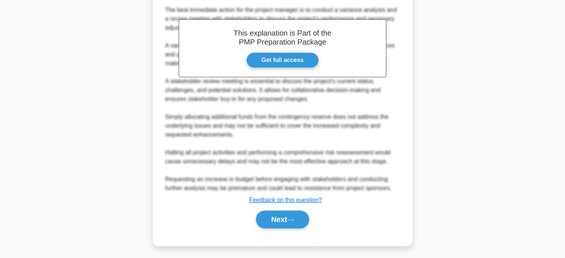
scroll to position [340, 0]
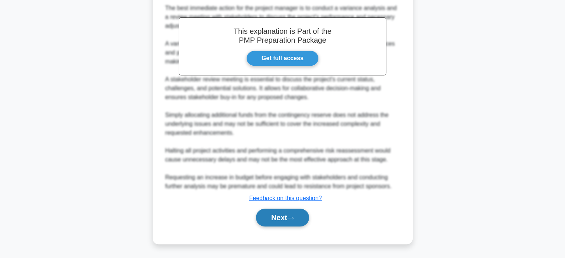
click at [272, 221] on button "Next" at bounding box center [282, 218] width 53 height 18
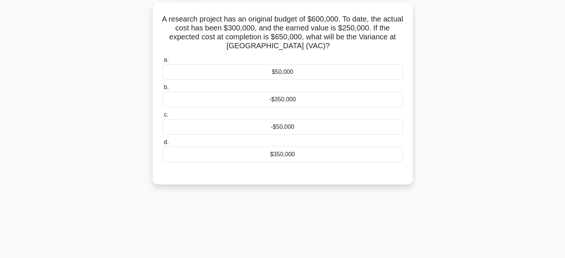
scroll to position [24, 0]
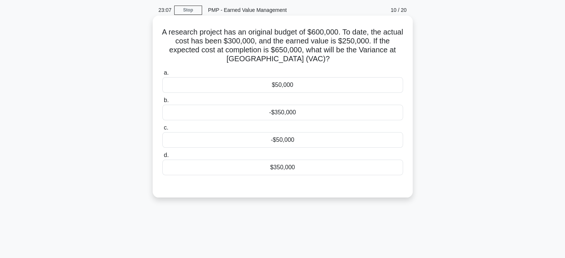
click at [352, 30] on h5 "A research project has an original budget of $600,000. To date, the actual cost…" at bounding box center [283, 45] width 242 height 36
click at [336, 31] on h5 "A research project has an original budget of $600,000. To date, the actual cost…" at bounding box center [283, 45] width 242 height 36
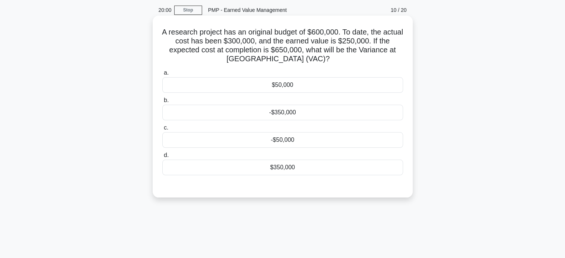
click at [261, 143] on div "-$50,000" at bounding box center [282, 140] width 241 height 16
click at [162, 130] on input "c. -$50,000" at bounding box center [162, 128] width 0 height 5
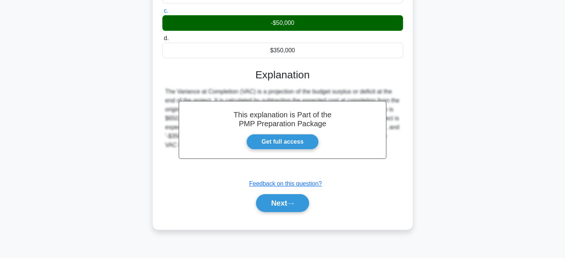
scroll to position [143, 0]
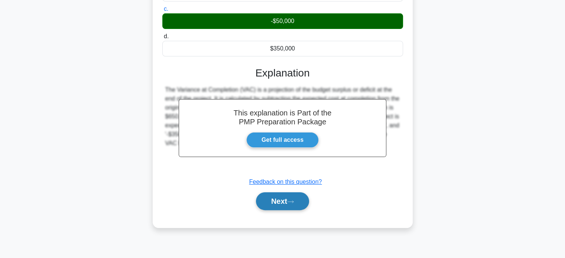
click at [277, 199] on button "Next" at bounding box center [282, 201] width 53 height 18
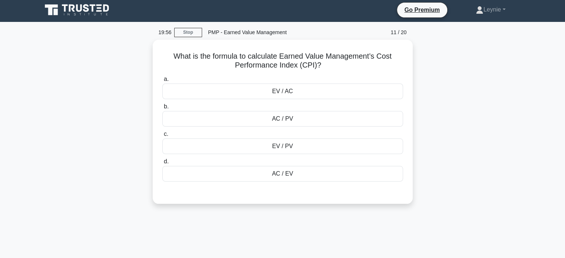
scroll to position [0, 0]
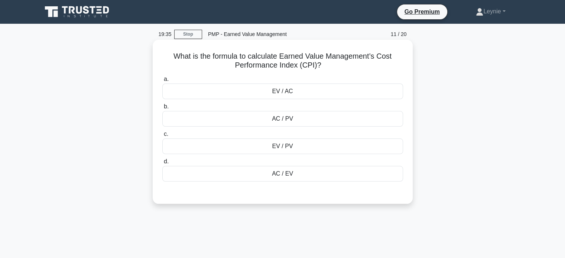
click at [328, 91] on div "EV / AC" at bounding box center [282, 92] width 241 height 16
click at [162, 82] on input "a. EV / AC" at bounding box center [162, 79] width 0 height 5
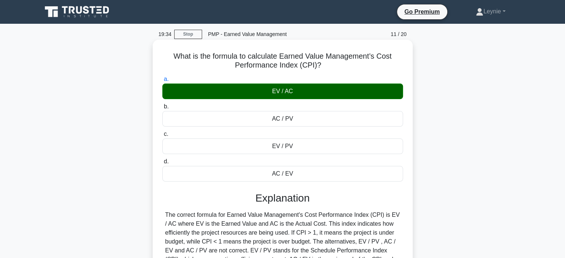
click at [391, 204] on h3 "Explanation" at bounding box center [283, 198] width 232 height 13
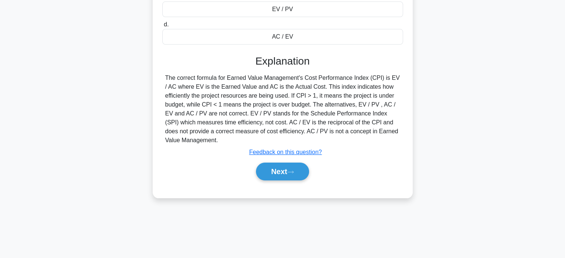
scroll to position [143, 0]
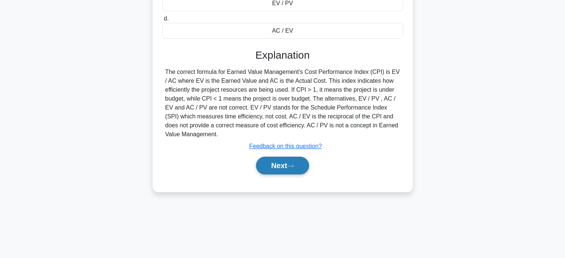
click at [275, 168] on button "Next" at bounding box center [282, 166] width 53 height 18
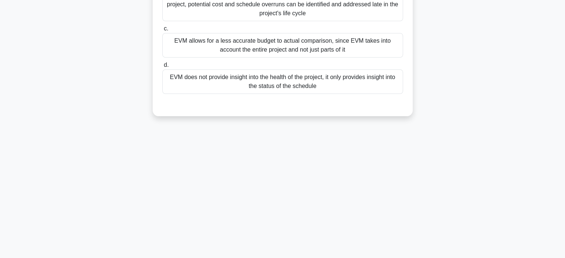
click at [275, 168] on div "19:28 Stop PMP - Earned Value Management 12 / 20 What is the benefit of using E…" at bounding box center [283, 69] width 490 height 371
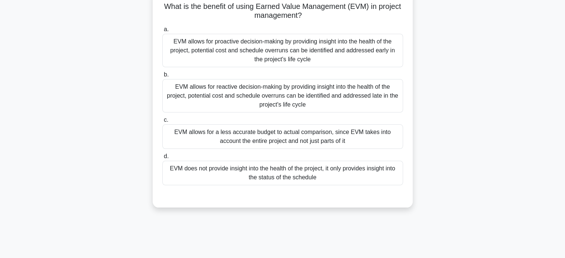
scroll to position [39, 0]
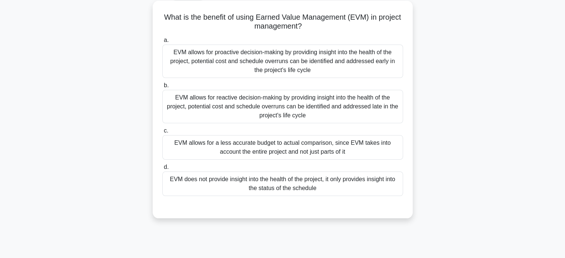
click at [317, 62] on div "EVM allows for proactive decision-making by providing insight into the health o…" at bounding box center [282, 61] width 241 height 33
click at [162, 43] on input "a. EVM allows for proactive decision-making by providing insight into the healt…" at bounding box center [162, 40] width 0 height 5
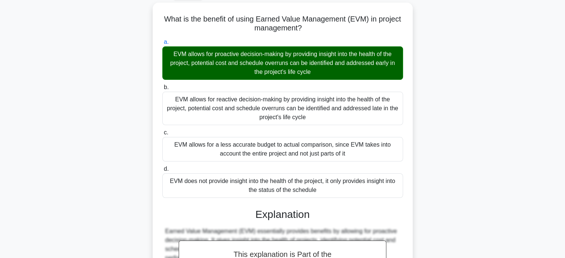
click at [416, 213] on div "What is the benefit of using Earned Value Management (EVM) in project managemen…" at bounding box center [283, 191] width 490 height 376
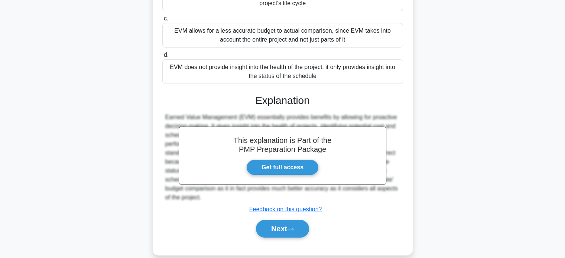
scroll to position [162, 0]
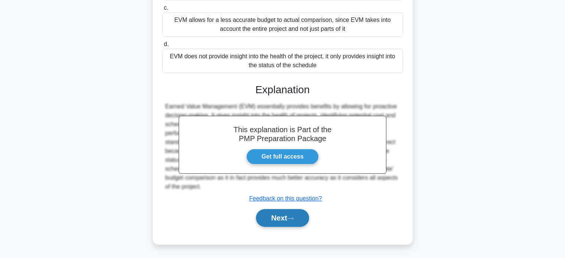
click at [285, 223] on button "Next" at bounding box center [282, 218] width 53 height 18
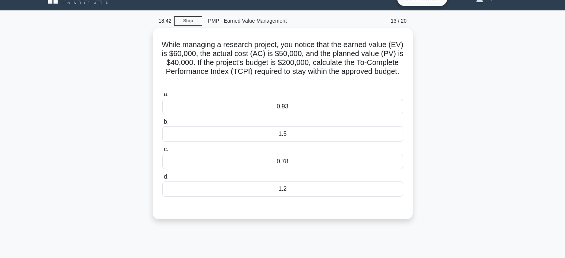
scroll to position [15, 0]
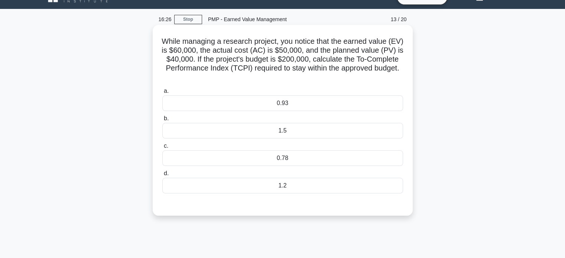
click at [318, 101] on div "0.93" at bounding box center [282, 103] width 241 height 16
click at [162, 94] on input "a. 0.93" at bounding box center [162, 91] width 0 height 5
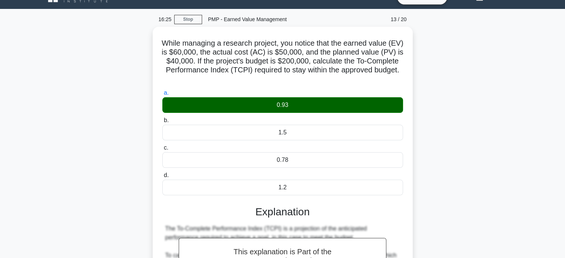
click at [419, 208] on div "While managing a research project, you notice that the earned value (EV) is $60…" at bounding box center [283, 259] width 490 height 465
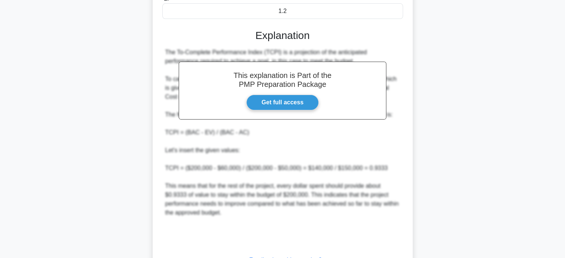
scroll to position [251, 0]
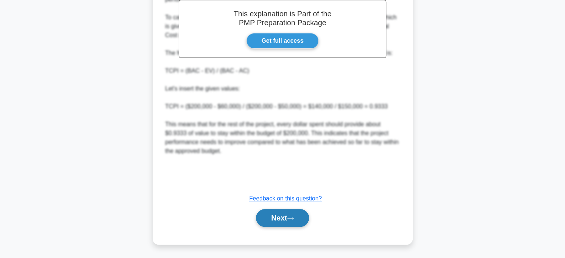
click at [277, 220] on button "Next" at bounding box center [282, 218] width 53 height 18
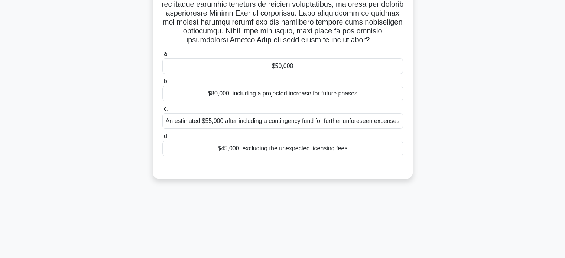
scroll to position [143, 0]
click at [334, 217] on div "16:19 Stop PMP - Earned Value Management 14 / 20 .spinner_0XTQ{transform-origin…" at bounding box center [283, 69] width 490 height 371
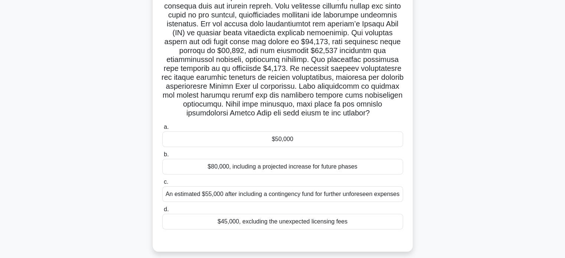
scroll to position [69, 0]
click at [370, 146] on div "$50,000" at bounding box center [282, 139] width 241 height 16
click at [162, 129] on input "a. $50,000" at bounding box center [162, 126] width 0 height 5
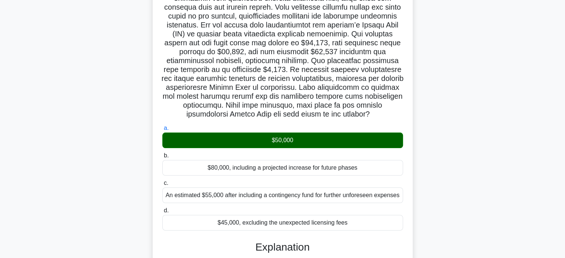
click at [162, 153] on input "b. $80,000, including a projected increase for future phases" at bounding box center [162, 155] width 0 height 5
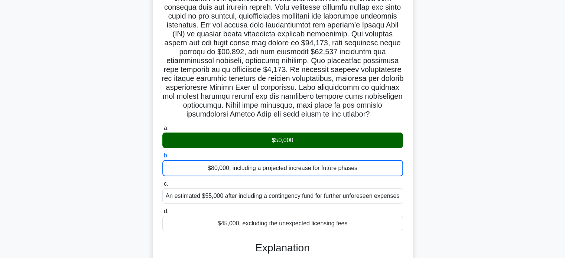
click at [427, 214] on div ".spinner_0XTQ{transform-origin:center;animation:spinner_y6GP .75s linear infini…" at bounding box center [283, 232] width 490 height 519
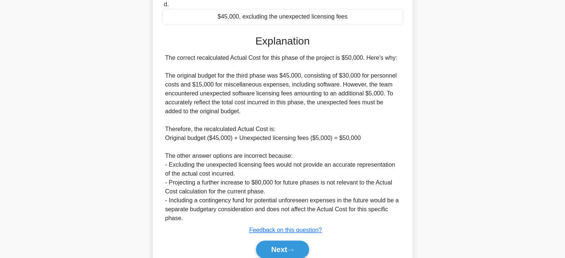
scroll to position [277, 0]
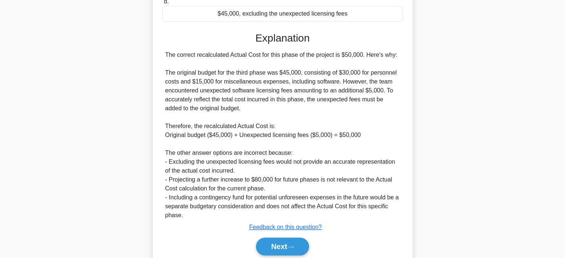
click at [312, 144] on div "The correct recalculated Actual Cost for this phase of the project is $50,000. …" at bounding box center [282, 135] width 235 height 169
click at [297, 142] on div "The correct recalculated Actual Cost for this phase of the project is $50,000. …" at bounding box center [282, 135] width 235 height 169
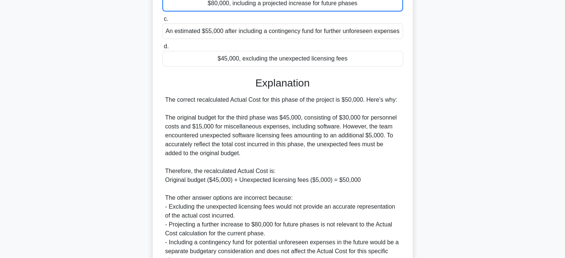
scroll to position [314, 0]
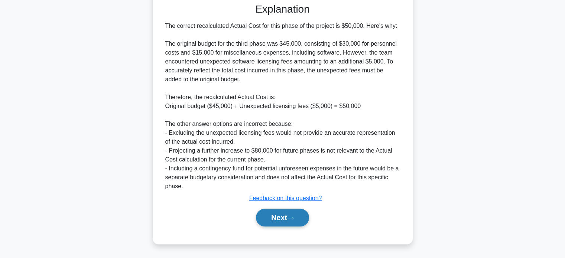
click at [287, 211] on button "Next" at bounding box center [282, 218] width 53 height 18
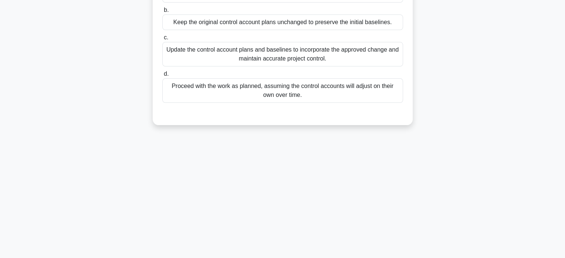
click at [287, 211] on div "11:39 Stop PMP - Earned Value Management 15 / 20 During the execution phase of …" at bounding box center [283, 69] width 490 height 371
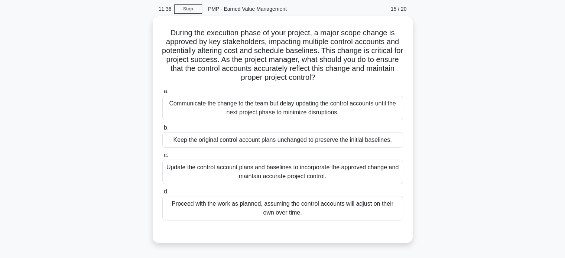
scroll to position [24, 0]
click at [405, 85] on div "a. Communicate the change to the team but delay updating the control accounts u…" at bounding box center [283, 153] width 250 height 137
click at [386, 170] on div "Update the control account plans and baselines to incorporate the approved chan…" at bounding box center [282, 171] width 241 height 25
click at [162, 157] on input "c. Update the control account plans and baselines to incorporate the approved c…" at bounding box center [162, 154] width 0 height 5
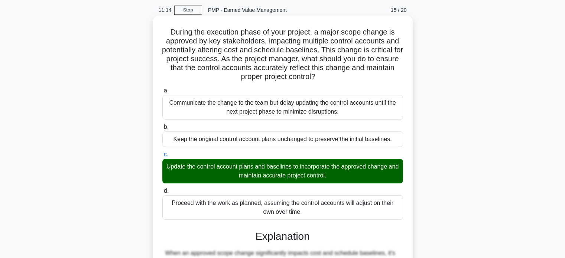
click at [162, 189] on input "d. Proceed with the work as planned, assuming the control accounts will adjust …" at bounding box center [162, 191] width 0 height 5
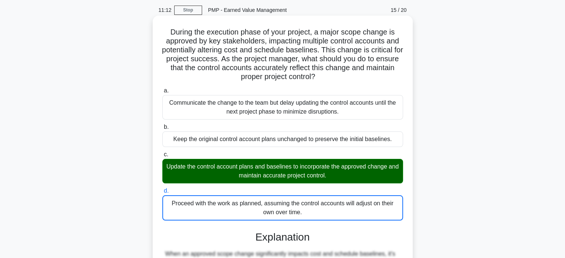
click at [410, 203] on div "During the execution phase of your project, a major scope change is approved by…" at bounding box center [283, 204] width 260 height 376
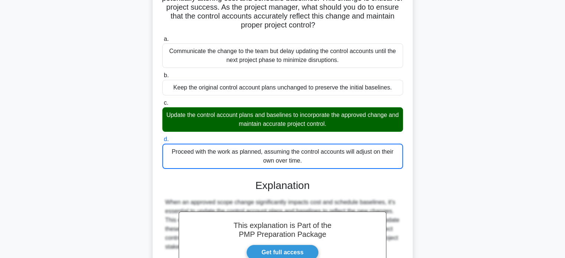
scroll to position [171, 0]
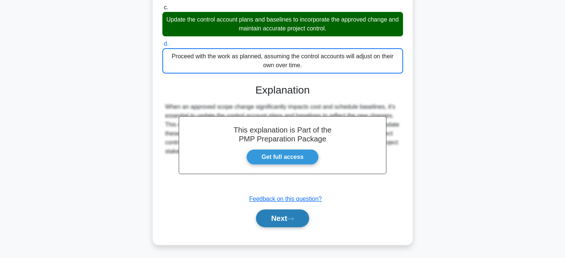
click at [294, 218] on icon at bounding box center [290, 219] width 7 height 4
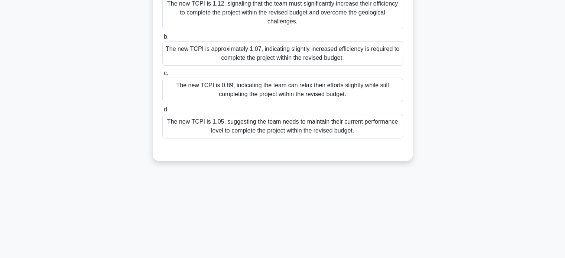
scroll to position [143, 0]
click at [296, 218] on div "11:09 Stop PMP - Earned Value Management 16 / 20 You're managing a large-scale …" at bounding box center [283, 69] width 490 height 371
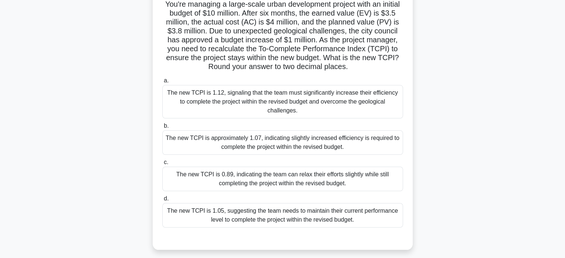
scroll to position [39, 0]
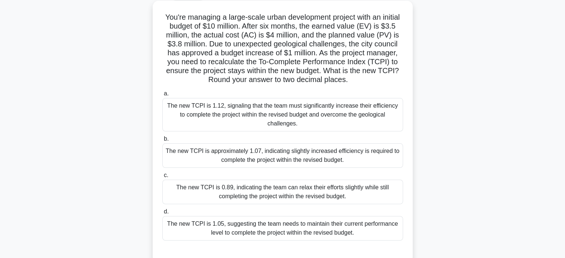
click at [325, 152] on div "The new TCPI is approximately 1.07, indicating slightly increased efficiency is…" at bounding box center [282, 155] width 241 height 25
click at [162, 142] on input "b. The new TCPI is approximately 1.07, indicating slightly increased efficiency…" at bounding box center [162, 139] width 0 height 5
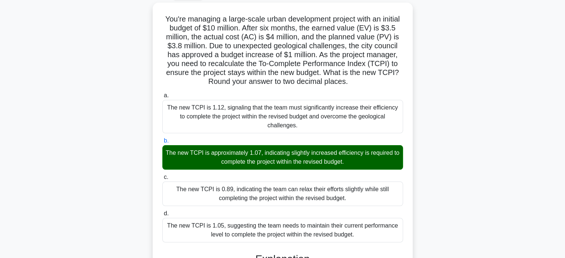
click at [430, 194] on div "You're managing a large-scale urban development project with an initial budget …" at bounding box center [283, 213] width 490 height 420
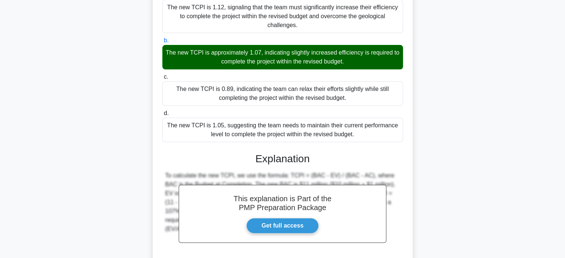
scroll to position [198, 0]
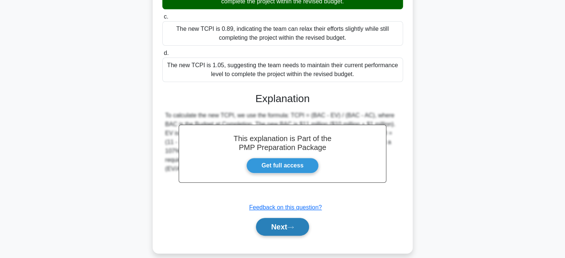
click at [288, 218] on button "Next" at bounding box center [282, 227] width 53 height 18
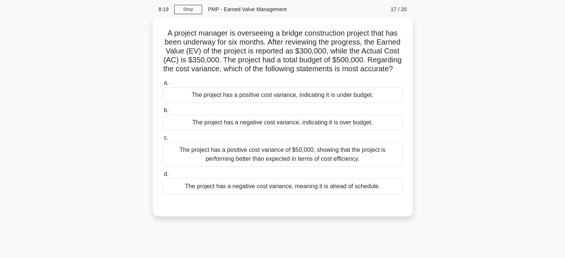
scroll to position [24, 0]
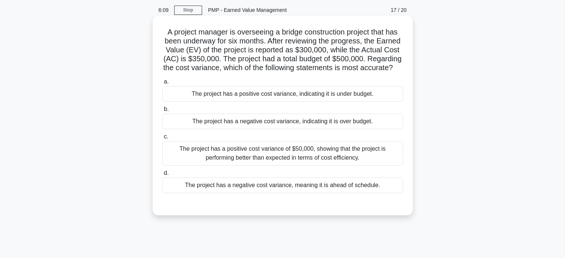
click at [351, 129] on div "The project has a negative cost variance, indicating it is over budget." at bounding box center [282, 122] width 241 height 16
click at [162, 112] on input "b. The project has a negative cost variance, indicating it is over budget." at bounding box center [162, 109] width 0 height 5
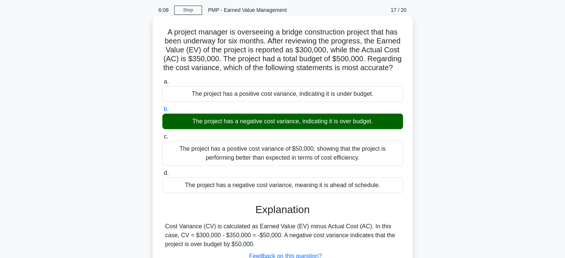
click at [394, 239] on div "Cost Variance (CV) is calculated as Earned Value (EV) minus Actual Cost (AC). I…" at bounding box center [282, 235] width 235 height 27
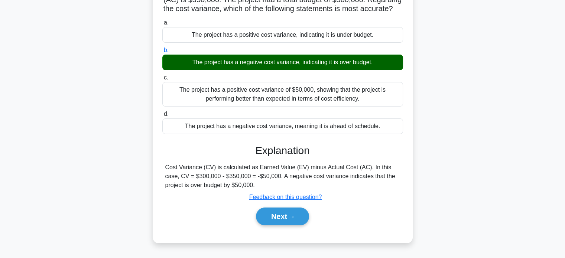
scroll to position [84, 0]
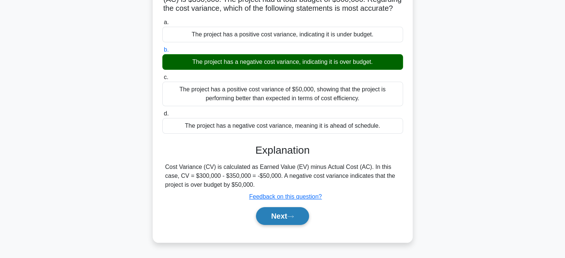
click at [287, 224] on button "Next" at bounding box center [282, 216] width 53 height 18
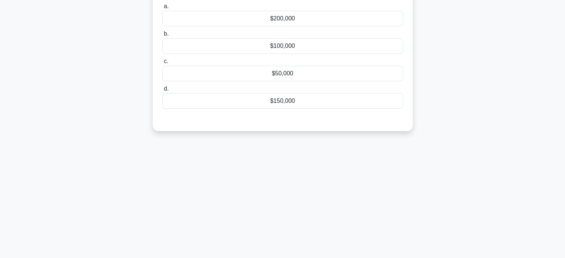
click at [296, 207] on div "5:59 Stop PMP - Earned Value Management 18 / 20 A major construction project is…" at bounding box center [283, 128] width 490 height 371
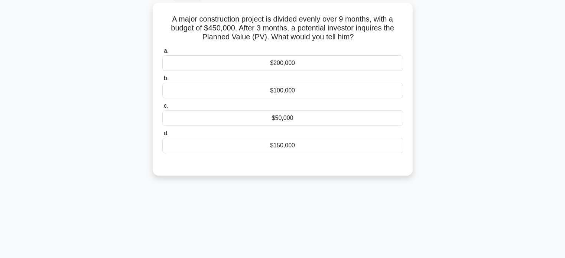
scroll to position [24, 0]
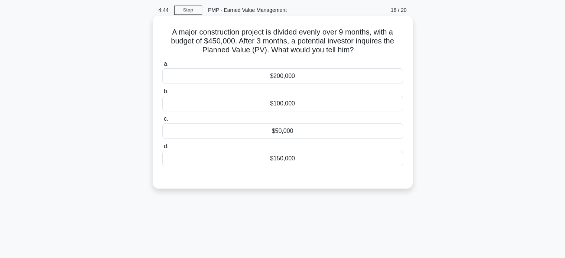
click at [336, 120] on label "c. $50,000" at bounding box center [282, 126] width 241 height 25
click at [162, 120] on input "c. $50,000" at bounding box center [162, 119] width 0 height 5
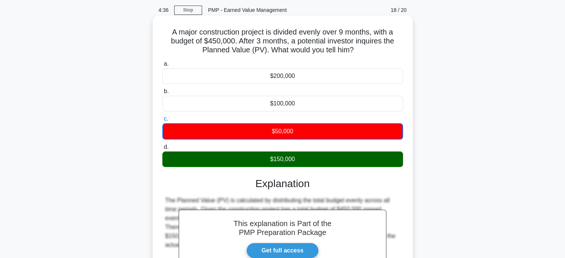
click at [162, 145] on input "d. $150,000" at bounding box center [162, 147] width 0 height 5
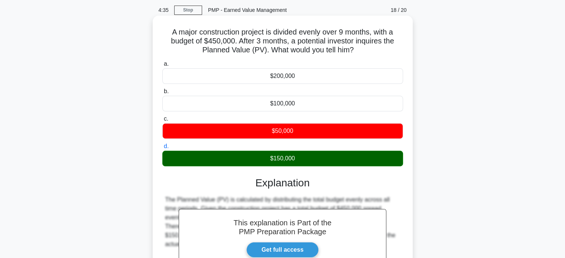
click at [162, 62] on input "a. $200,000" at bounding box center [162, 64] width 0 height 5
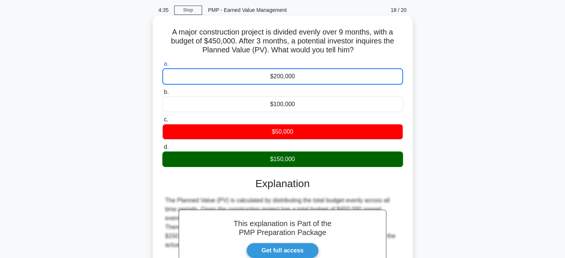
click at [162, 90] on input "b. $100,000" at bounding box center [162, 92] width 0 height 5
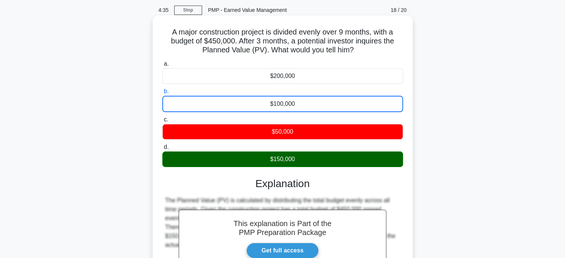
click at [162, 117] on input "c. $50,000" at bounding box center [162, 119] width 0 height 5
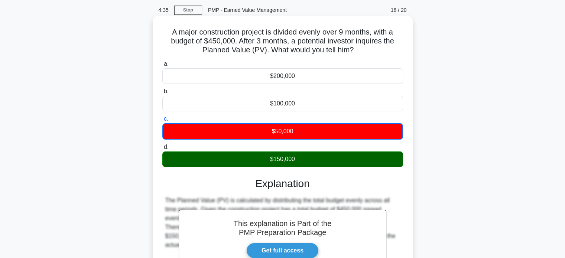
click at [162, 145] on input "d. $150,000" at bounding box center [162, 147] width 0 height 5
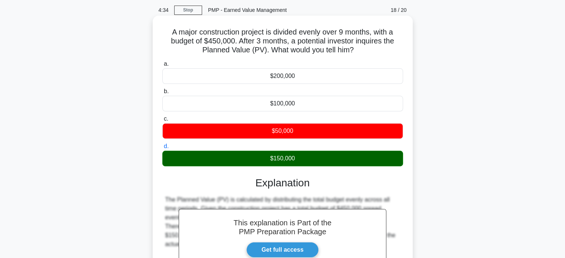
click at [405, 205] on div "A major construction project is divided evenly over 9 months, with a budget of …" at bounding box center [283, 177] width 254 height 316
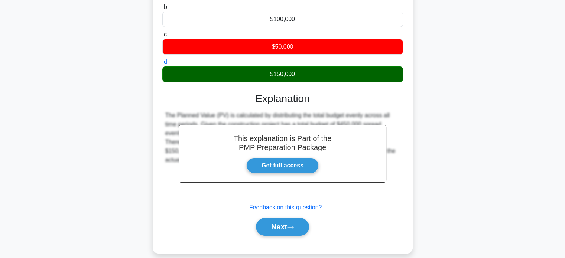
scroll to position [143, 0]
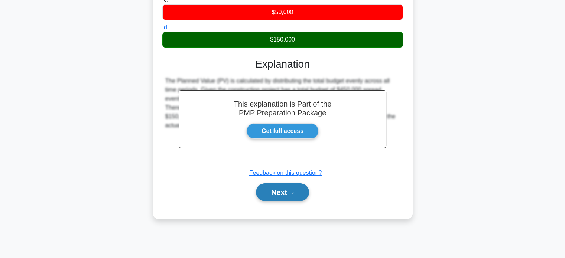
click at [279, 193] on button "Next" at bounding box center [282, 193] width 53 height 18
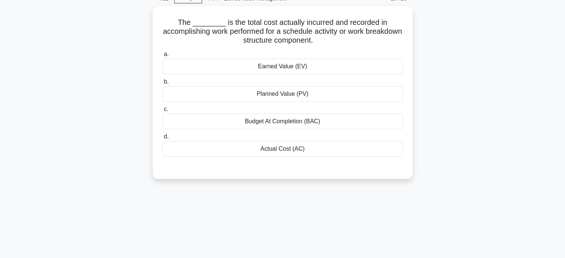
scroll to position [24, 0]
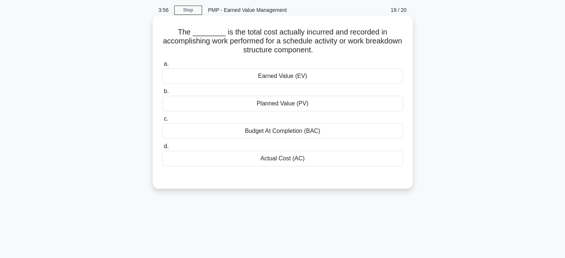
click at [309, 162] on div "Actual Cost (AC)" at bounding box center [282, 159] width 241 height 16
click at [162, 149] on input "d. Actual Cost (AC)" at bounding box center [162, 146] width 0 height 5
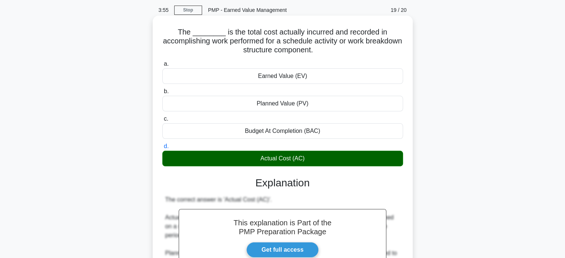
click at [371, 206] on div "The correct answer is 'Actual Cost (AC)'. Actual Cost (AC) is the total cost ac…" at bounding box center [282, 257] width 235 height 125
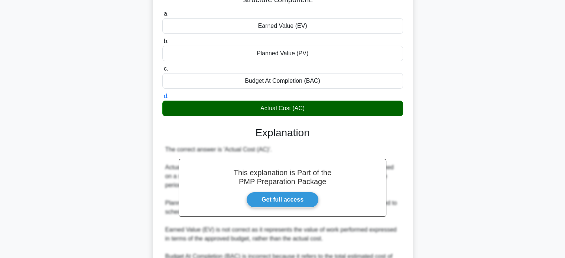
scroll to position [153, 0]
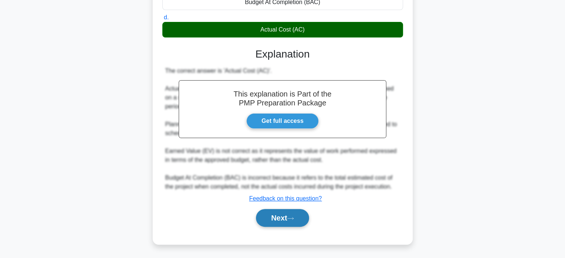
click at [296, 212] on button "Next" at bounding box center [282, 218] width 53 height 18
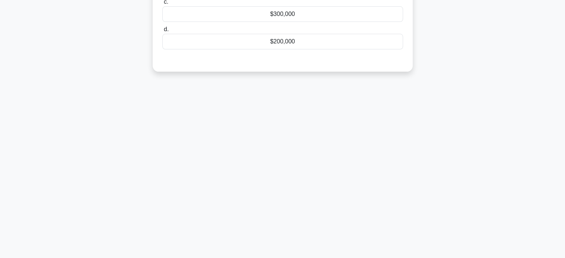
scroll to position [143, 0]
click at [319, 169] on div "3:51 Stop PMP - Earned Value Management 20 / 20 A high-profile engineering proj…" at bounding box center [283, 69] width 490 height 371
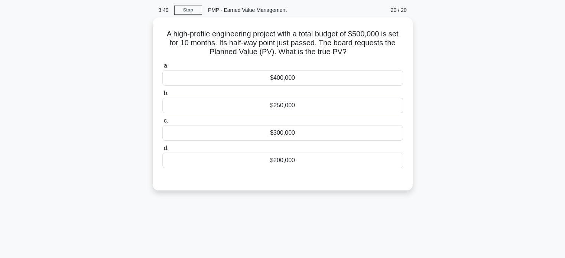
scroll to position [9, 0]
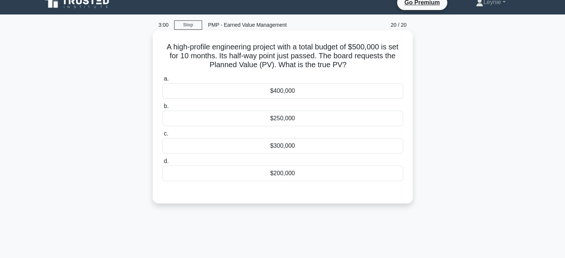
click at [303, 116] on div "$250,000" at bounding box center [282, 119] width 241 height 16
click at [162, 109] on input "b. $250,000" at bounding box center [162, 106] width 0 height 5
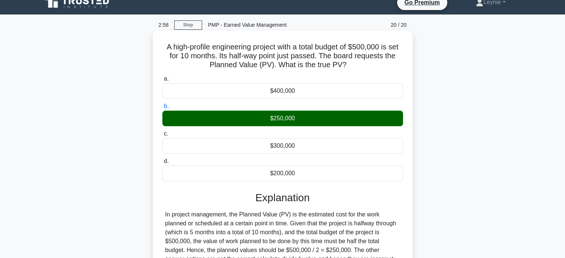
click at [162, 131] on input "c. $300,000" at bounding box center [162, 133] width 0 height 5
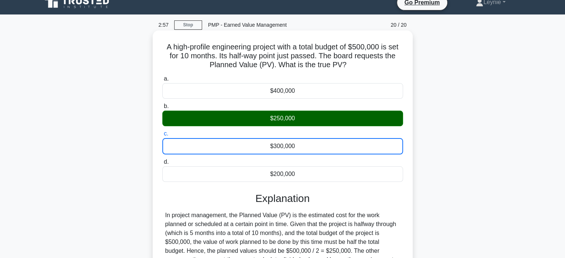
click at [162, 160] on input "d. $200,000" at bounding box center [162, 162] width 0 height 5
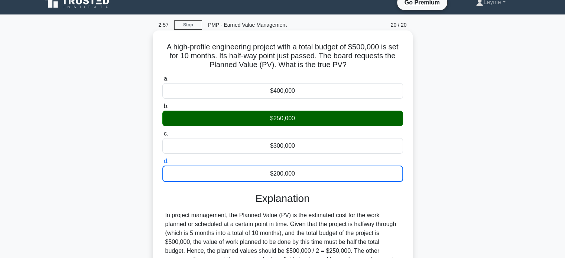
click at [162, 77] on input "a. $400,000" at bounding box center [162, 79] width 0 height 5
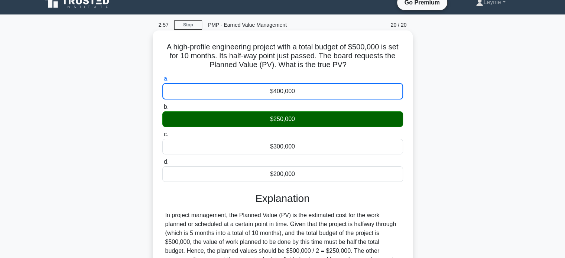
click at [162, 105] on input "b. $250,000" at bounding box center [162, 107] width 0 height 5
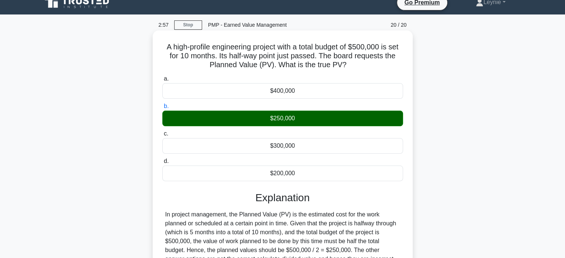
click at [162, 131] on input "c. $300,000" at bounding box center [162, 133] width 0 height 5
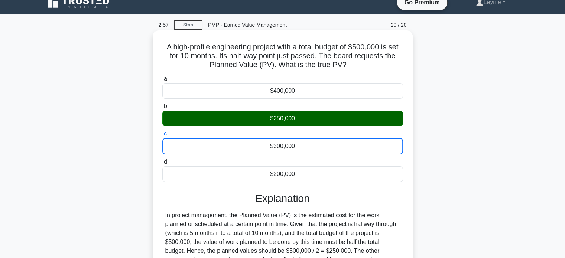
click at [162, 160] on input "d. $200,000" at bounding box center [162, 162] width 0 height 5
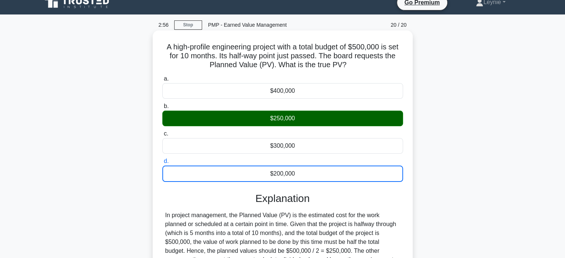
click at [379, 212] on div "In project management, the Planned Value (PV) is the estimated cost for the wor…" at bounding box center [282, 237] width 235 height 53
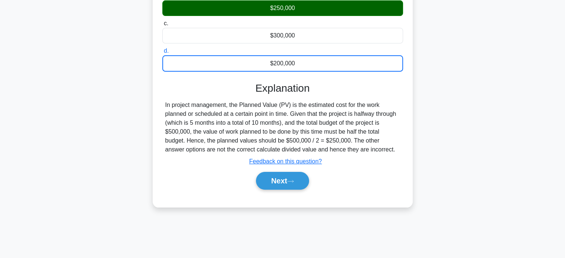
scroll to position [143, 0]
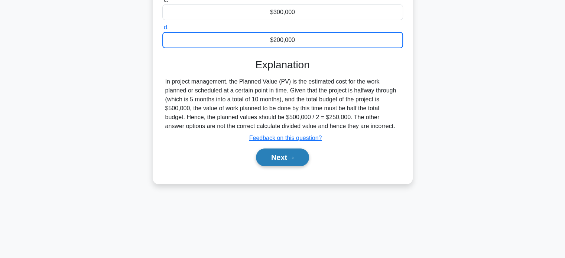
click at [306, 152] on button "Next" at bounding box center [282, 158] width 53 height 18
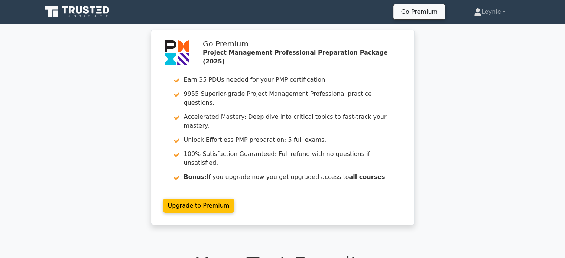
click at [422, 186] on div "Go Premium Project Management Professional Preparation Package (2025) Earn 35 P…" at bounding box center [282, 132] width 565 height 204
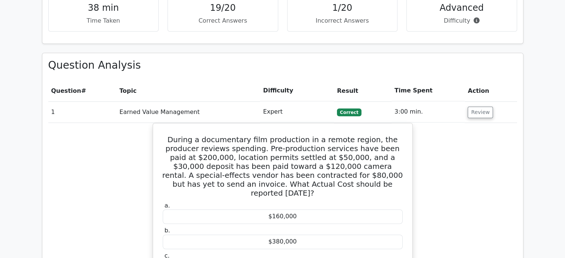
scroll to position [484, 0]
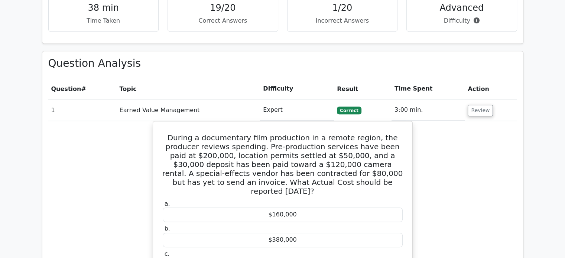
click at [351, 107] on span "Correct" at bounding box center [349, 110] width 24 height 7
click at [440, 100] on td "3:00 min." at bounding box center [428, 110] width 73 height 21
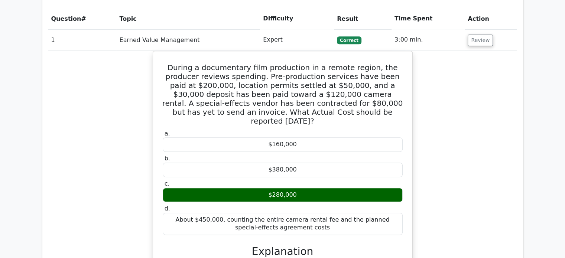
scroll to position [544, 0]
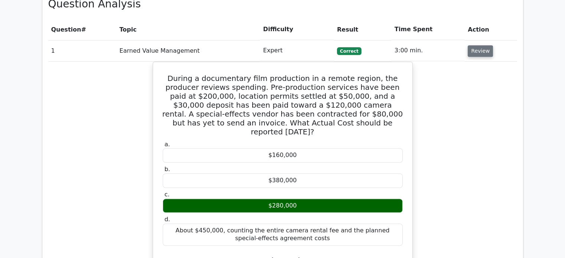
click at [470, 45] on button "Review" at bounding box center [480, 51] width 25 height 12
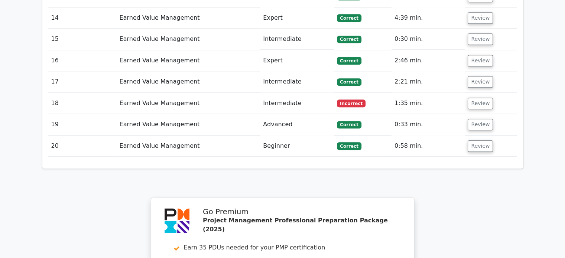
scroll to position [856, 0]
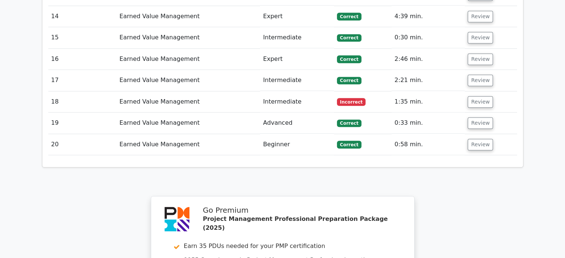
drag, startPoint x: 351, startPoint y: 72, endPoint x: 399, endPoint y: 72, distance: 47.5
click at [399, 91] on tr "18 Earned Value Management Intermediate Incorrect 1:35 min. Review" at bounding box center [282, 101] width 469 height 21
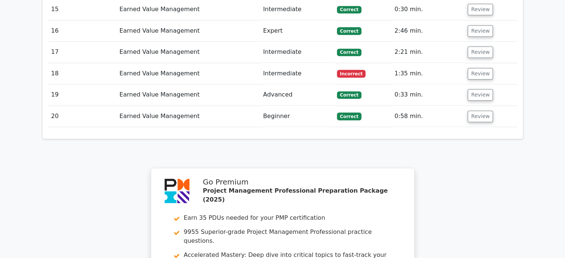
scroll to position [886, 0]
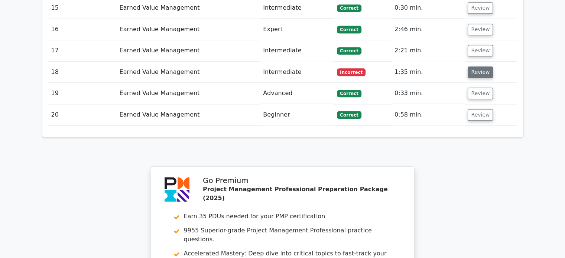
click at [472, 66] on button "Review" at bounding box center [480, 72] width 25 height 12
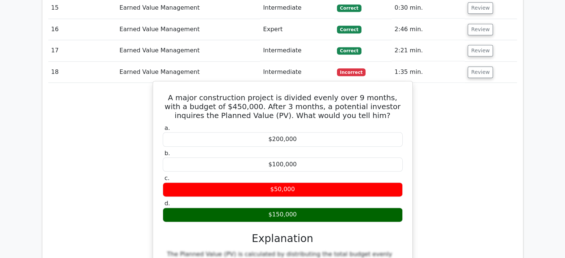
click at [340, 157] on div "$100,000" at bounding box center [283, 164] width 240 height 14
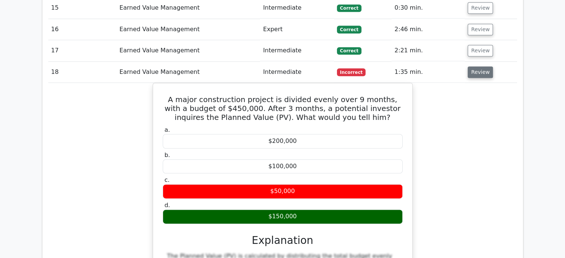
click at [483, 66] on button "Review" at bounding box center [480, 72] width 25 height 12
